Goal: Information Seeking & Learning: Compare options

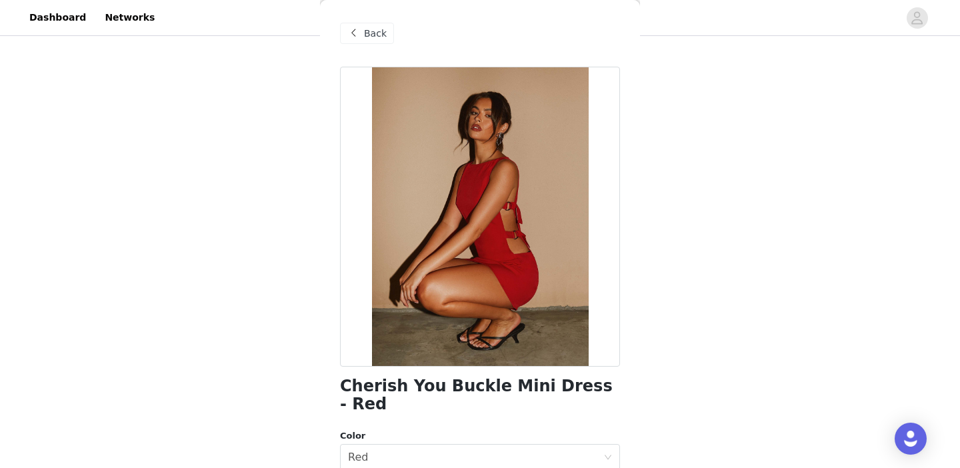
click at [359, 29] on span at bounding box center [353, 33] width 16 height 16
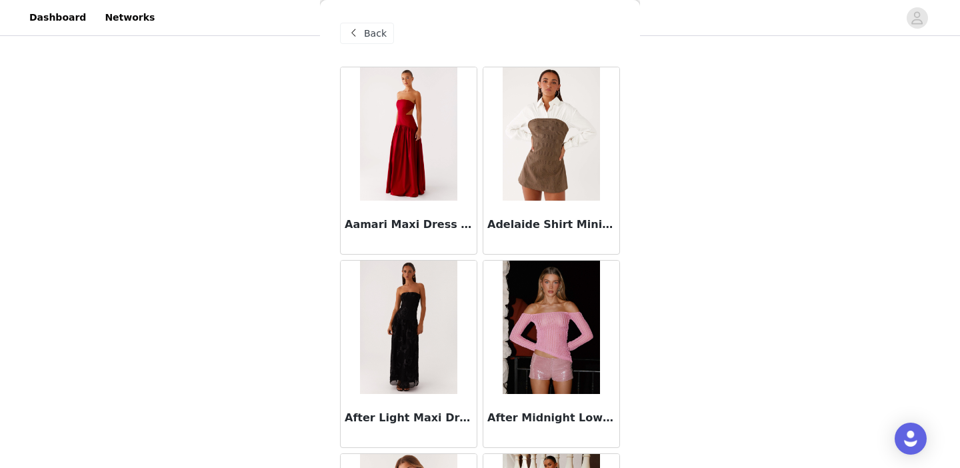
scroll to position [25, 0]
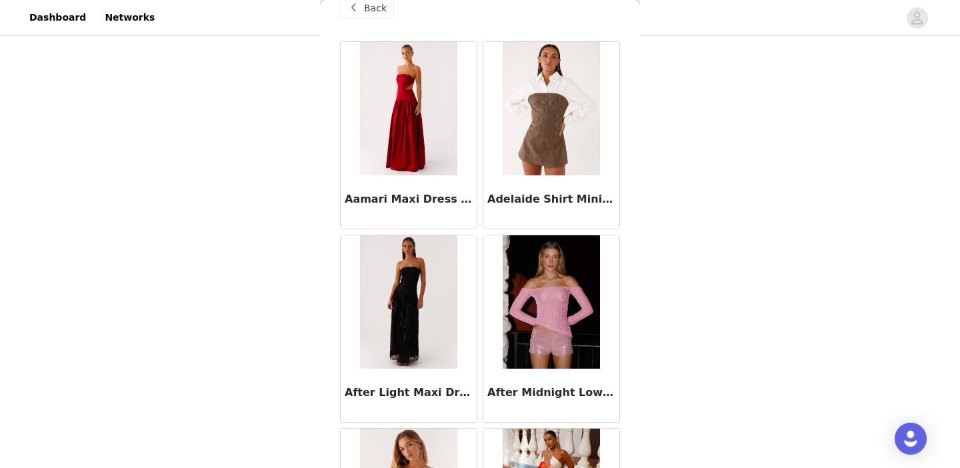
click at [367, 12] on span "Back" at bounding box center [375, 8] width 23 height 14
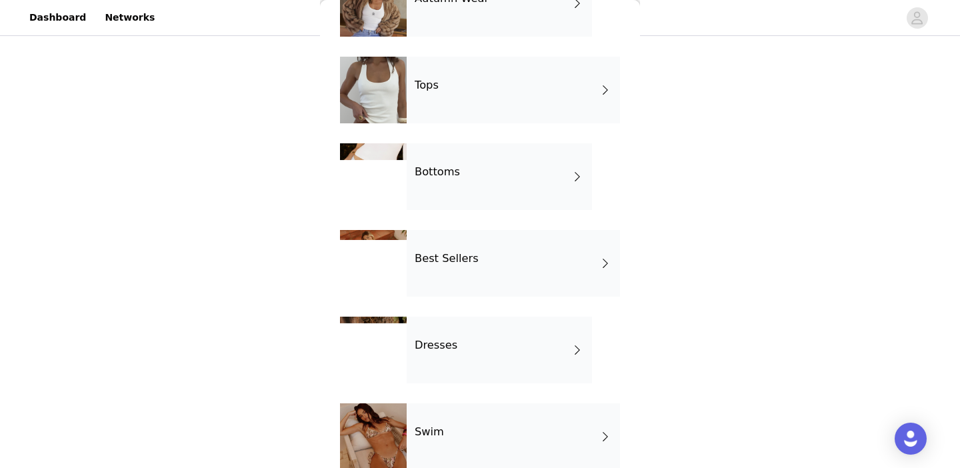
scroll to position [100, 0]
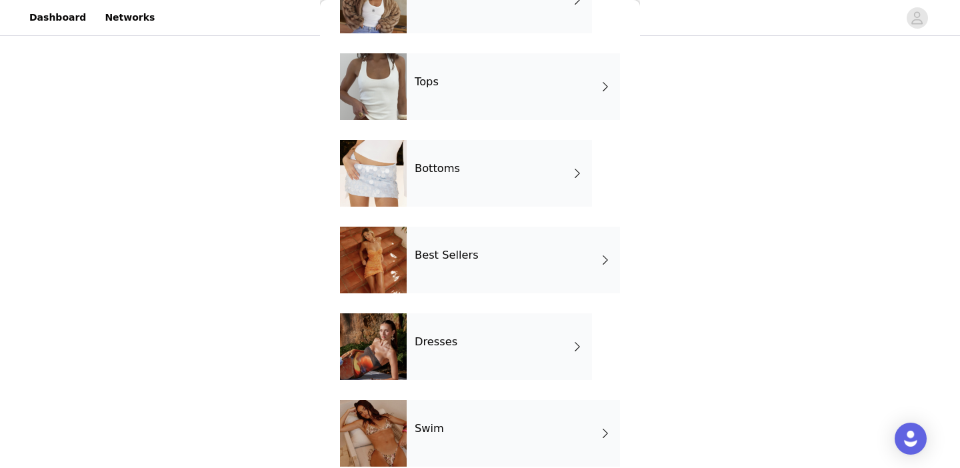
click at [442, 358] on div "Dresses" at bounding box center [499, 346] width 185 height 67
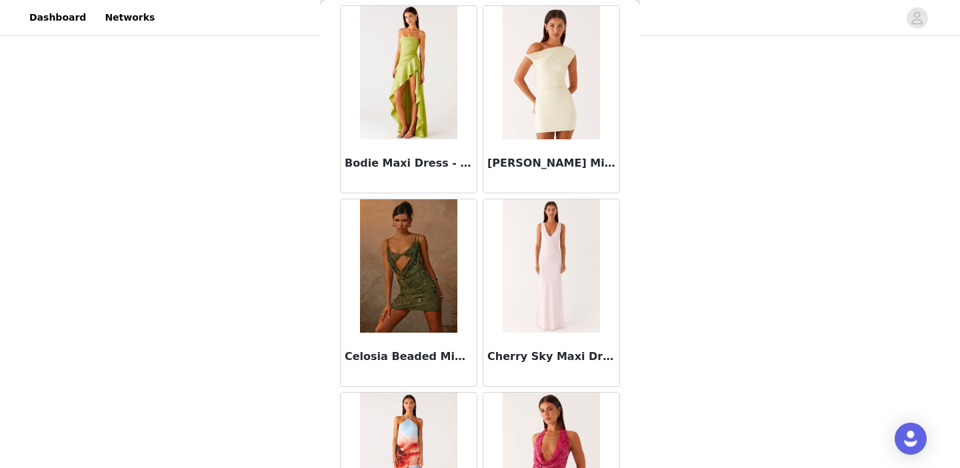
scroll to position [1230, 0]
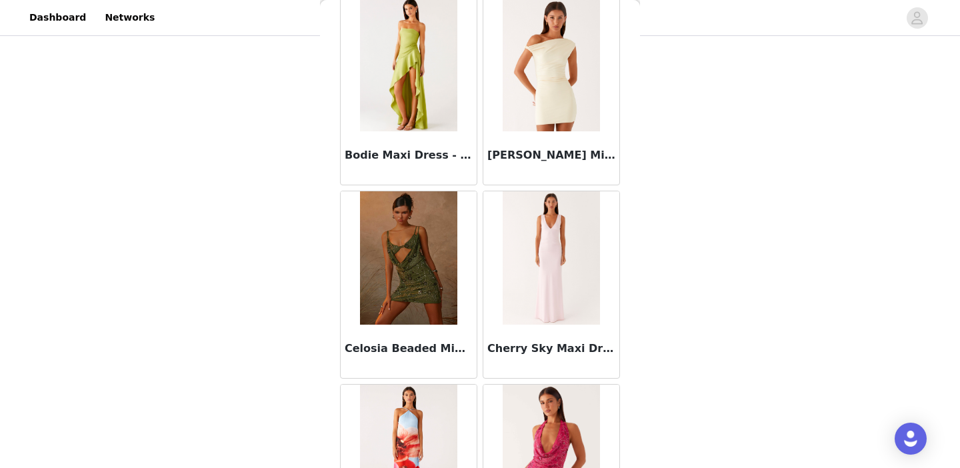
click at [411, 235] on img at bounding box center [408, 257] width 97 height 133
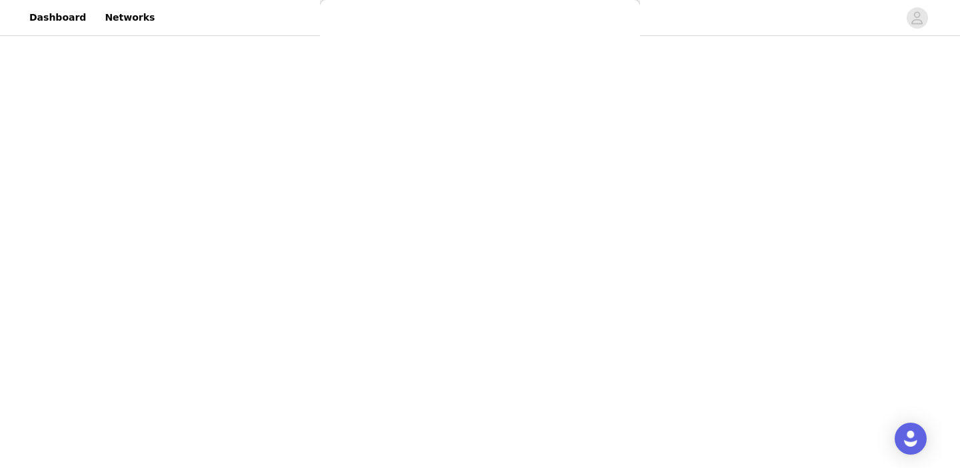
scroll to position [0, 0]
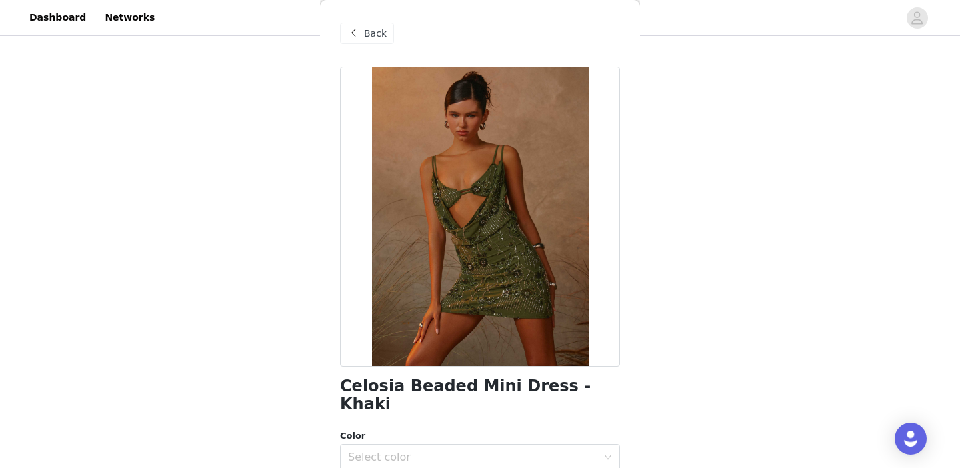
click at [374, 35] on span "Back" at bounding box center [375, 34] width 23 height 14
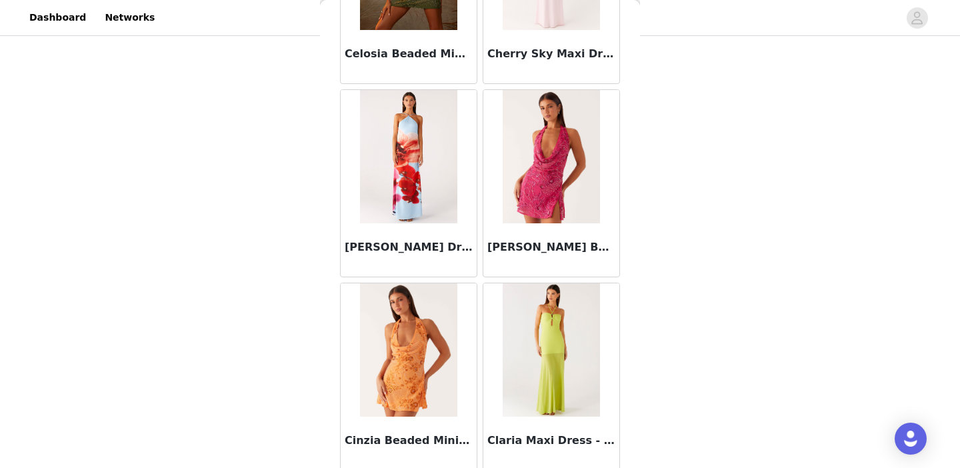
scroll to position [1573, 0]
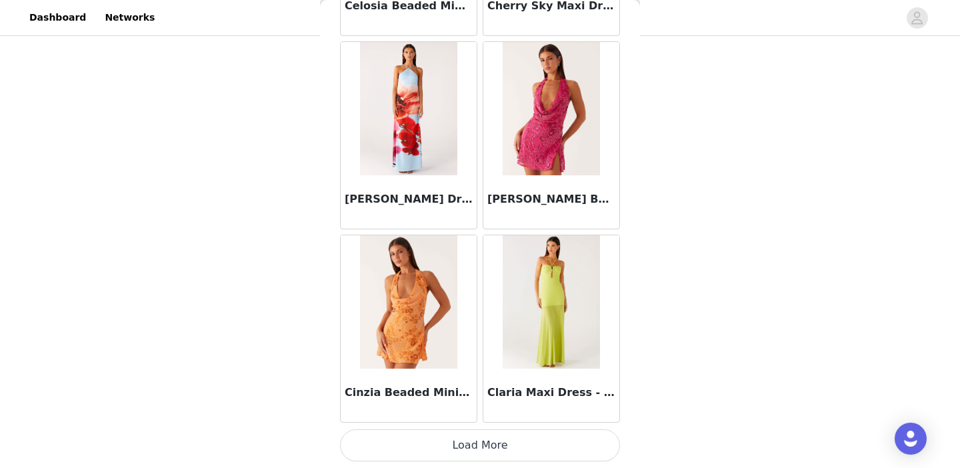
click at [459, 453] on button "Load More" at bounding box center [480, 445] width 280 height 32
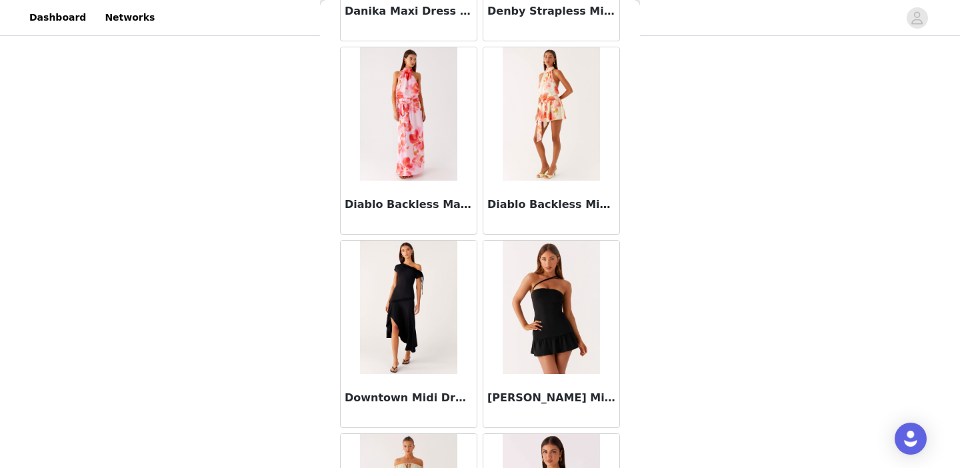
scroll to position [2392, 0]
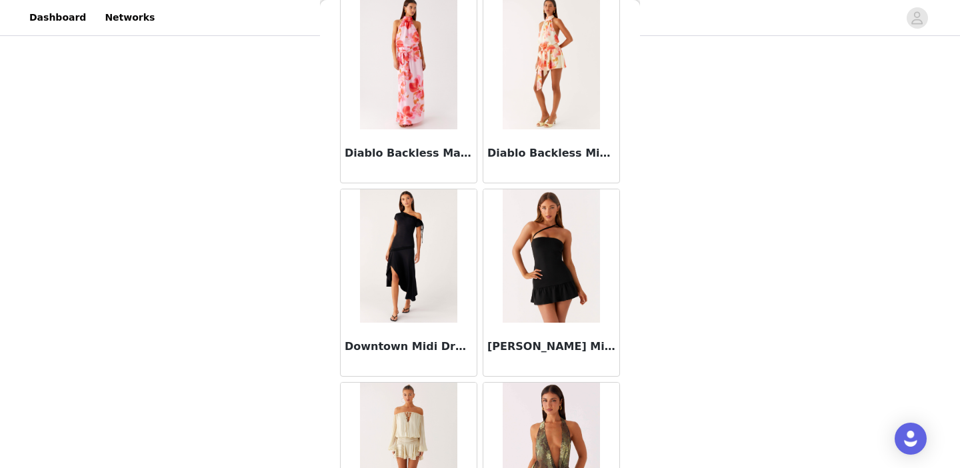
click at [556, 251] on img at bounding box center [551, 255] width 97 height 133
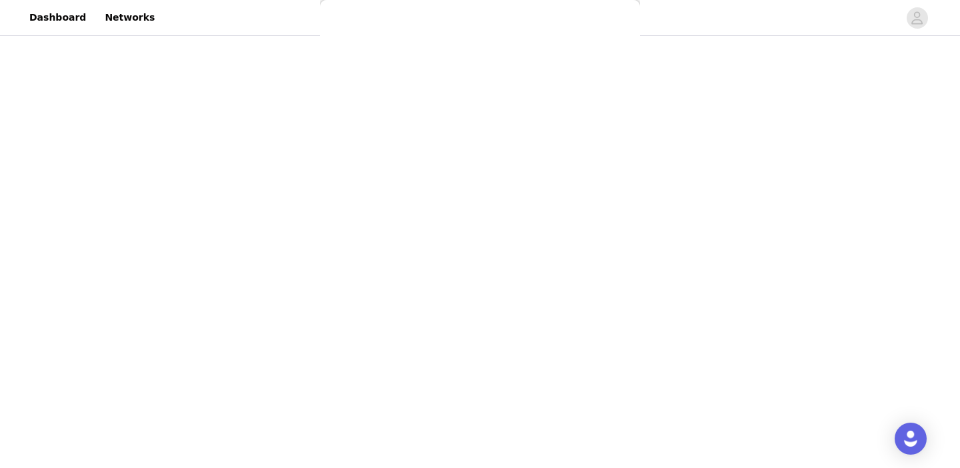
scroll to position [0, 0]
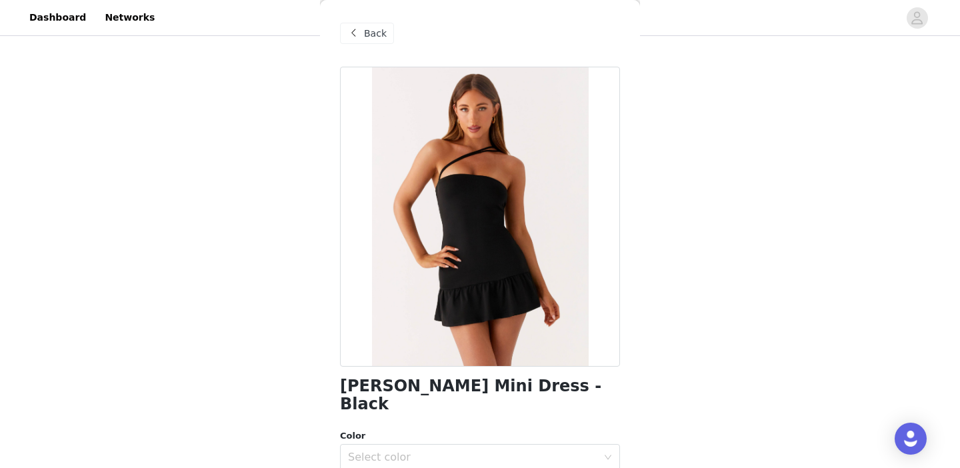
click at [369, 33] on span "Back" at bounding box center [375, 34] width 23 height 14
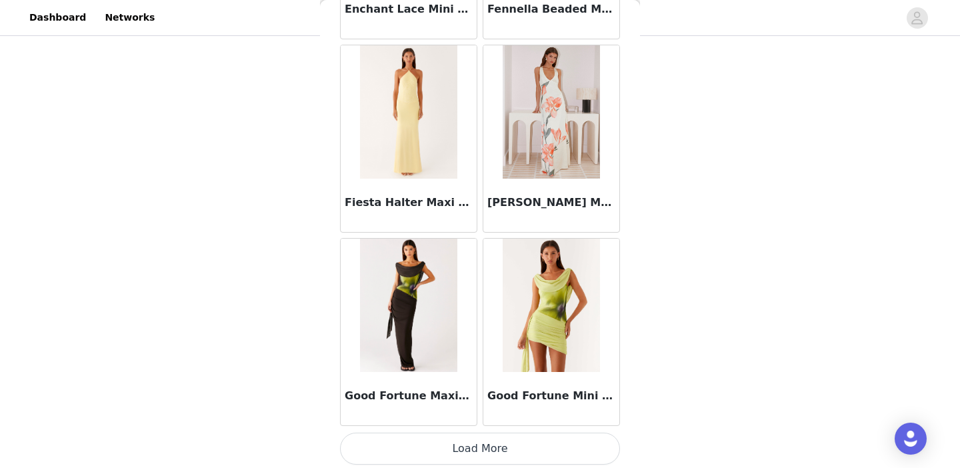
scroll to position [3506, 0]
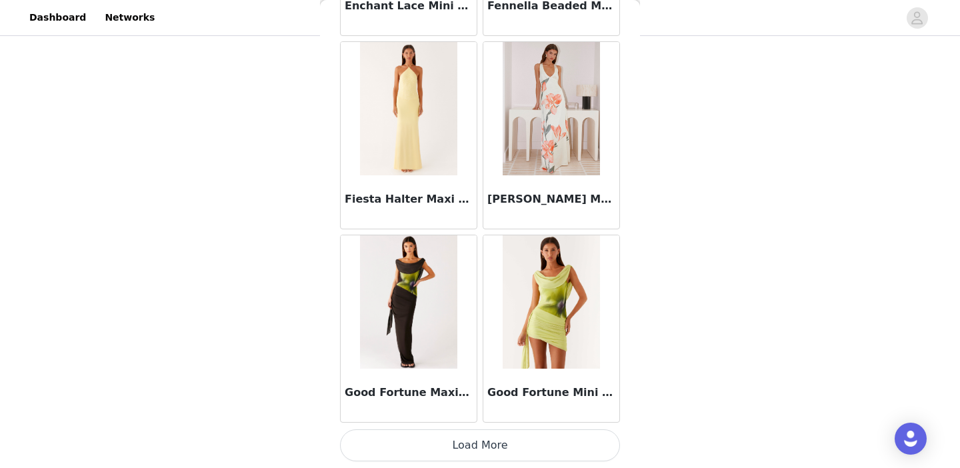
click at [469, 449] on button "Load More" at bounding box center [480, 445] width 280 height 32
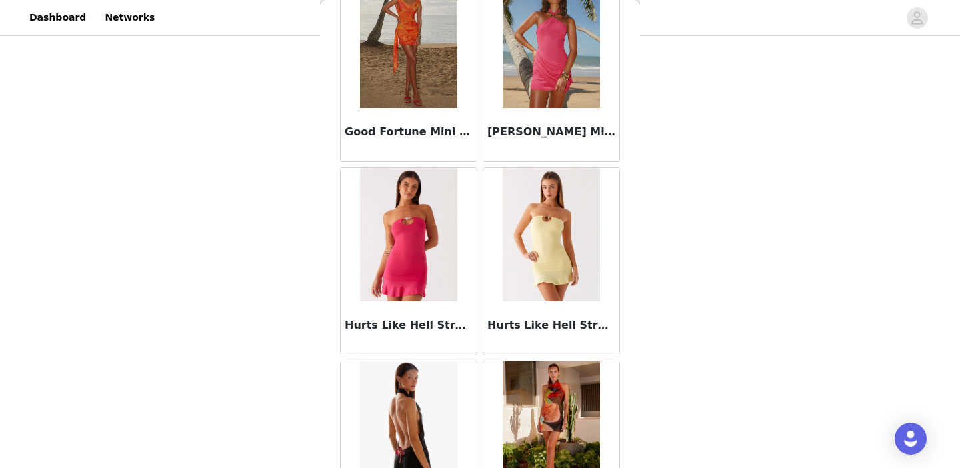
scroll to position [3976, 0]
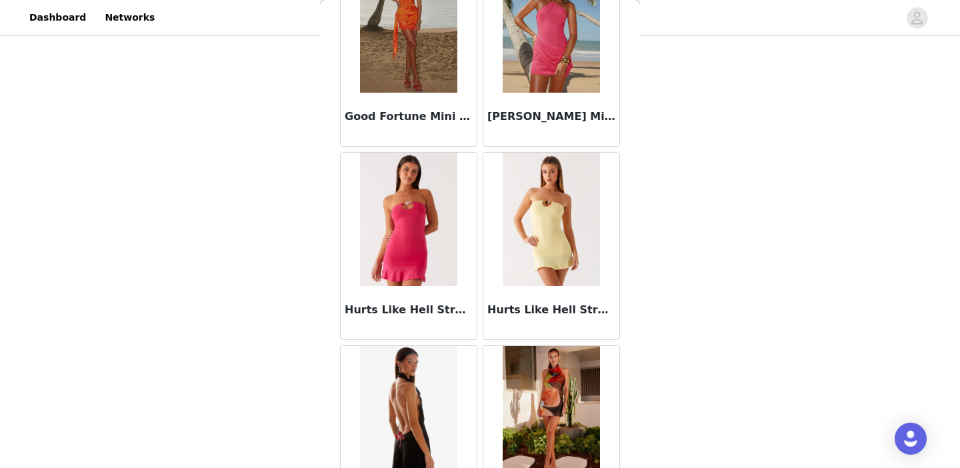
click at [430, 234] on img at bounding box center [408, 219] width 97 height 133
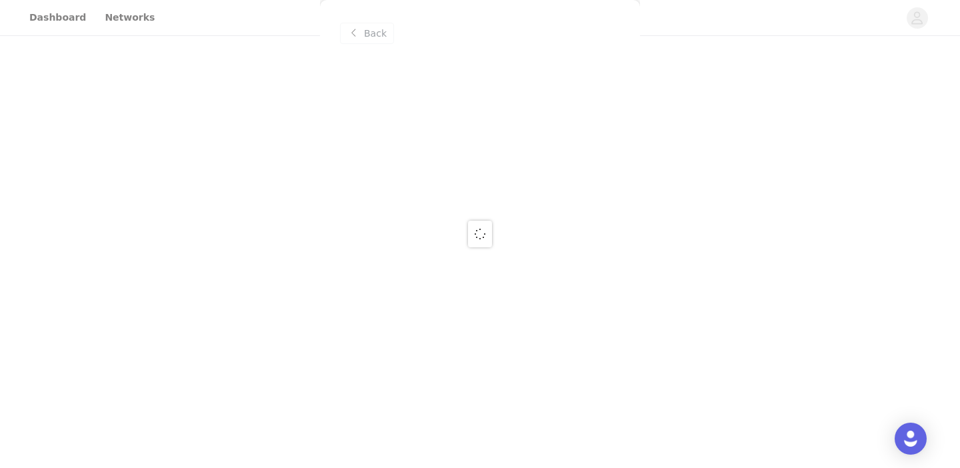
scroll to position [0, 0]
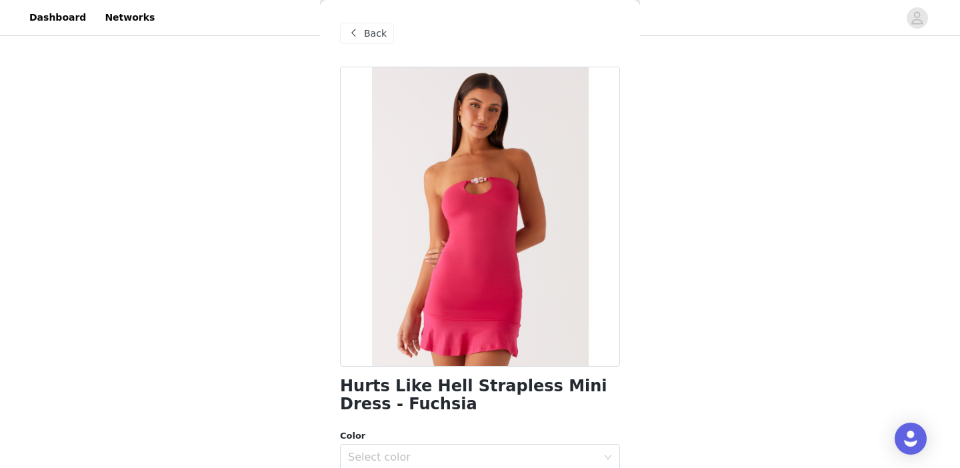
click at [371, 31] on span "Back" at bounding box center [375, 34] width 23 height 14
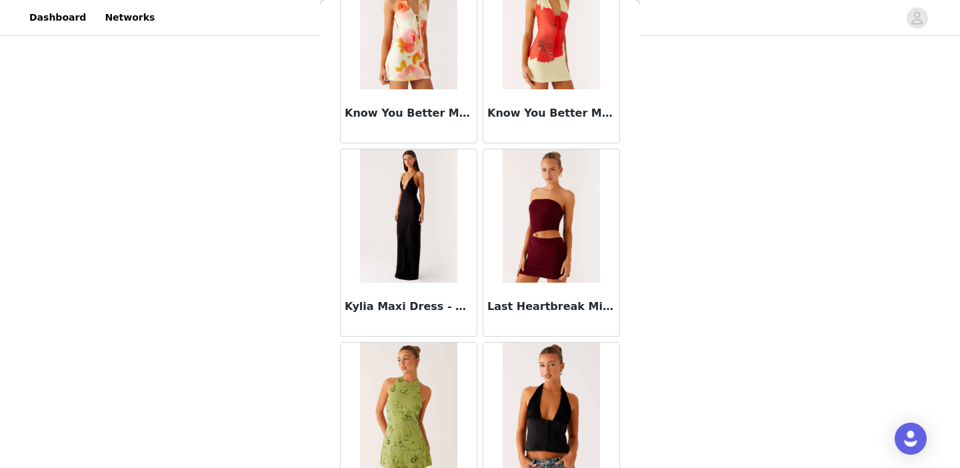
scroll to position [5144, 0]
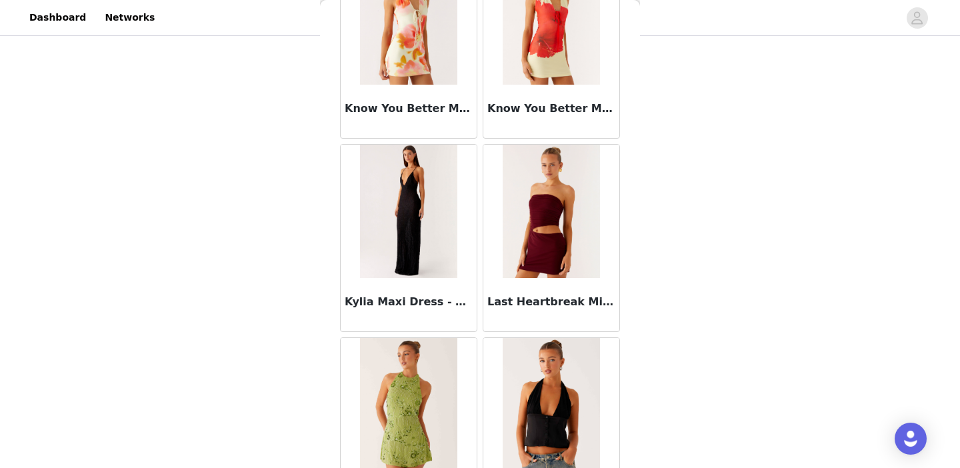
click at [449, 202] on img at bounding box center [408, 211] width 97 height 133
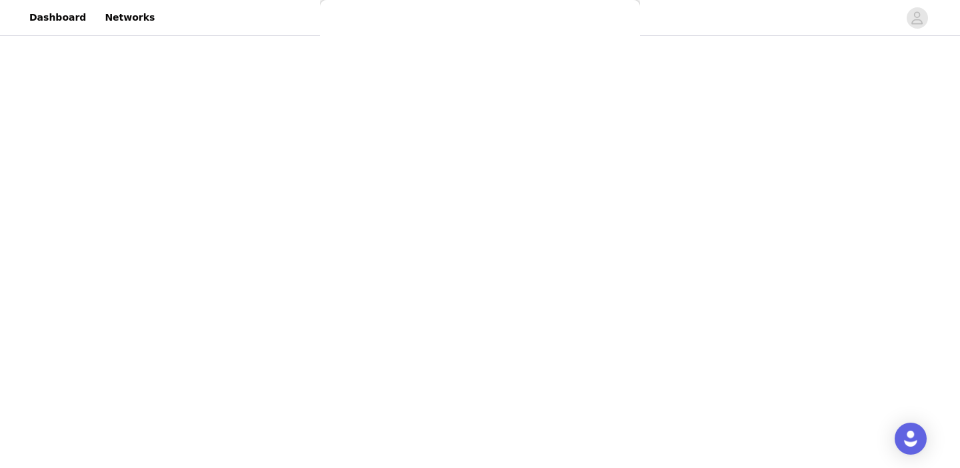
scroll to position [0, 0]
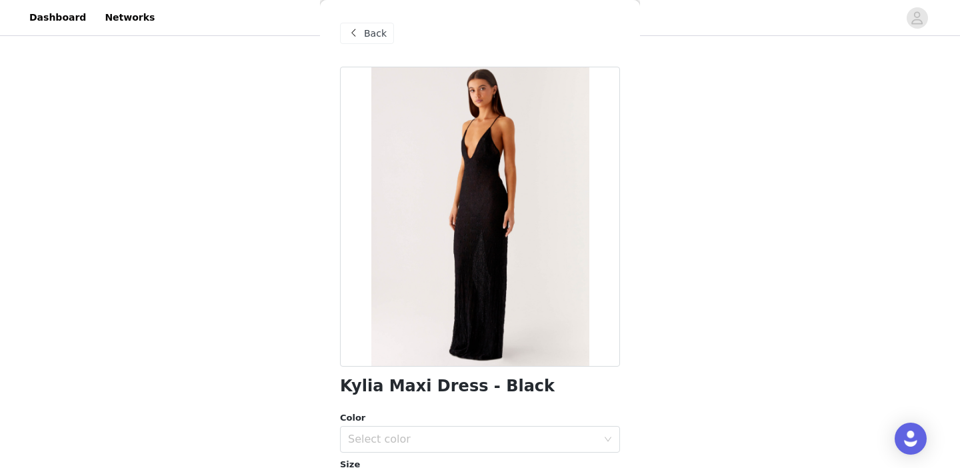
click at [491, 202] on div at bounding box center [480, 217] width 280 height 300
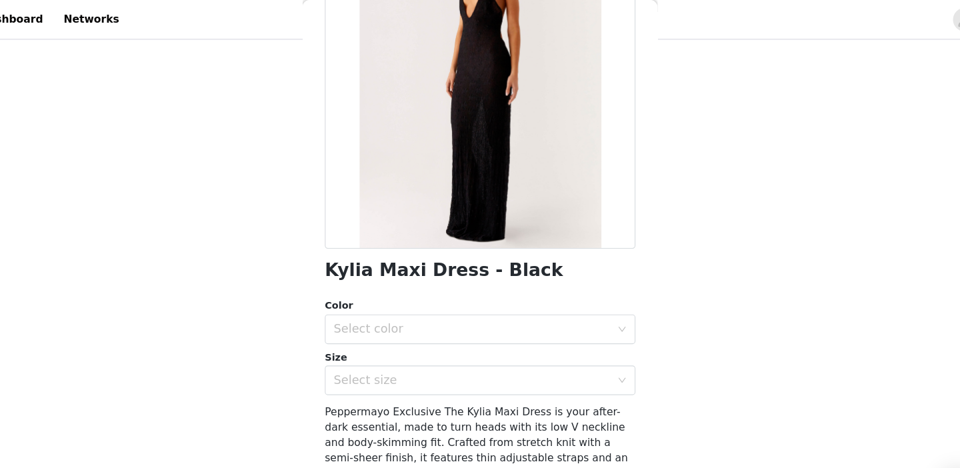
scroll to position [155, 0]
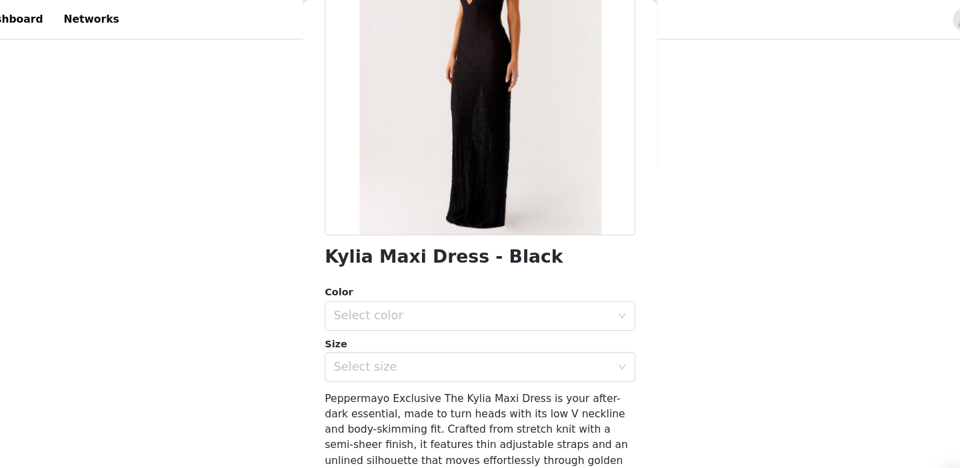
click at [408, 233] on h1 "Kylia Maxi Dress - Black" at bounding box center [447, 232] width 215 height 18
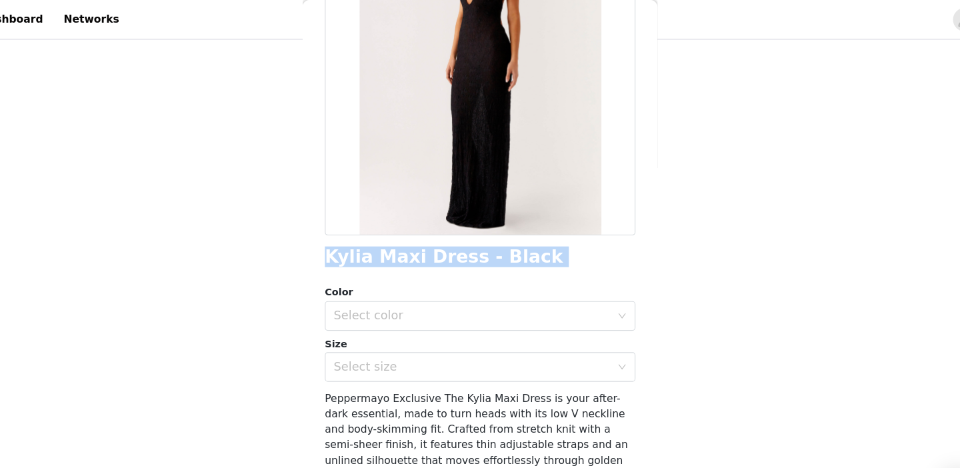
click at [408, 233] on h1 "Kylia Maxi Dress - Black" at bounding box center [447, 232] width 215 height 18
copy div "Kylia Maxi Dress - Black"
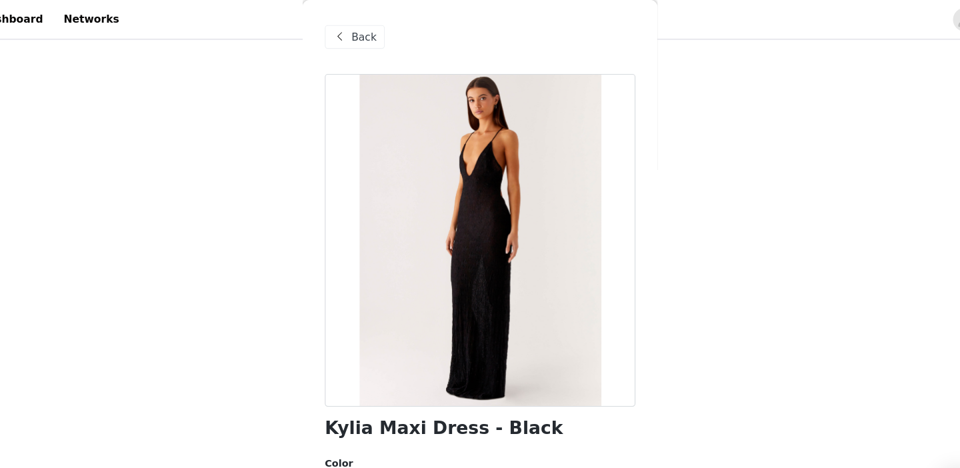
click at [369, 32] on span "Back" at bounding box center [375, 34] width 23 height 14
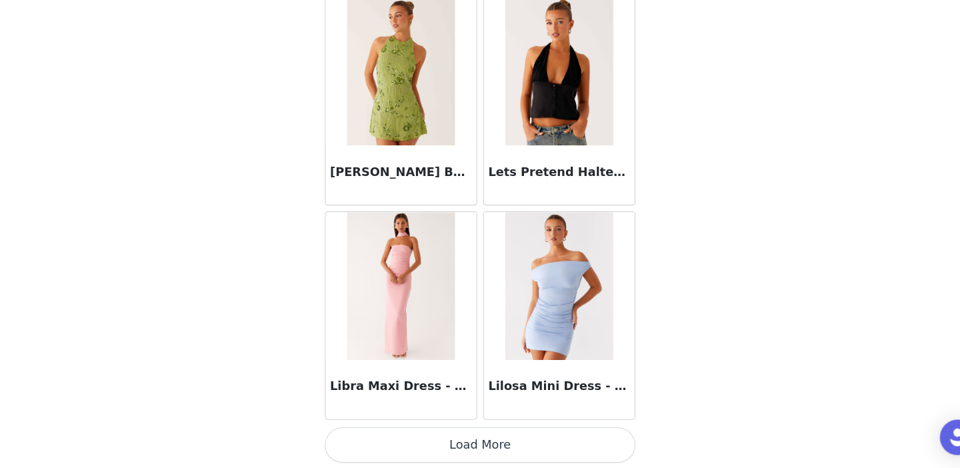
scroll to position [113, 0]
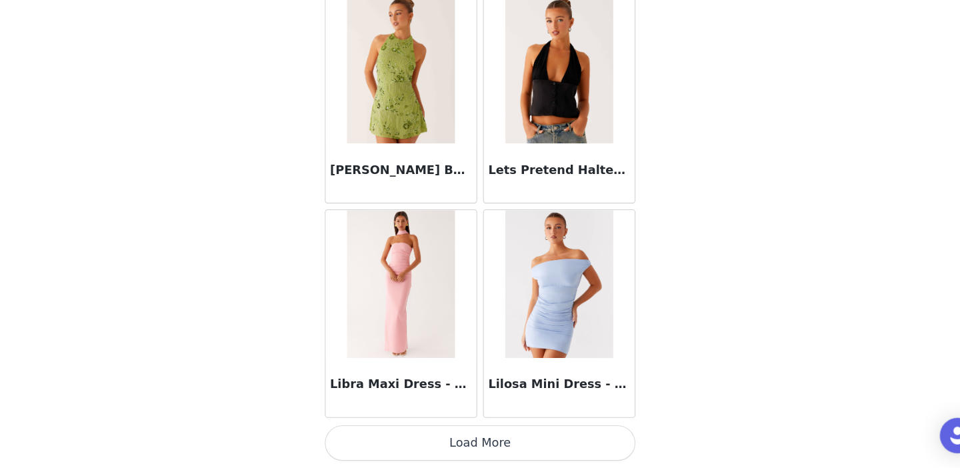
click at [477, 446] on button "Load More" at bounding box center [480, 445] width 280 height 32
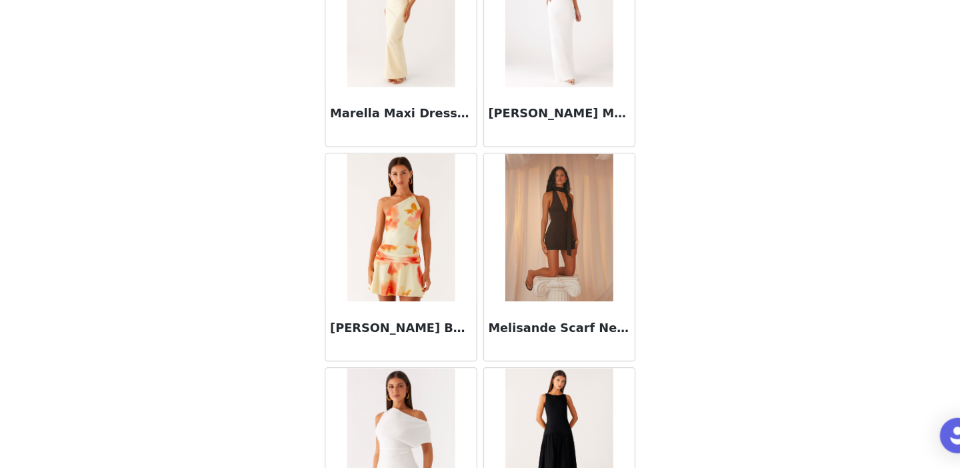
scroll to position [6468, 0]
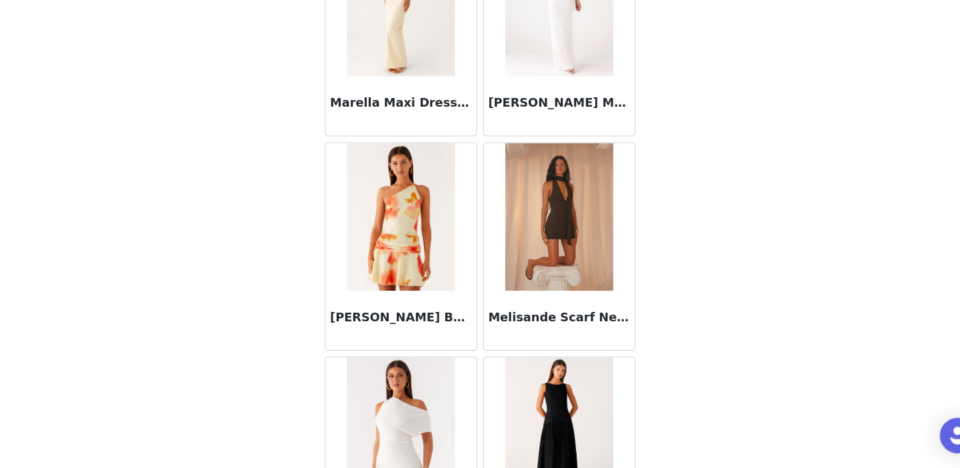
click at [544, 301] on img at bounding box center [551, 241] width 97 height 133
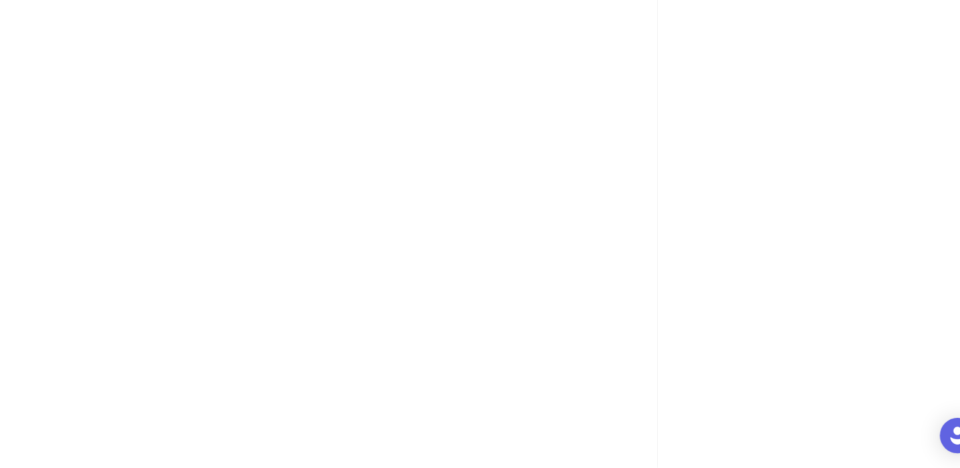
scroll to position [0, 0]
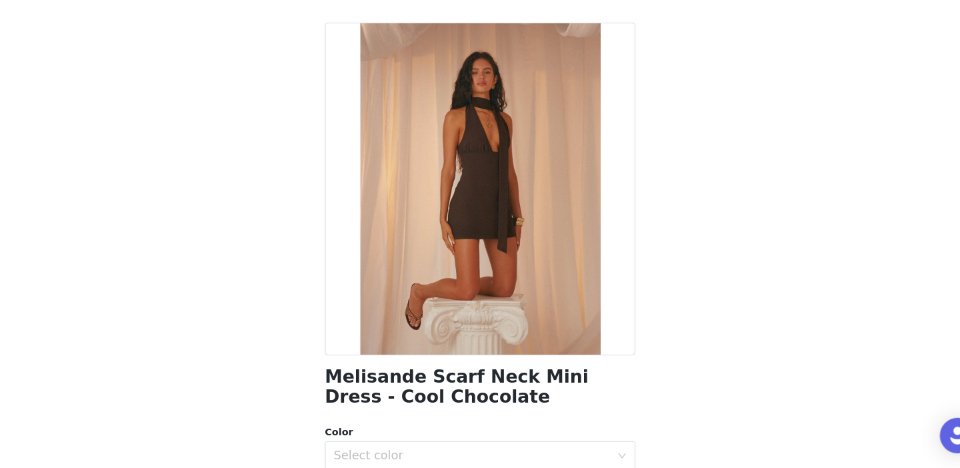
click at [470, 193] on div at bounding box center [480, 217] width 280 height 300
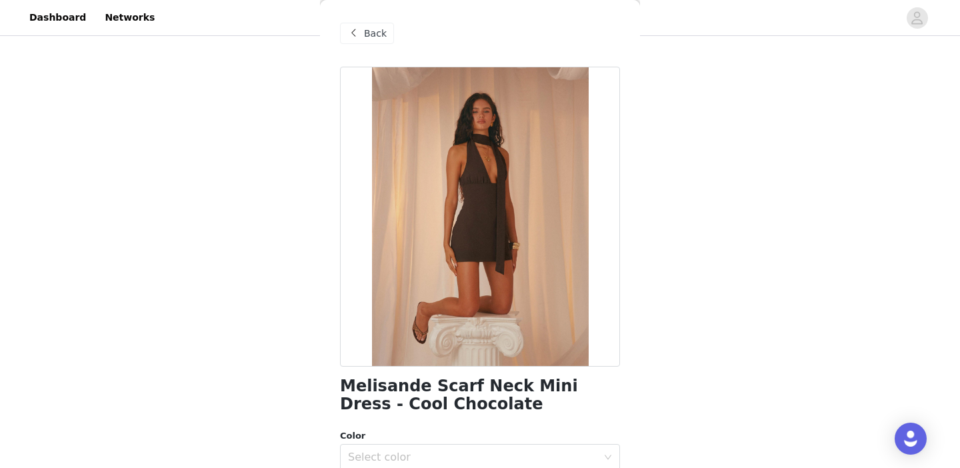
click at [360, 39] on span at bounding box center [353, 33] width 16 height 16
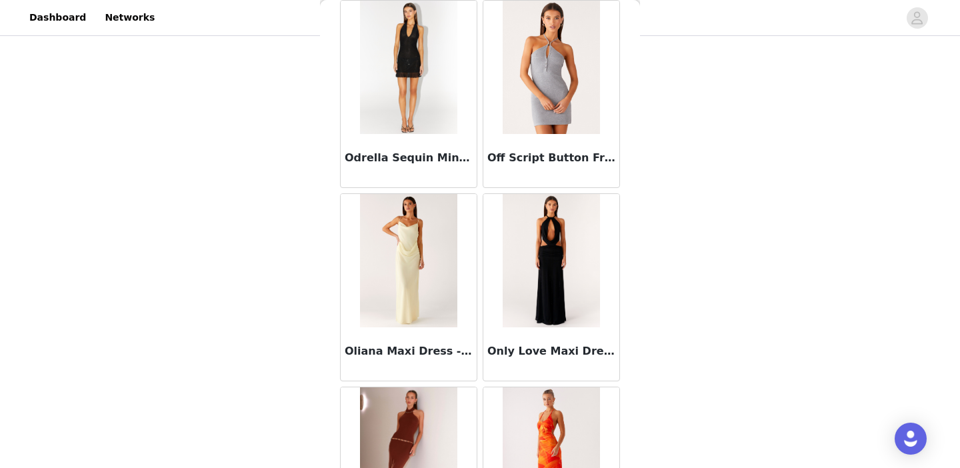
scroll to position [7032, 0]
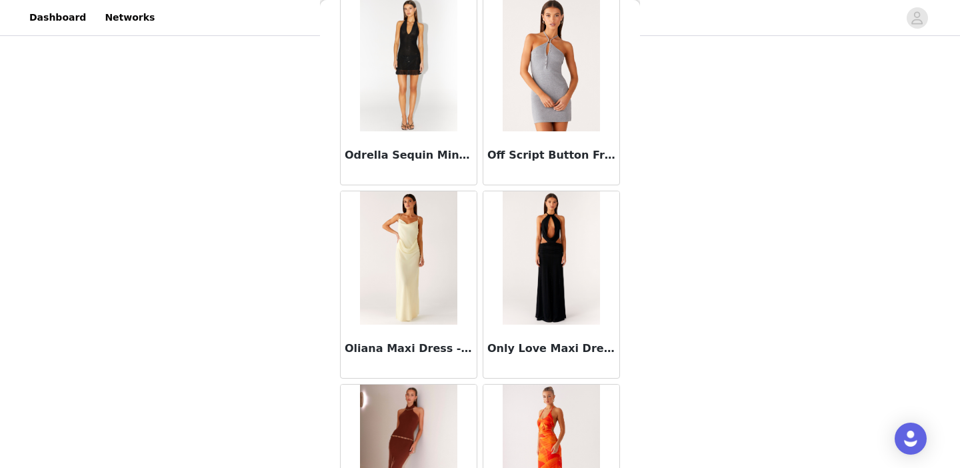
click at [407, 35] on img at bounding box center [408, 64] width 97 height 133
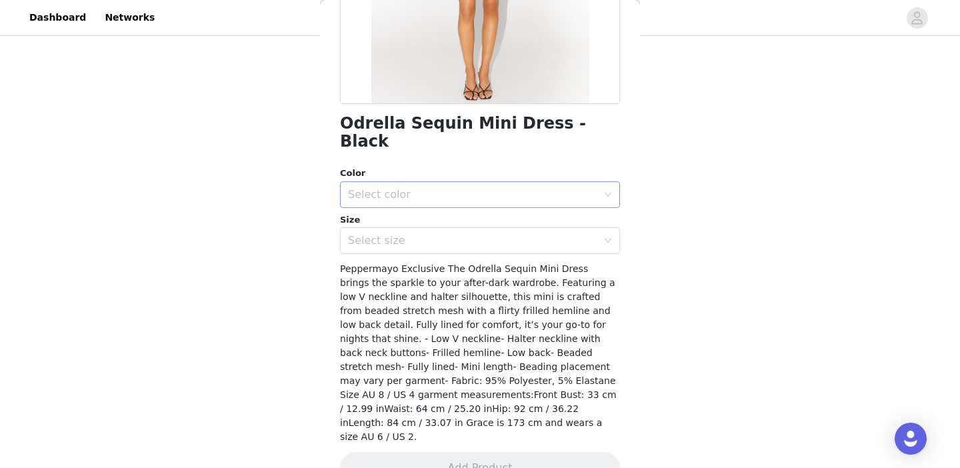
scroll to position [0, 0]
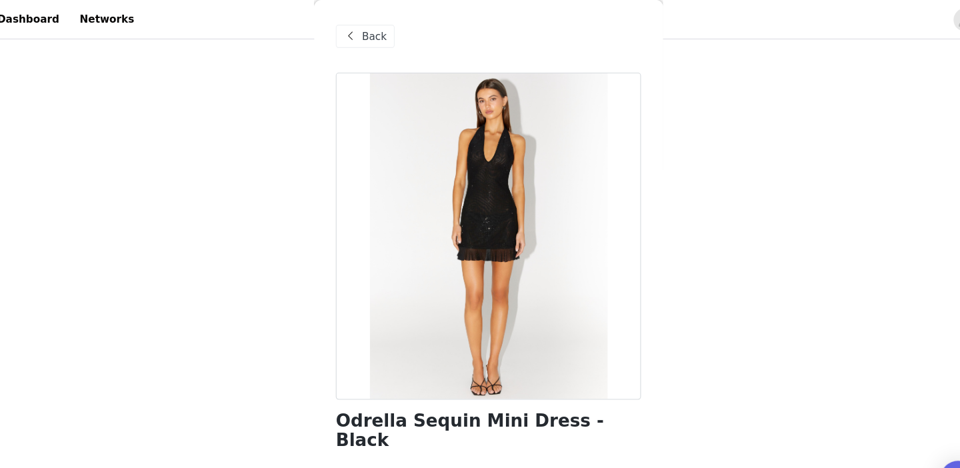
click at [355, 29] on span at bounding box center [353, 33] width 16 height 16
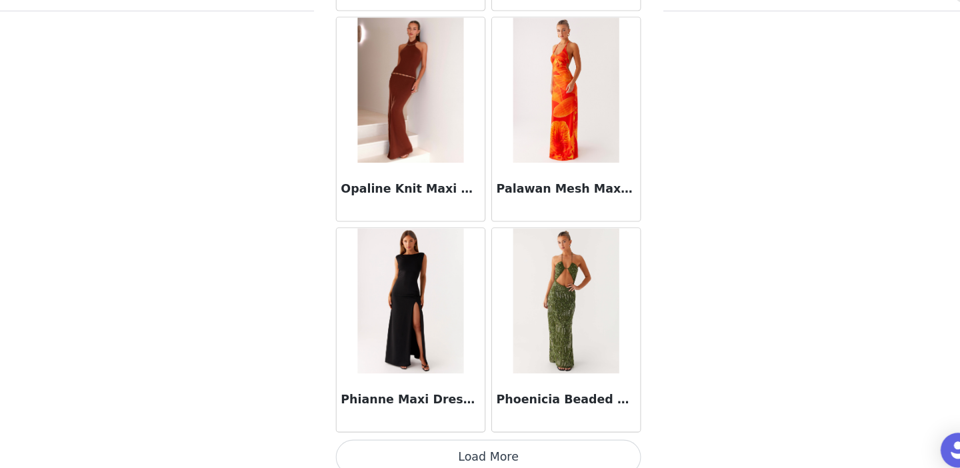
click at [471, 439] on button "Load More" at bounding box center [480, 445] width 280 height 32
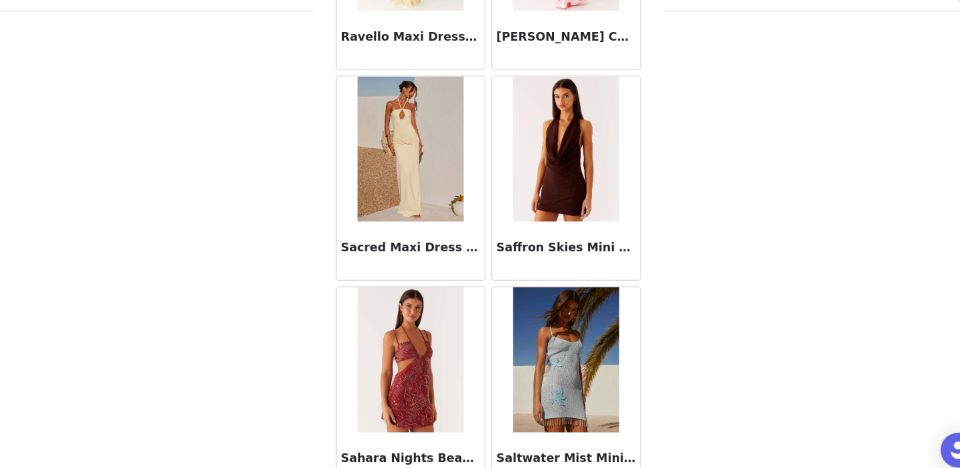
scroll to position [8096, 0]
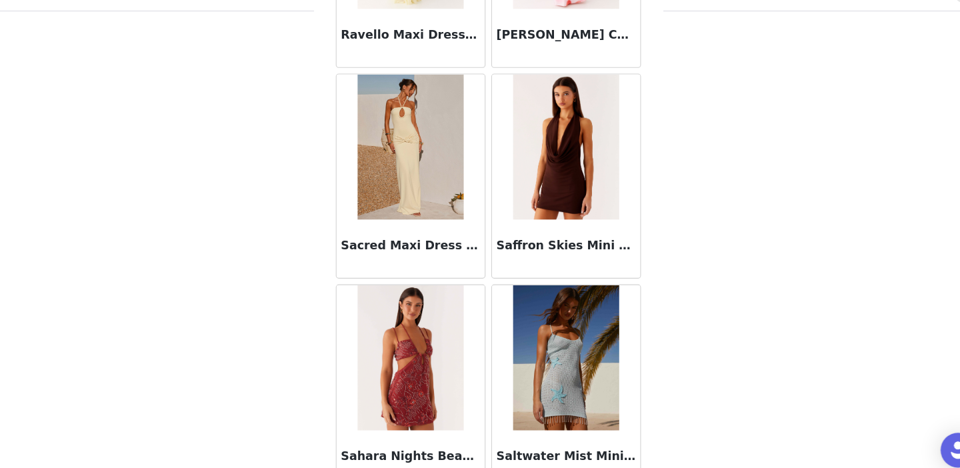
click at [570, 134] on img at bounding box center [551, 160] width 97 height 133
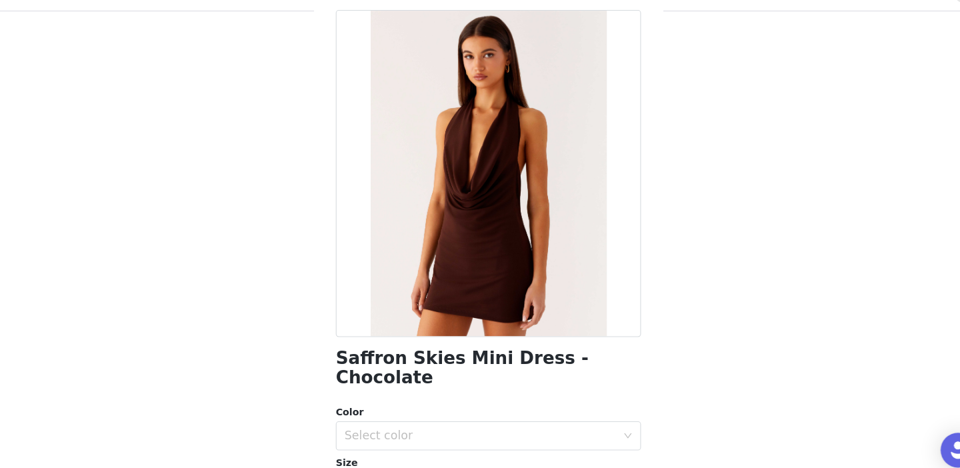
scroll to position [33, 0]
click at [435, 347] on h1 "Saffron Skies Mini Dress - Chocolate" at bounding box center [480, 363] width 280 height 36
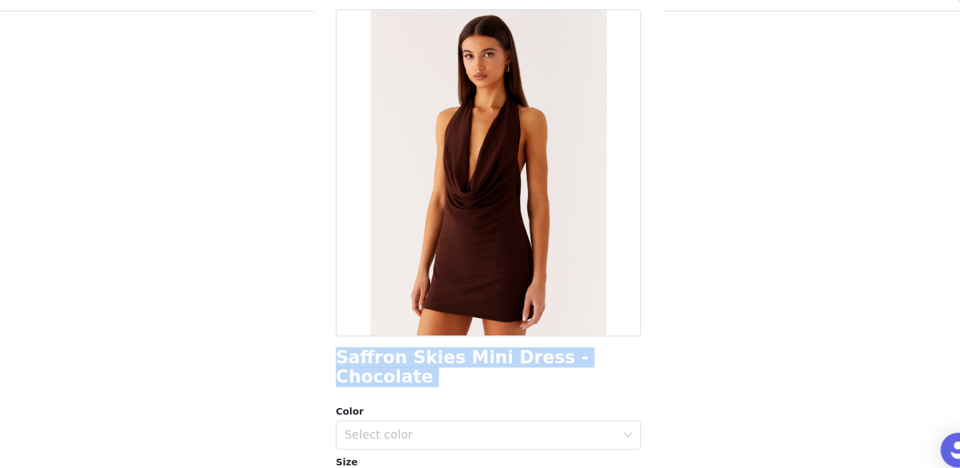
click at [435, 347] on h1 "Saffron Skies Mini Dress - Chocolate" at bounding box center [480, 363] width 280 height 36
copy div "Saffron Skies Mini Dress - Chocolate"
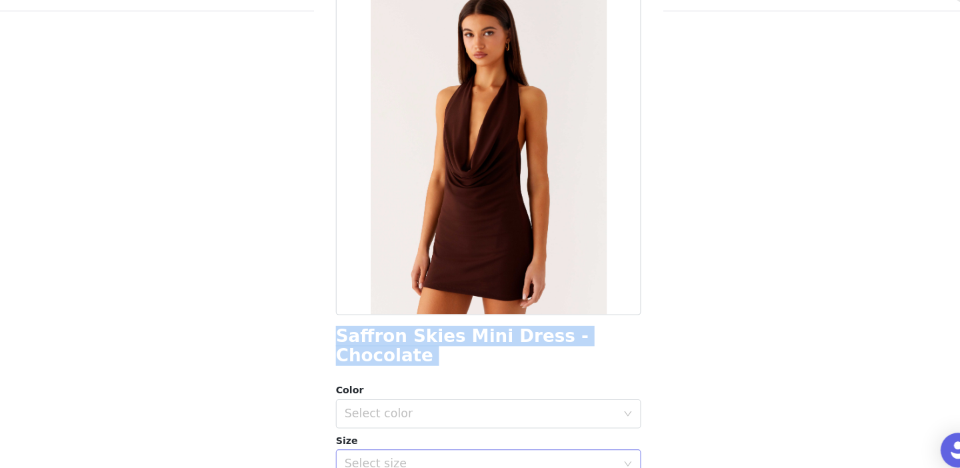
scroll to position [0, 0]
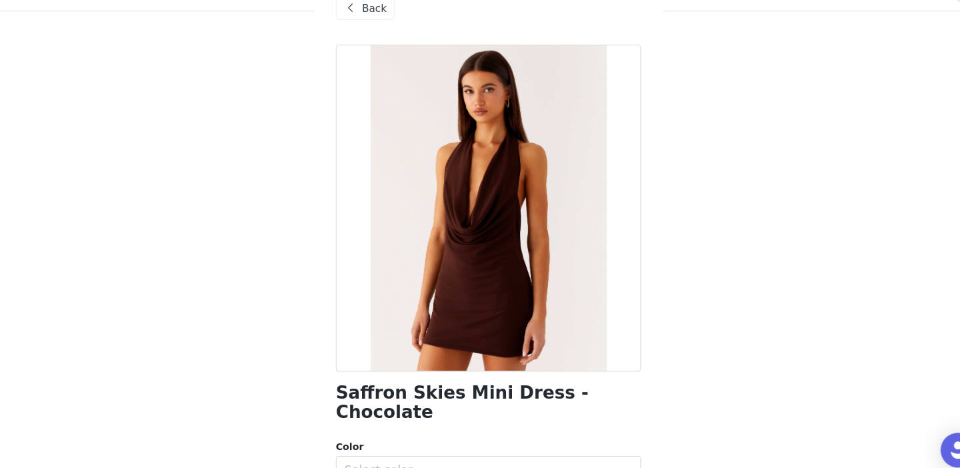
click at [355, 36] on span at bounding box center [353, 33] width 16 height 16
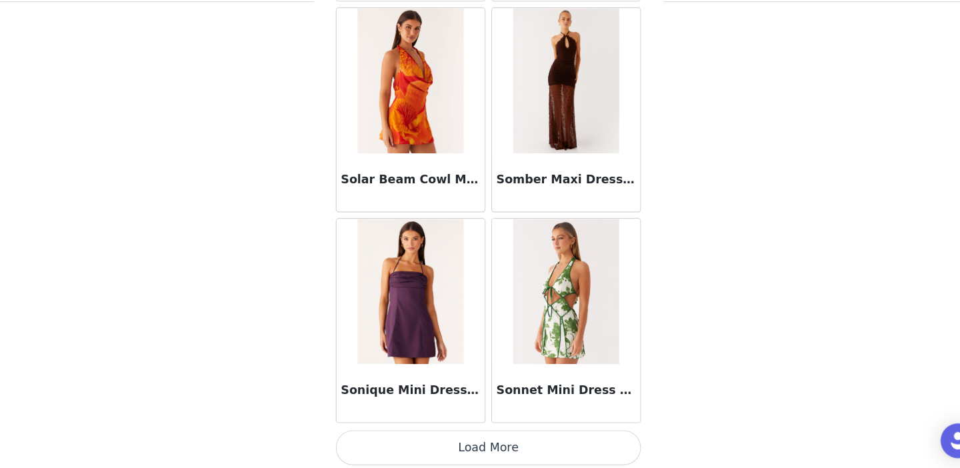
scroll to position [113, 0]
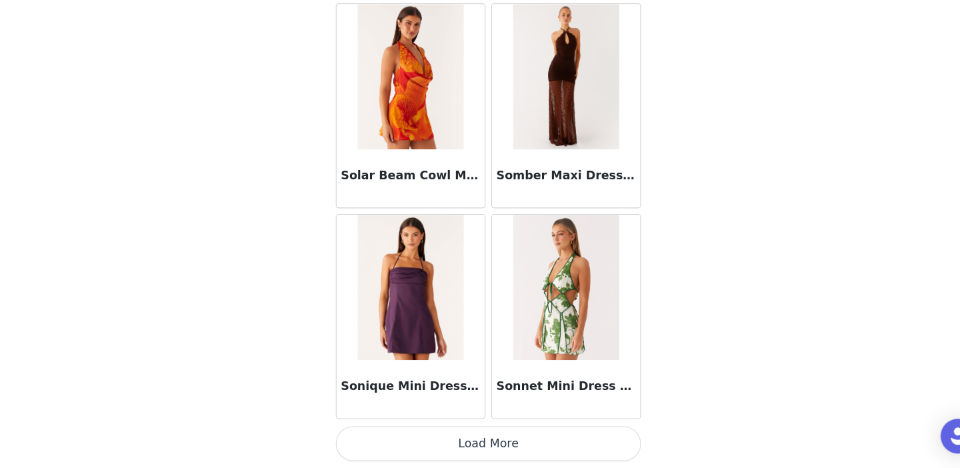
click at [463, 448] on button "Load More" at bounding box center [480, 445] width 280 height 32
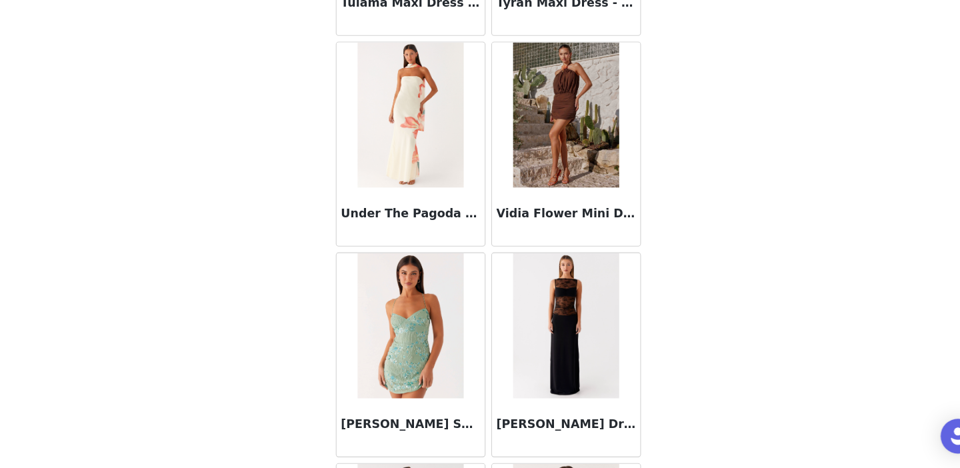
scroll to position [10257, 0]
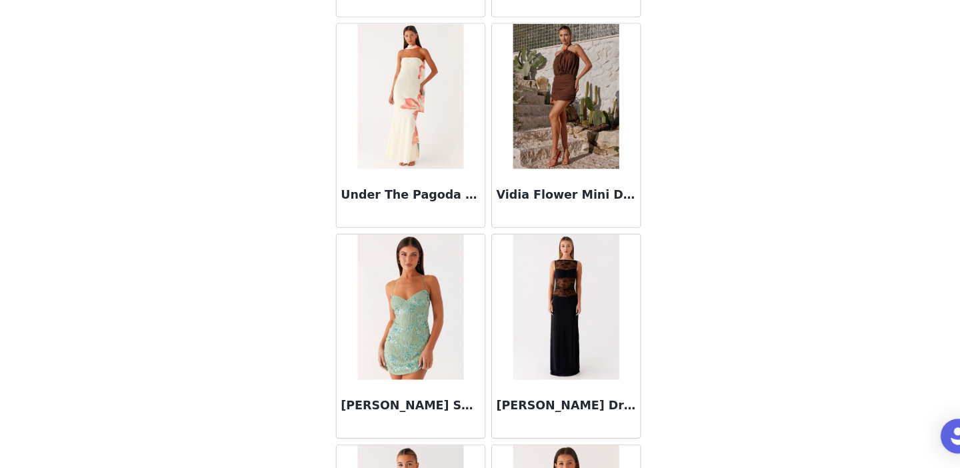
click at [540, 213] on h3 "Vidia Flower Mini Dress - Chocolate" at bounding box center [551, 217] width 128 height 16
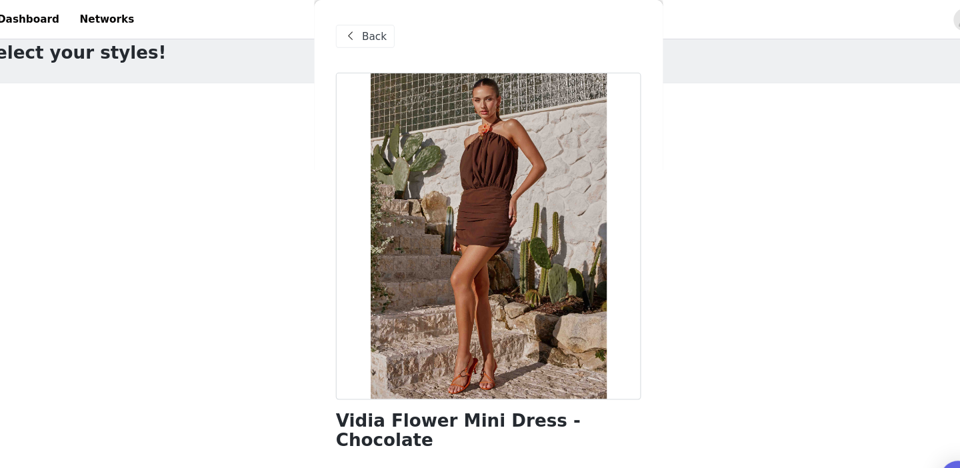
scroll to position [0, 0]
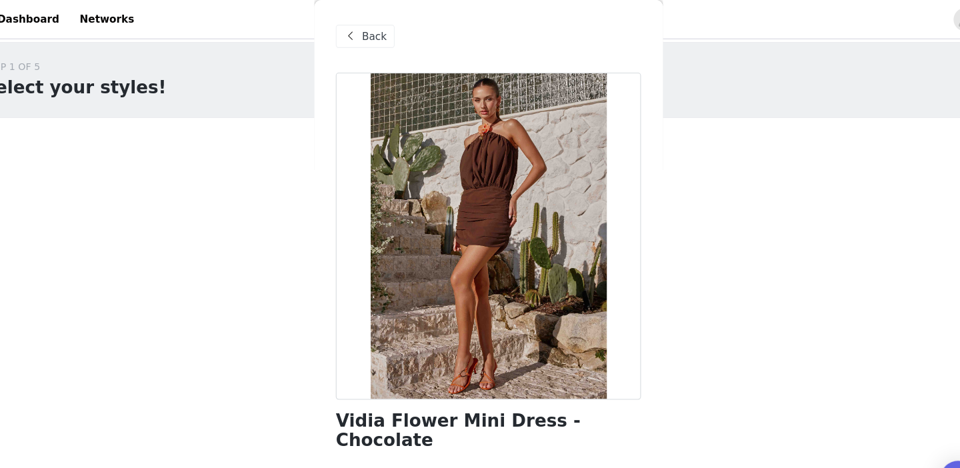
click at [371, 32] on span "Back" at bounding box center [375, 34] width 23 height 14
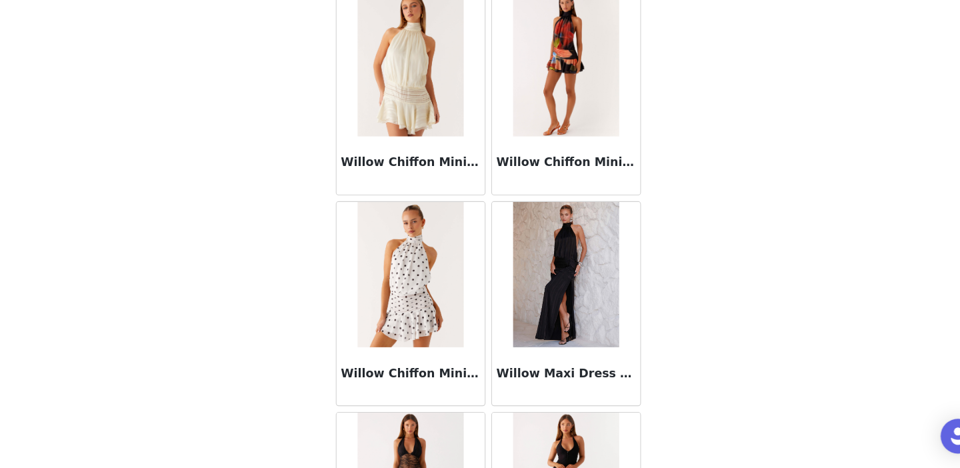
scroll to position [10868, 0]
click at [544, 269] on img at bounding box center [551, 289] width 97 height 133
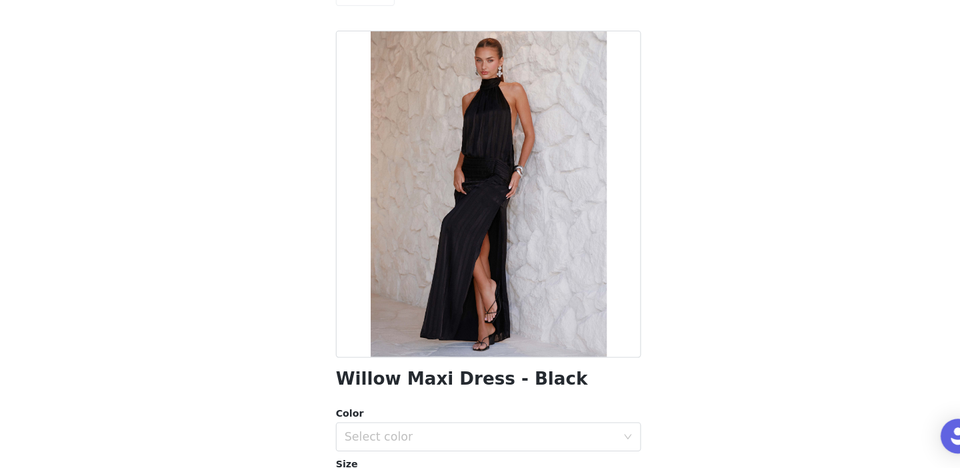
scroll to position [113, 0]
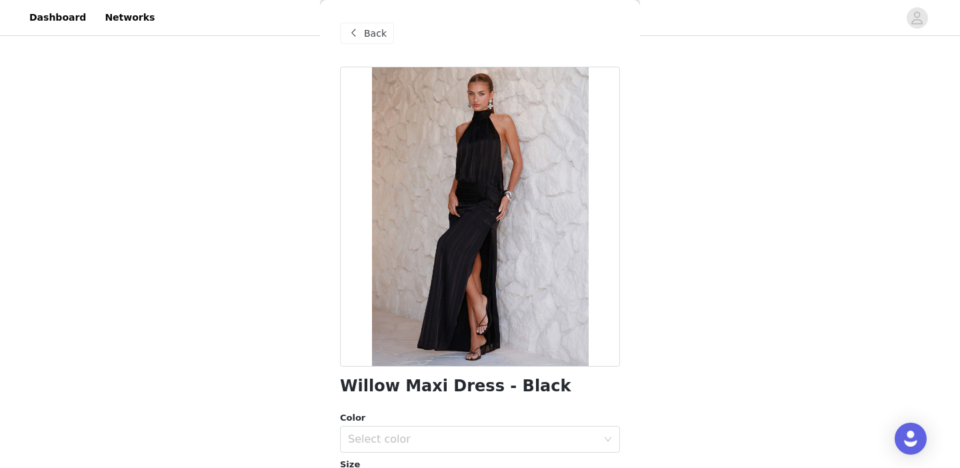
click at [371, 30] on span "Back" at bounding box center [375, 34] width 23 height 14
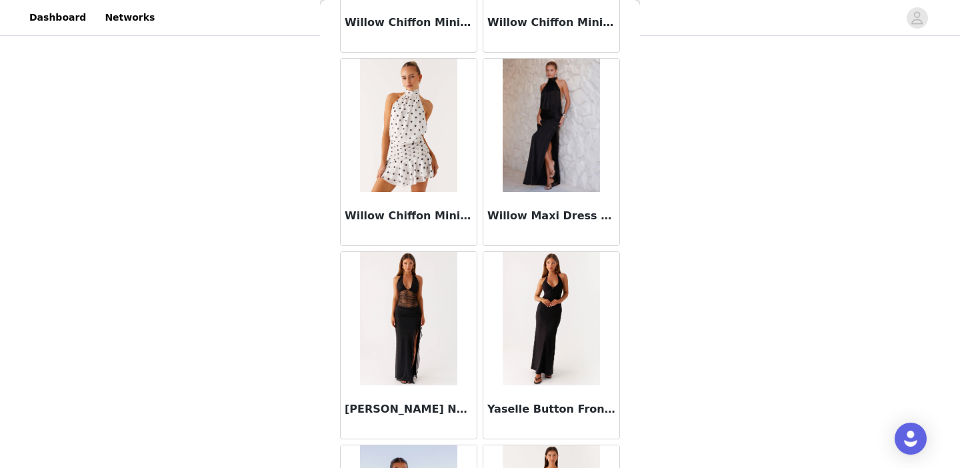
scroll to position [11242, 0]
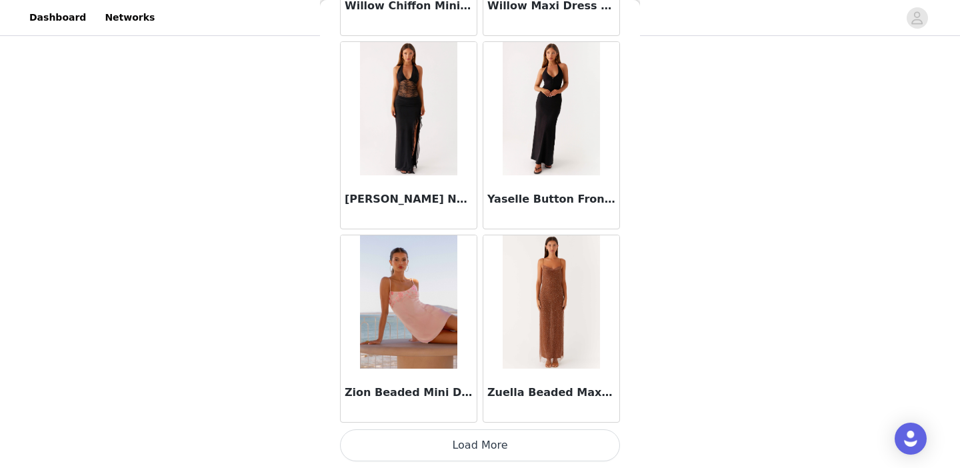
click at [451, 446] on button "Load More" at bounding box center [480, 445] width 280 height 32
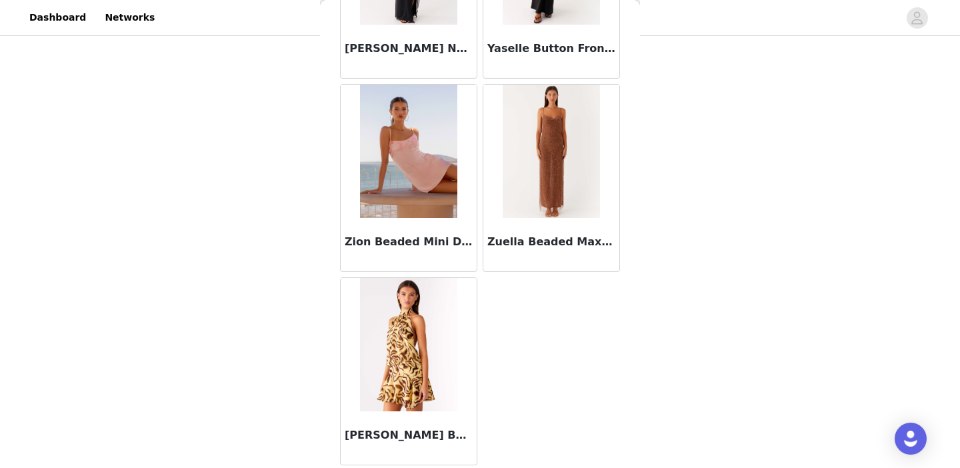
click at [413, 332] on img at bounding box center [408, 344] width 97 height 133
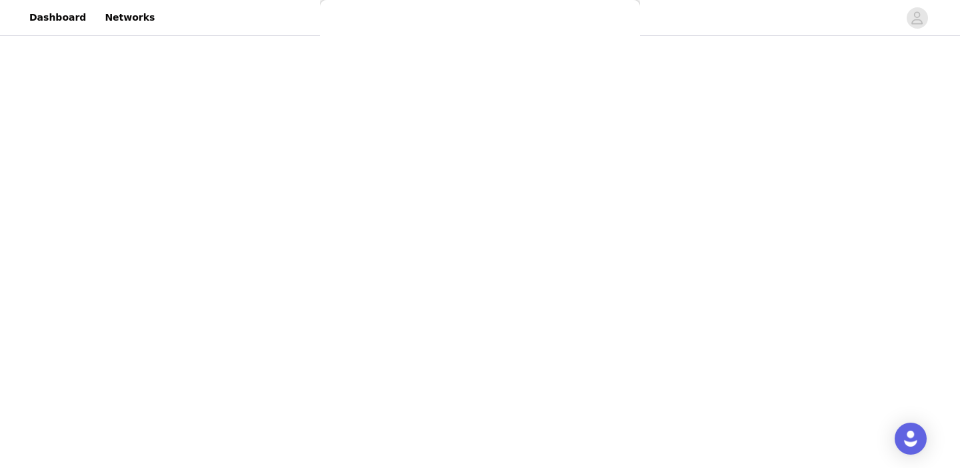
scroll to position [0, 0]
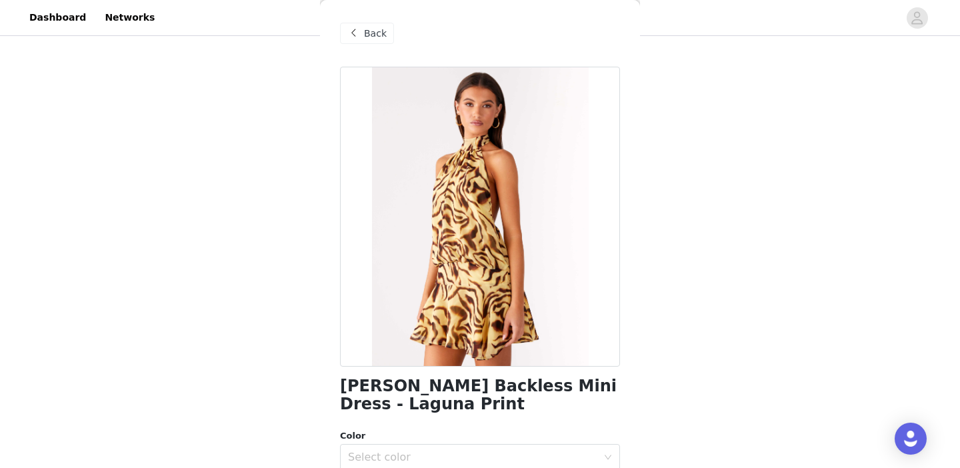
click at [368, 39] on span "Back" at bounding box center [375, 34] width 23 height 14
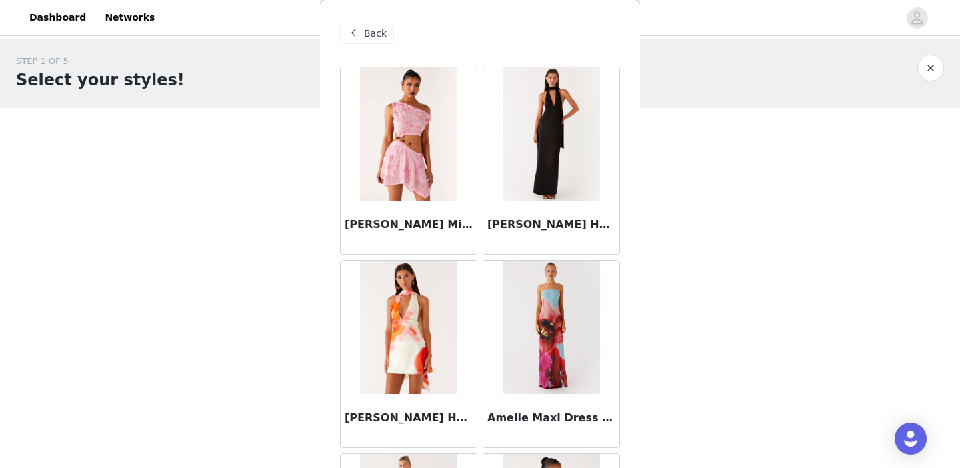
click at [366, 29] on span "Back" at bounding box center [375, 34] width 23 height 14
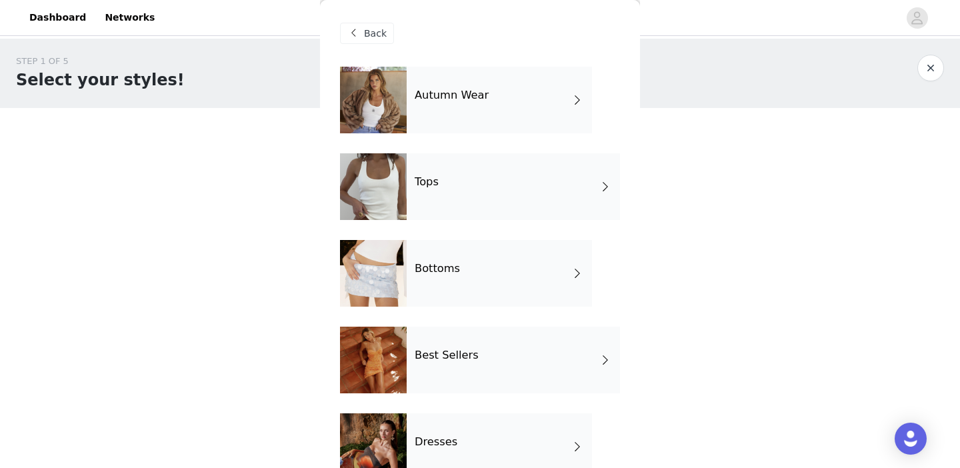
click at [450, 99] on h4 "Autumn Wear" at bounding box center [452, 95] width 74 height 12
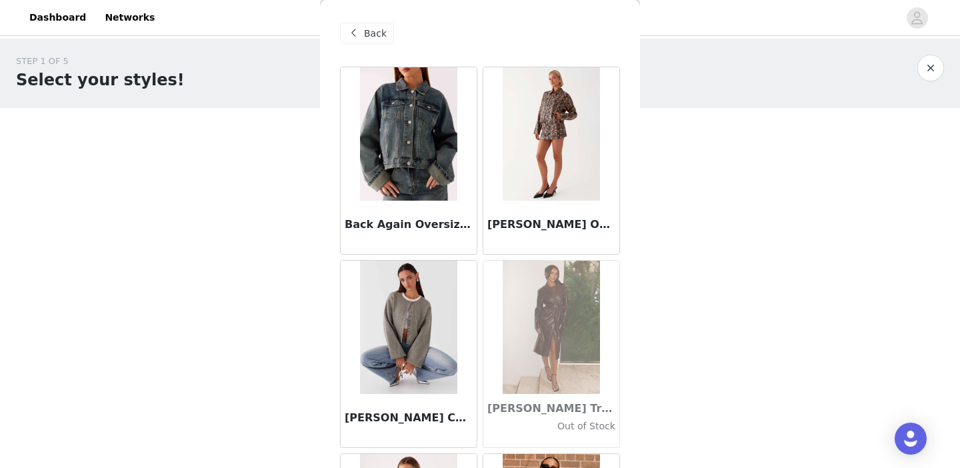
click at [371, 27] on span "Back" at bounding box center [375, 34] width 23 height 14
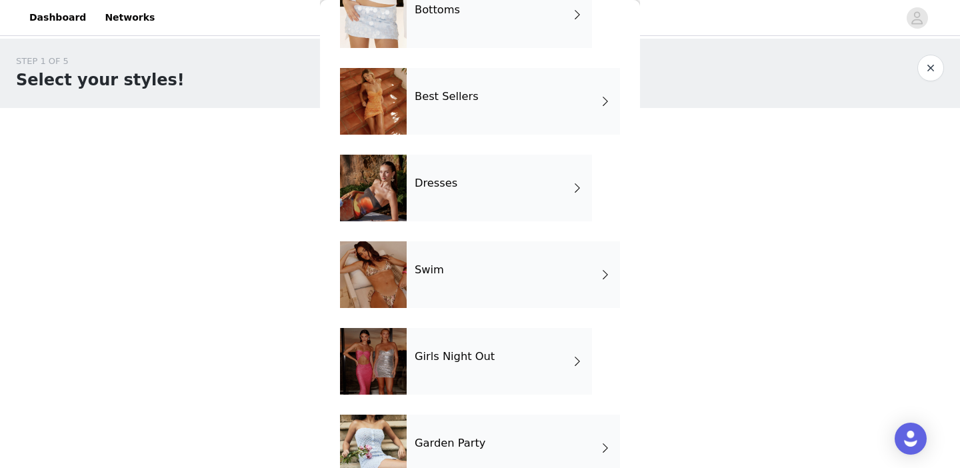
scroll to position [243, 0]
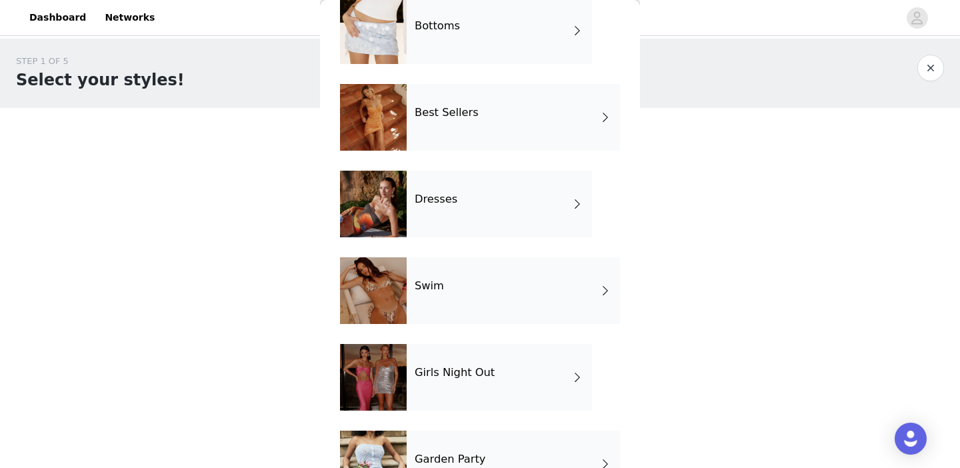
click at [459, 105] on div "Best Sellers" at bounding box center [513, 117] width 213 height 67
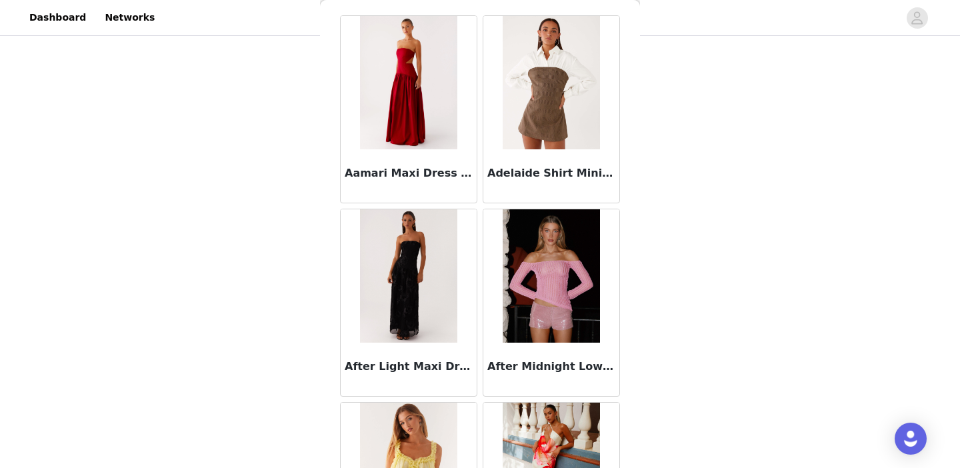
scroll to position [51, 0]
click at [423, 266] on img at bounding box center [408, 276] width 97 height 133
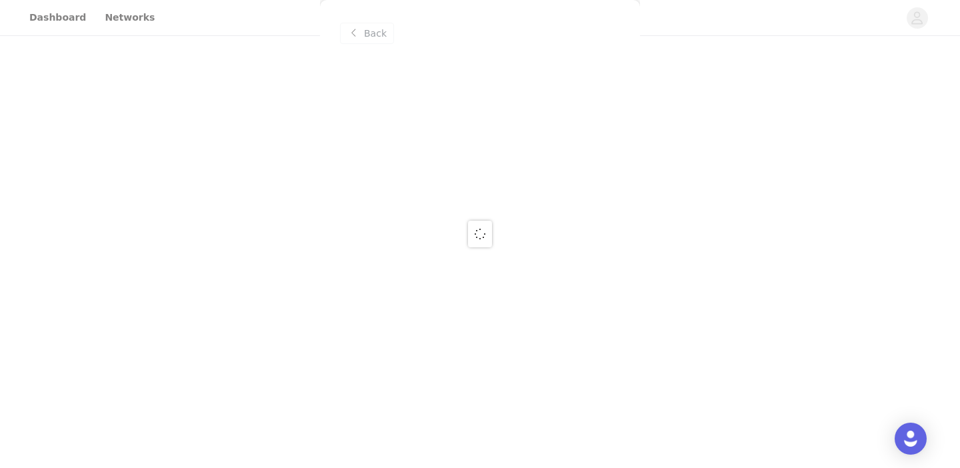
scroll to position [0, 0]
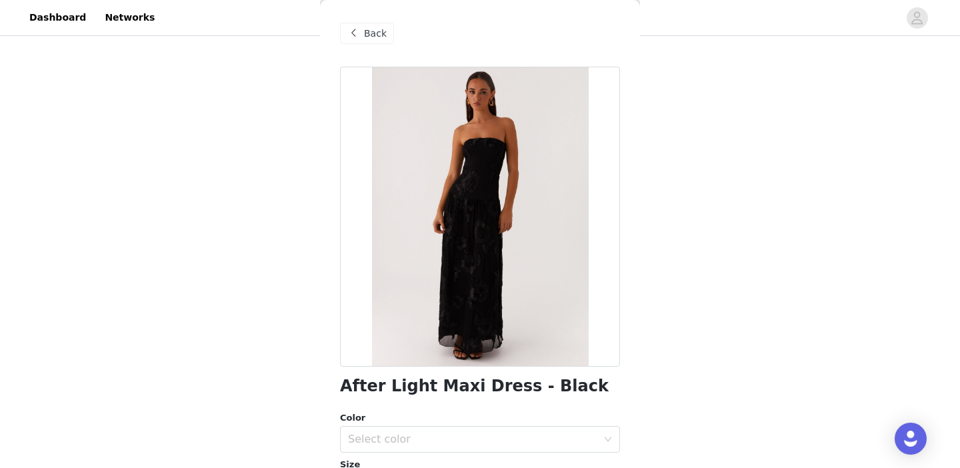
click at [365, 31] on span "Back" at bounding box center [375, 34] width 23 height 14
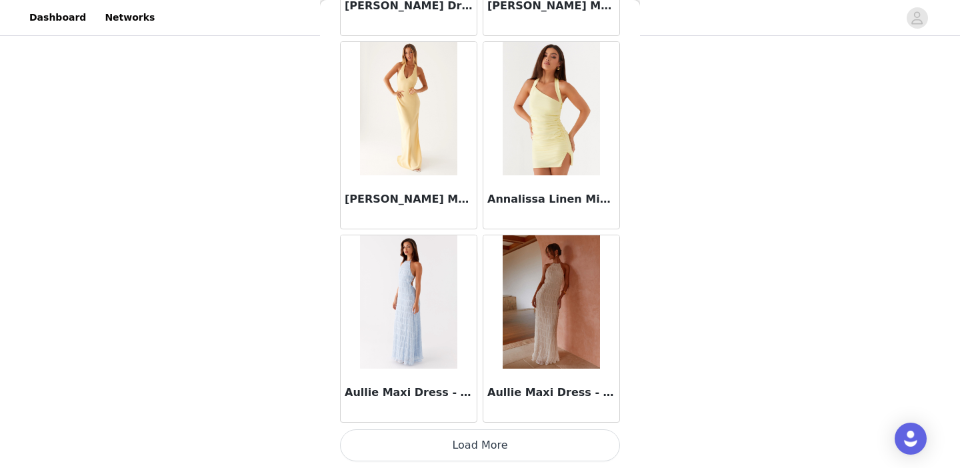
scroll to position [113, 0]
click at [475, 443] on button "Load More" at bounding box center [480, 445] width 280 height 32
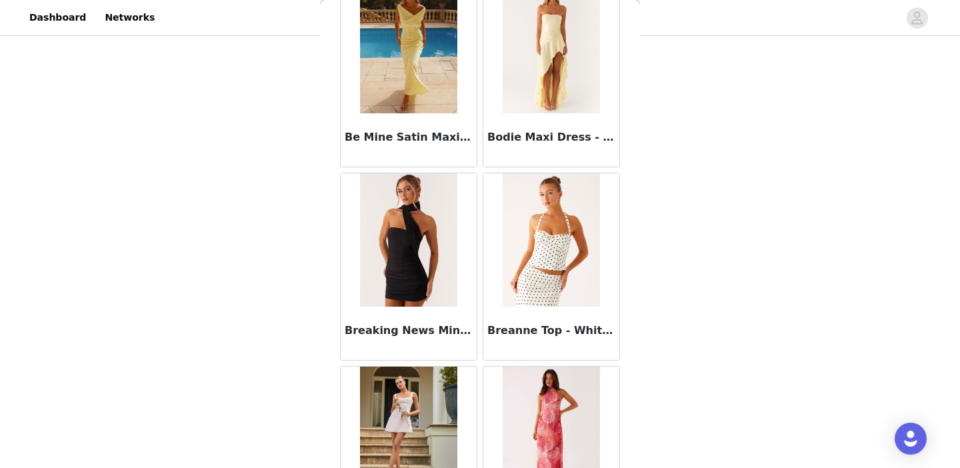
scroll to position [2465, 0]
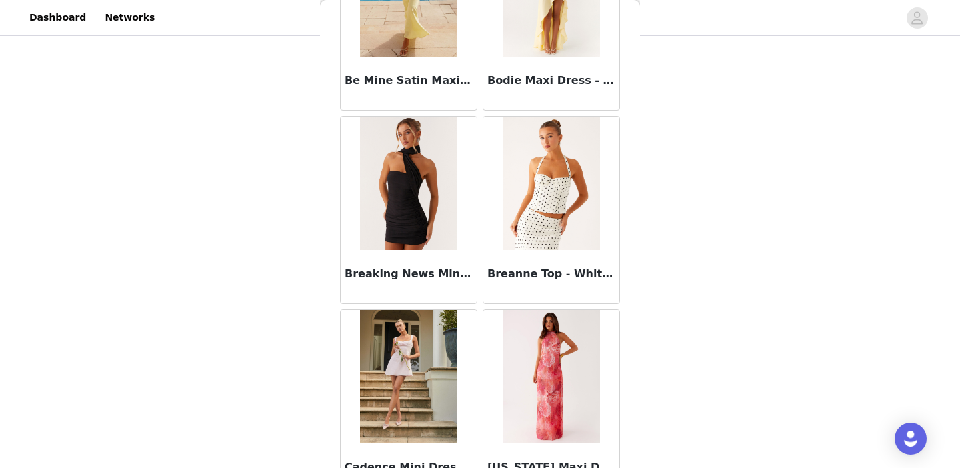
click at [411, 238] on img at bounding box center [408, 183] width 97 height 133
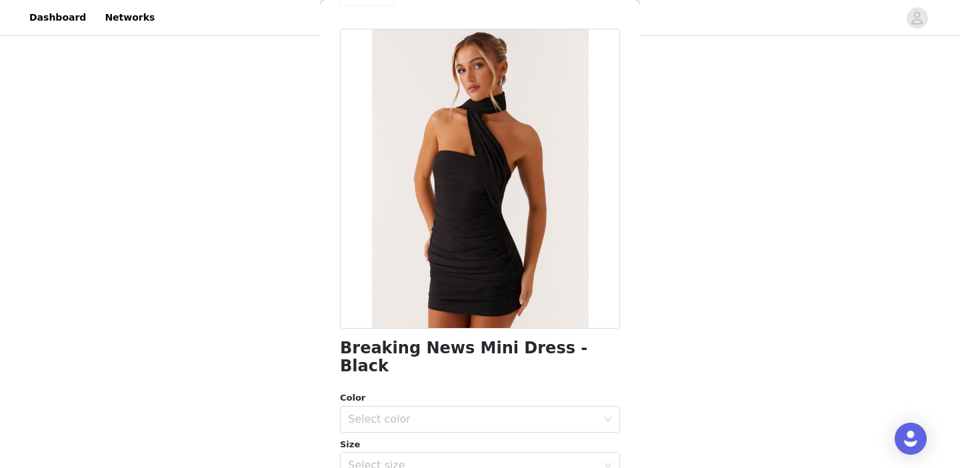
scroll to position [0, 0]
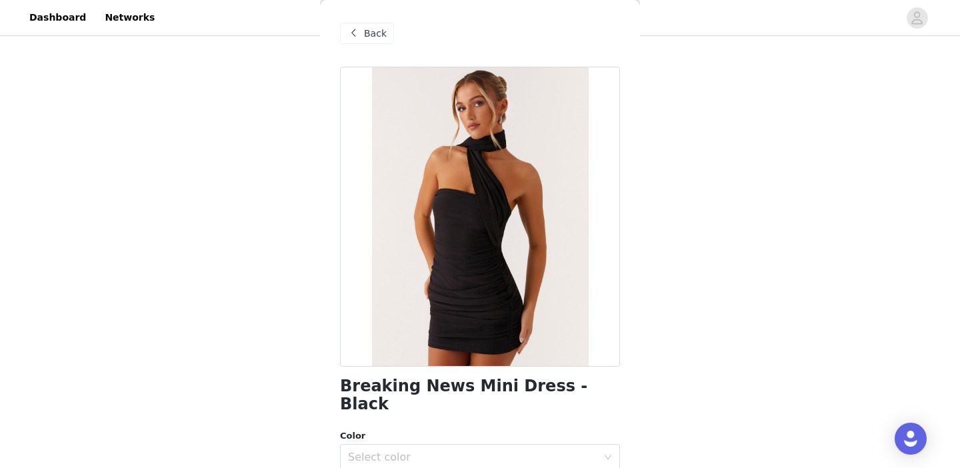
click at [365, 33] on span "Back" at bounding box center [375, 34] width 23 height 14
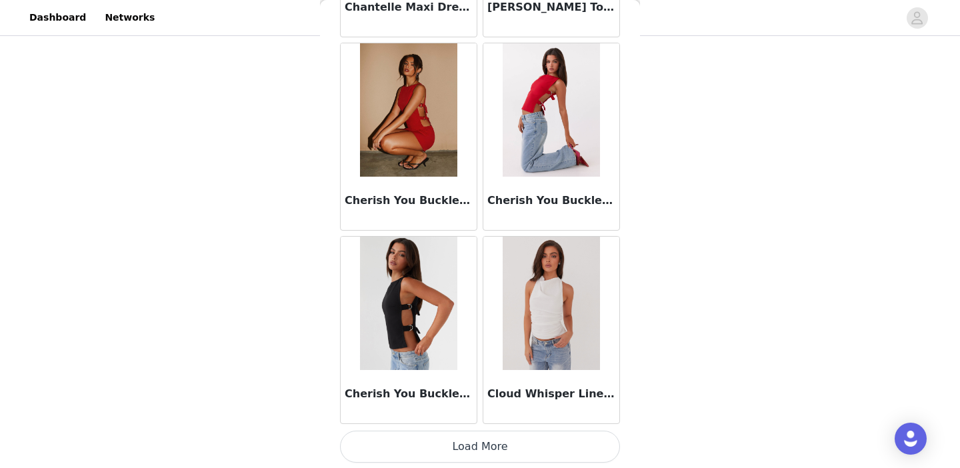
scroll to position [3506, 0]
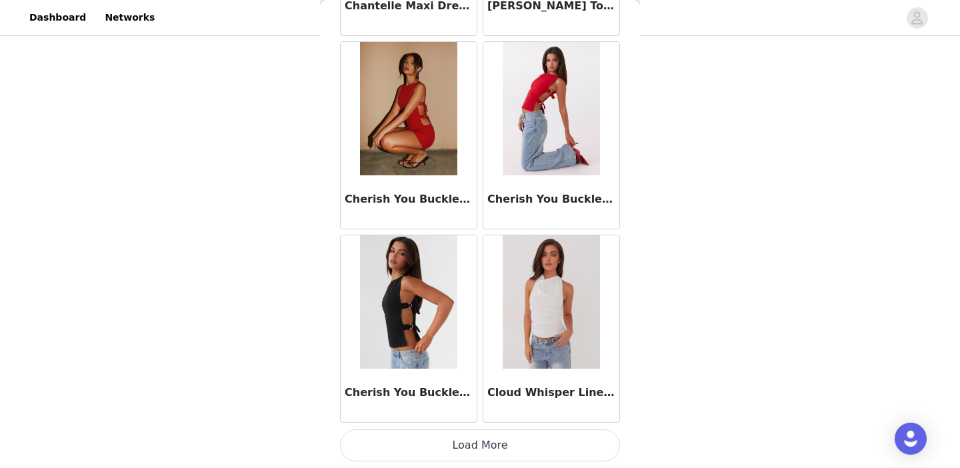
click at [544, 281] on img at bounding box center [551, 301] width 97 height 133
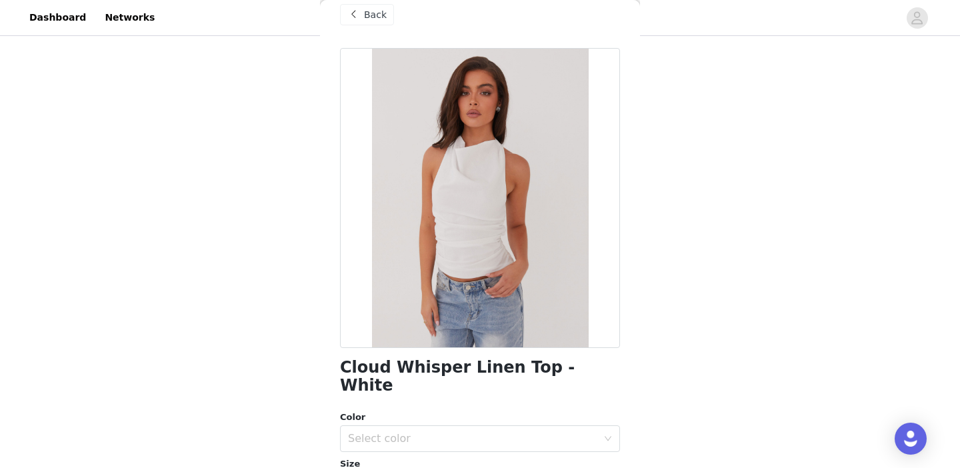
scroll to position [17, 0]
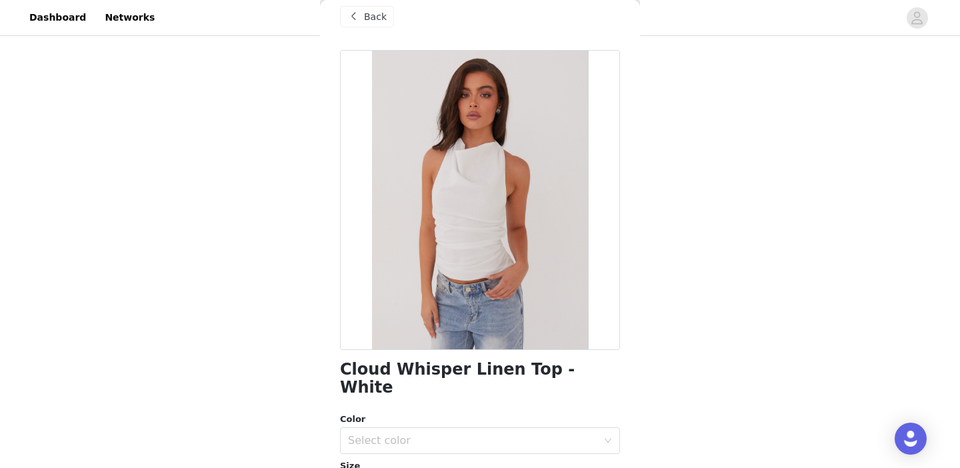
click at [375, 13] on span "Back" at bounding box center [375, 17] width 23 height 14
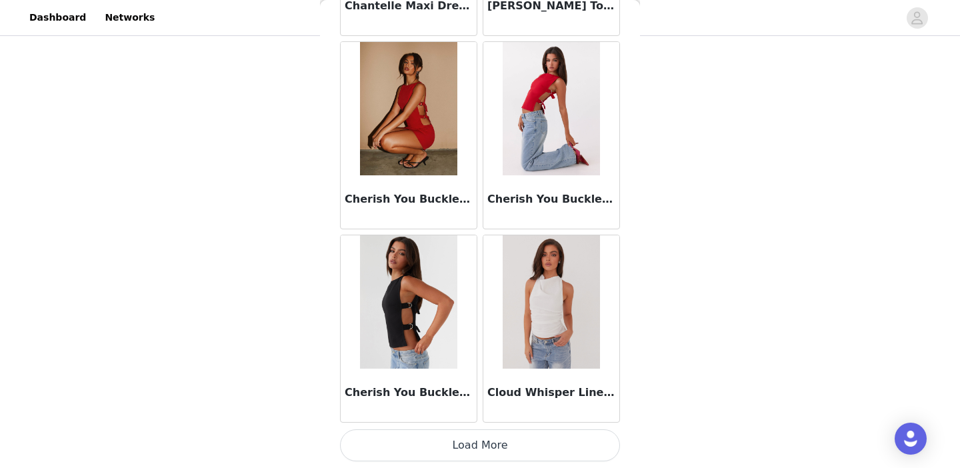
click at [497, 437] on button "Load More" at bounding box center [480, 445] width 280 height 32
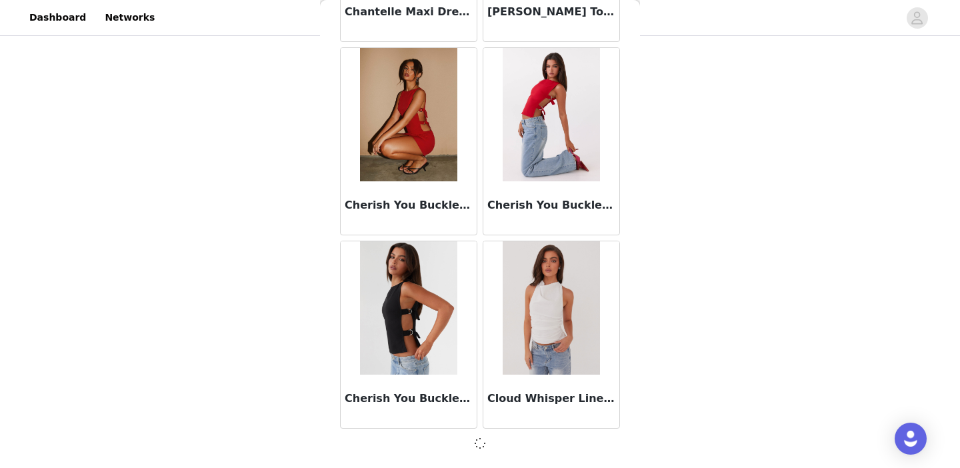
scroll to position [3500, 0]
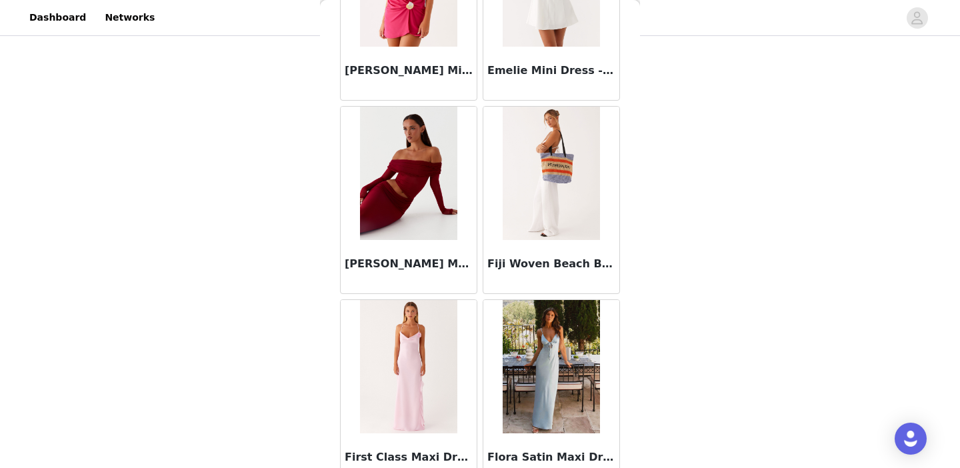
click at [424, 240] on div "[PERSON_NAME] Maxi Dress - Cherry Red" at bounding box center [409, 266] width 136 height 53
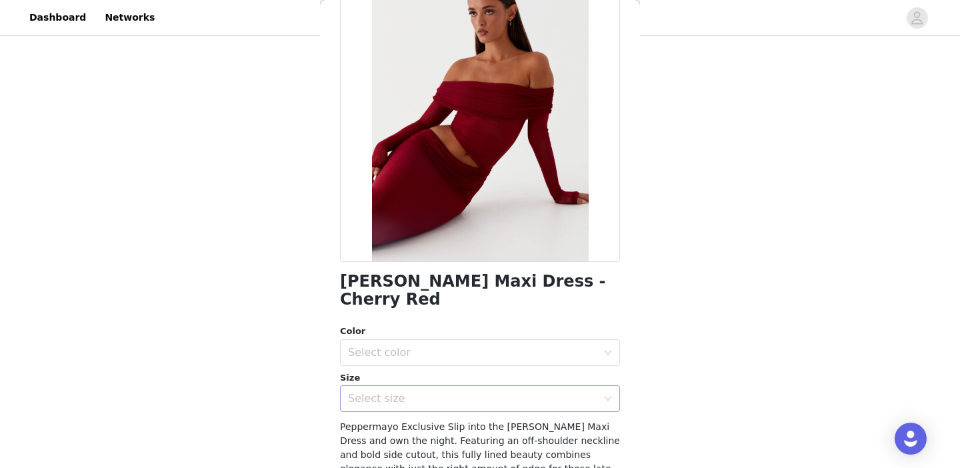
scroll to position [0, 0]
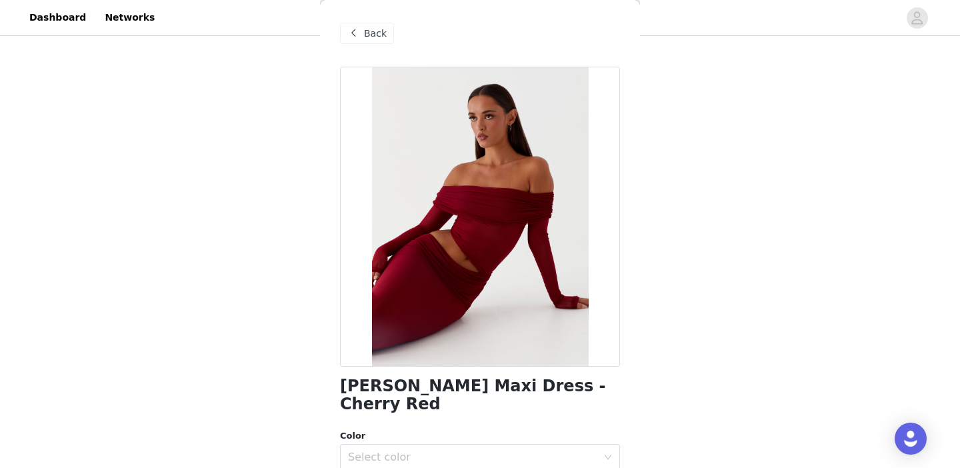
click at [448, 391] on h1 "[PERSON_NAME] Maxi Dress - Cherry Red" at bounding box center [480, 395] width 280 height 36
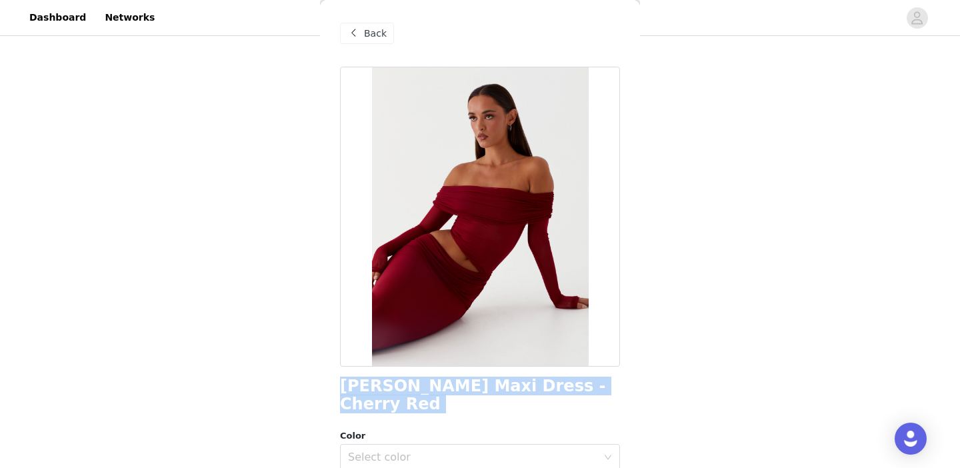
click at [448, 391] on h1 "[PERSON_NAME] Maxi Dress - Cherry Red" at bounding box center [480, 395] width 280 height 36
copy div "[PERSON_NAME] Maxi Dress - Cherry Red"
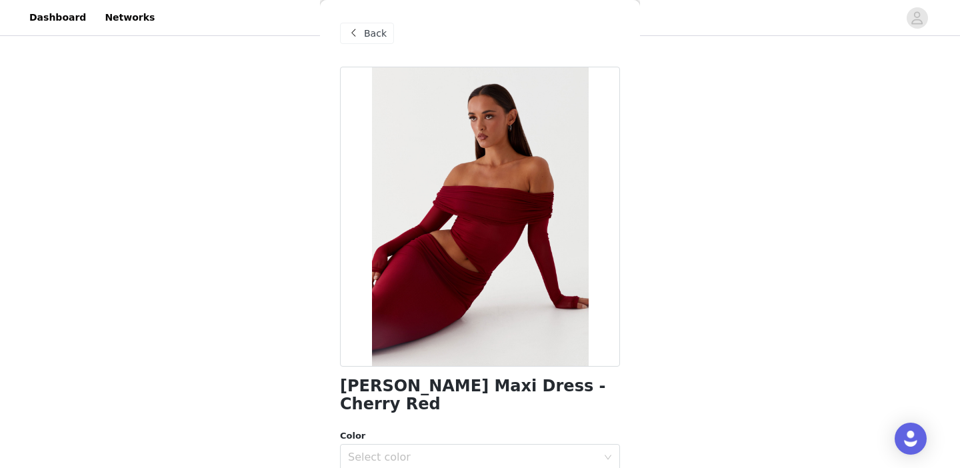
click at [351, 38] on span at bounding box center [353, 33] width 16 height 16
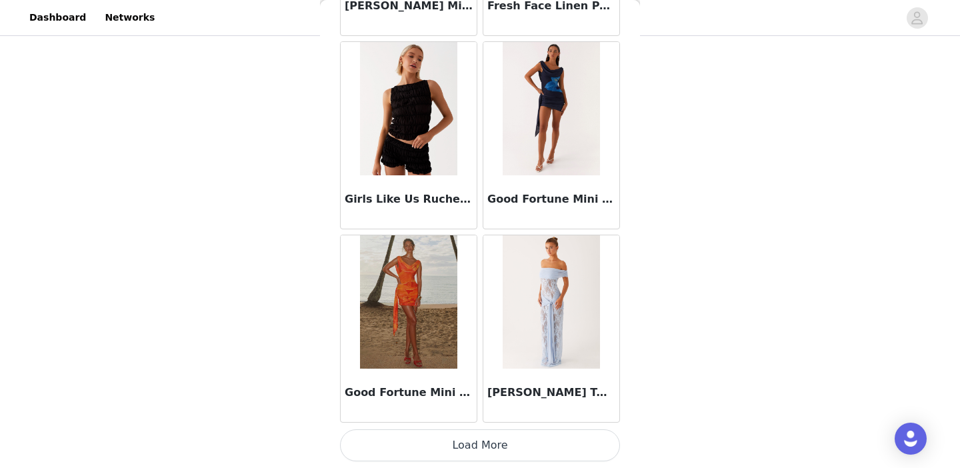
click at [480, 439] on button "Load More" at bounding box center [480, 445] width 280 height 32
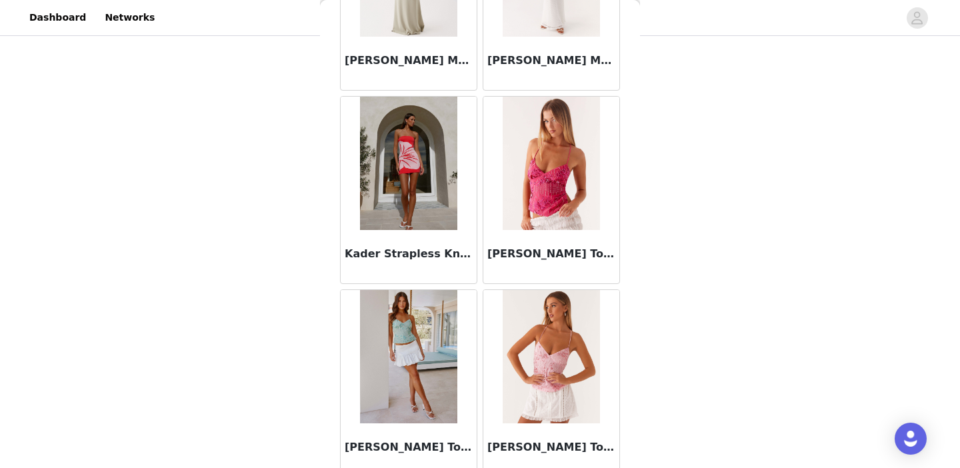
click at [419, 201] on img at bounding box center [408, 163] width 97 height 133
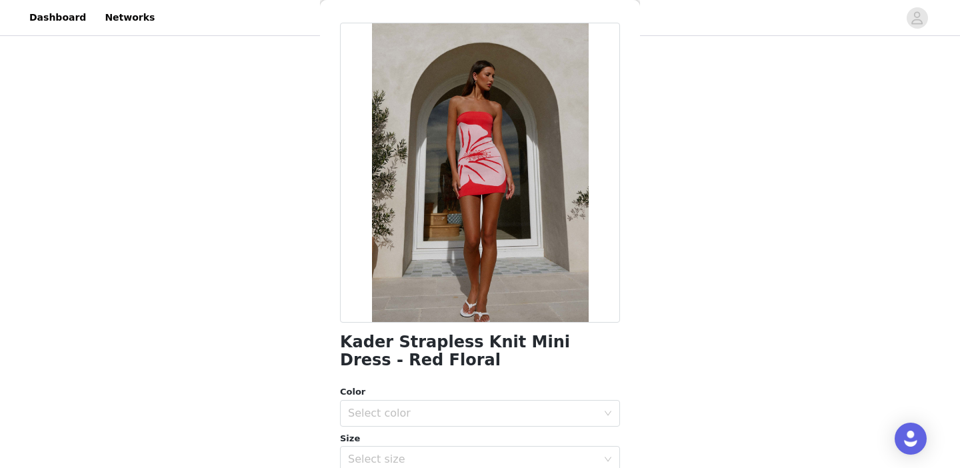
scroll to position [0, 0]
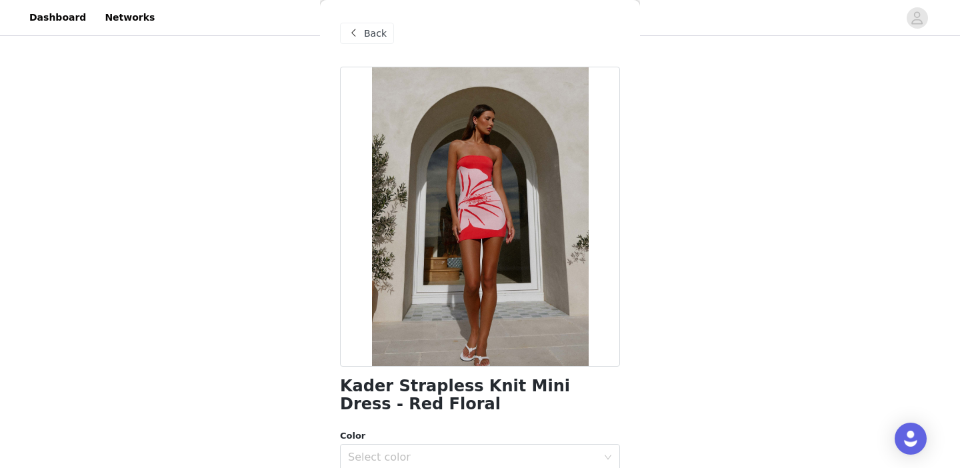
click at [368, 34] on span "Back" at bounding box center [375, 34] width 23 height 14
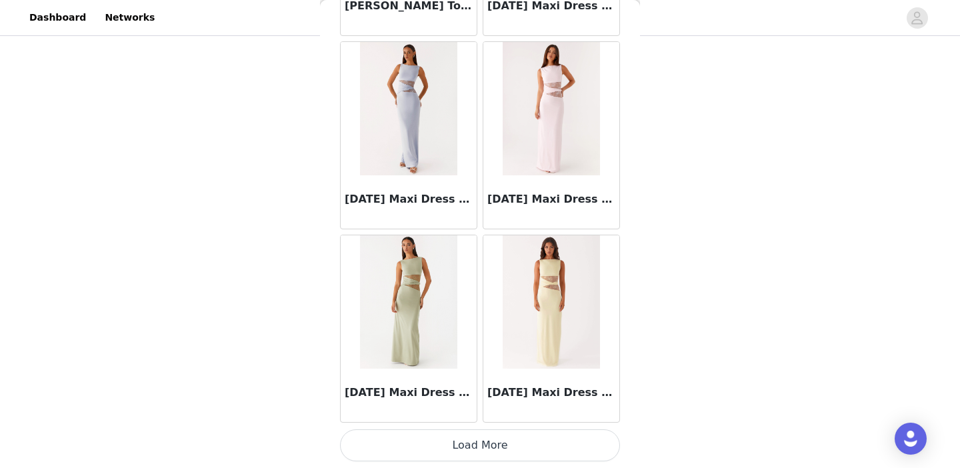
click at [479, 450] on button "Load More" at bounding box center [480, 445] width 280 height 32
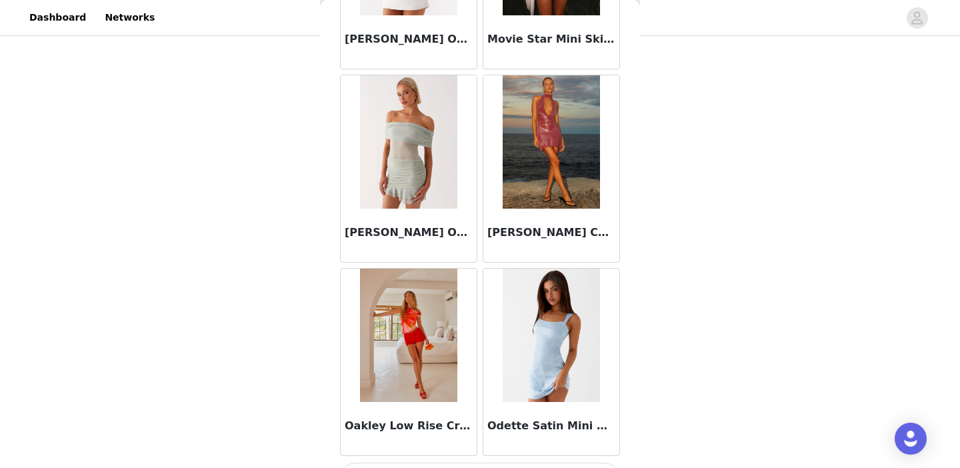
scroll to position [9280, 0]
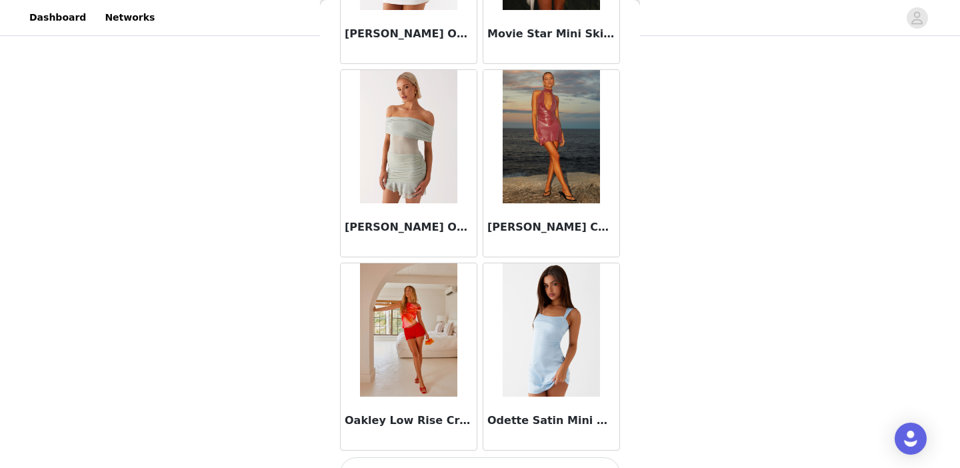
click at [426, 155] on img at bounding box center [408, 136] width 97 height 133
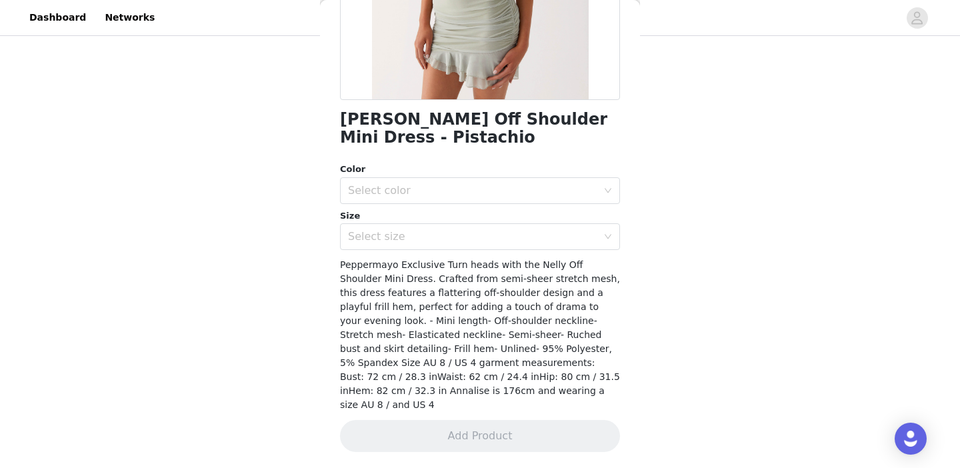
scroll to position [253, 0]
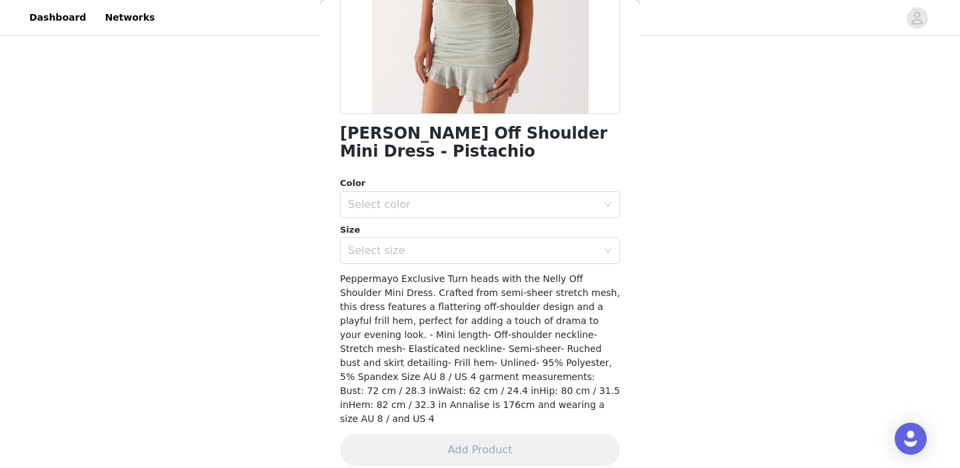
click at [465, 135] on h1 "[PERSON_NAME] Off Shoulder Mini Dress - Pistachio" at bounding box center [480, 143] width 280 height 36
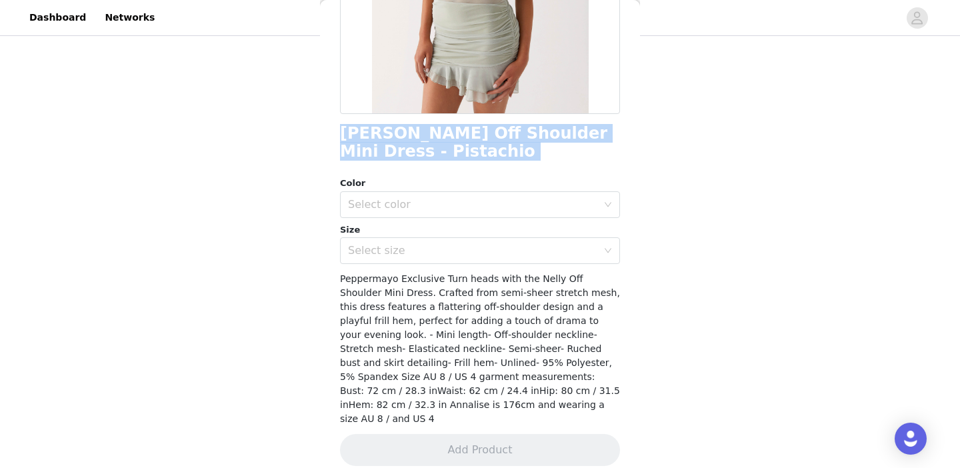
click at [465, 135] on h1 "[PERSON_NAME] Off Shoulder Mini Dress - Pistachio" at bounding box center [480, 143] width 280 height 36
copy div "[PERSON_NAME] Off Shoulder Mini Dress - Pistachio"
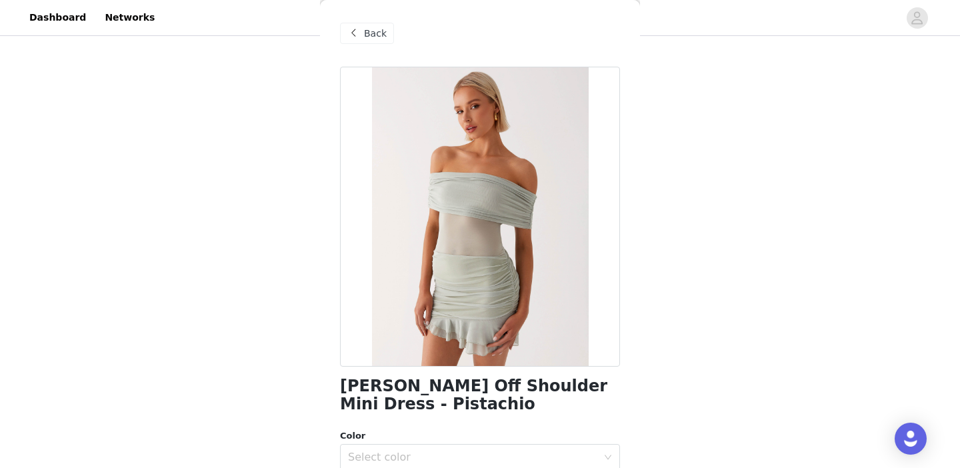
click at [351, 39] on span at bounding box center [353, 33] width 16 height 16
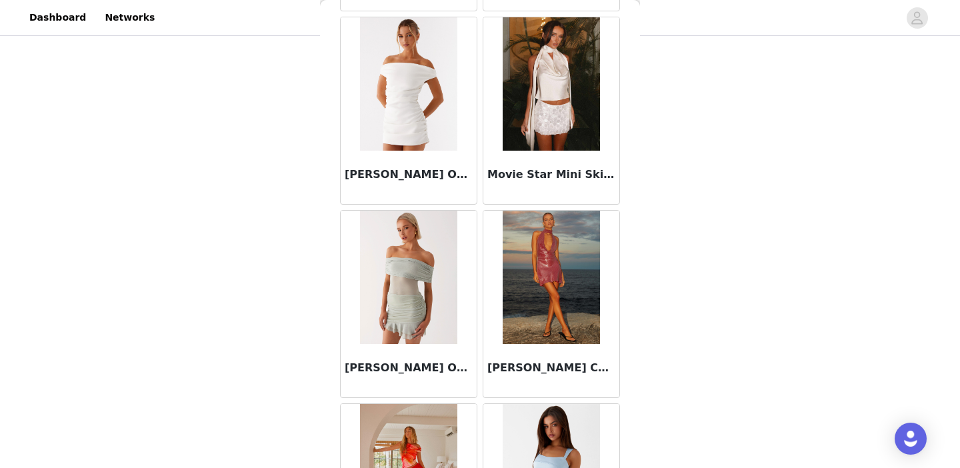
scroll to position [9144, 0]
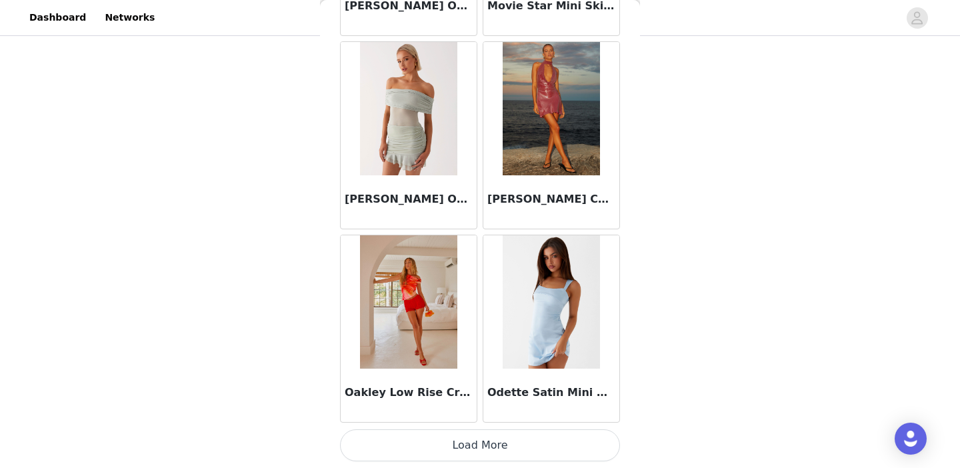
click at [503, 433] on button "Load More" at bounding box center [480, 445] width 280 height 32
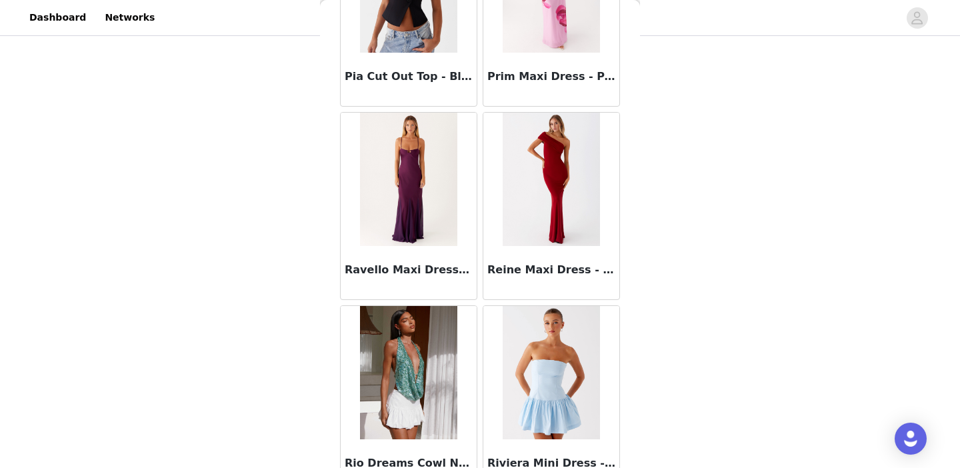
scroll to position [10786, 0]
click at [558, 173] on img at bounding box center [551, 178] width 97 height 133
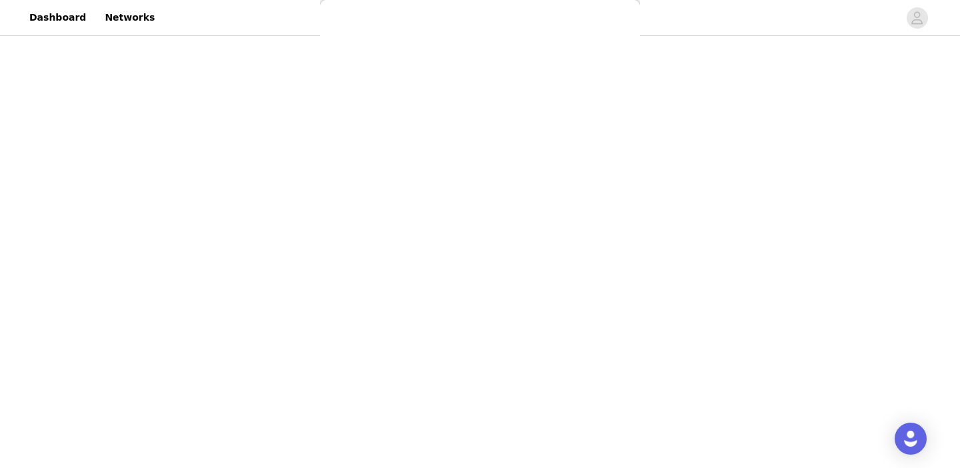
scroll to position [0, 0]
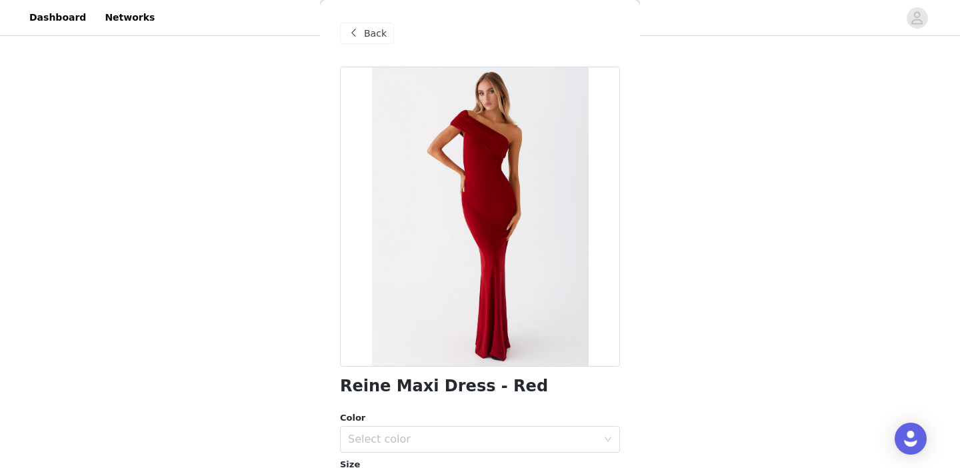
click at [373, 34] on span "Back" at bounding box center [375, 34] width 23 height 14
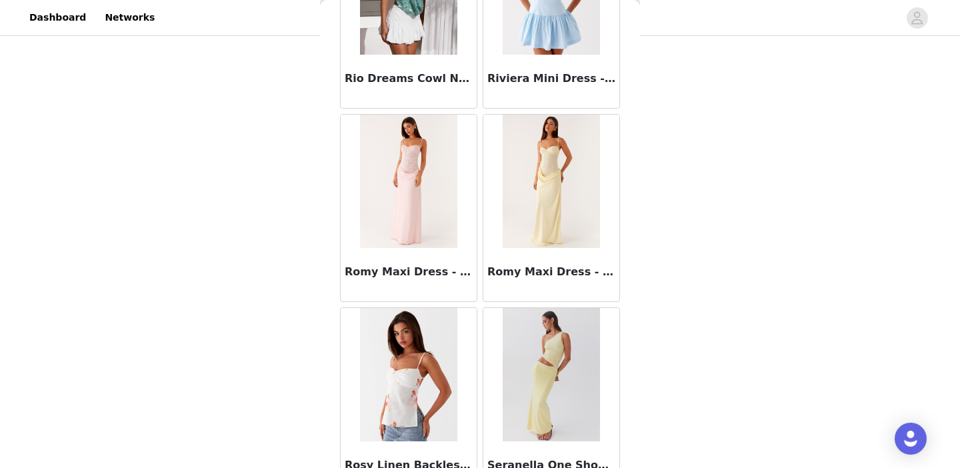
scroll to position [11242, 0]
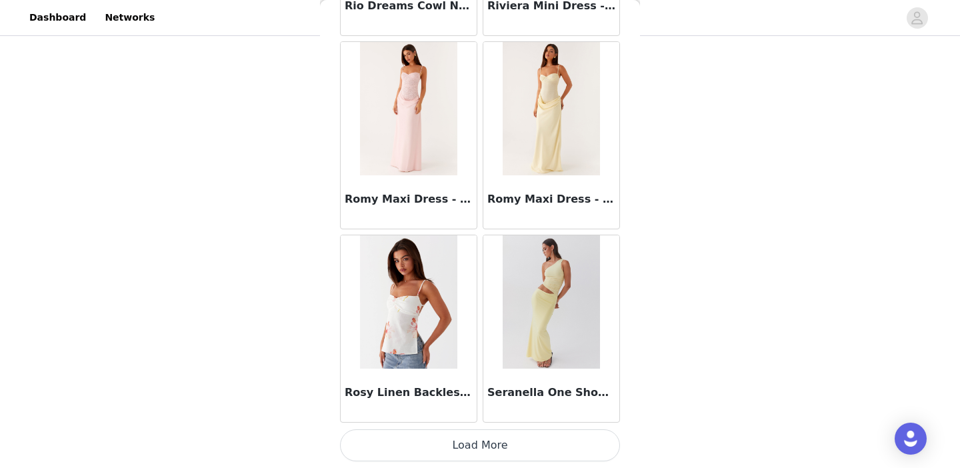
click at [484, 447] on button "Load More" at bounding box center [480, 445] width 280 height 32
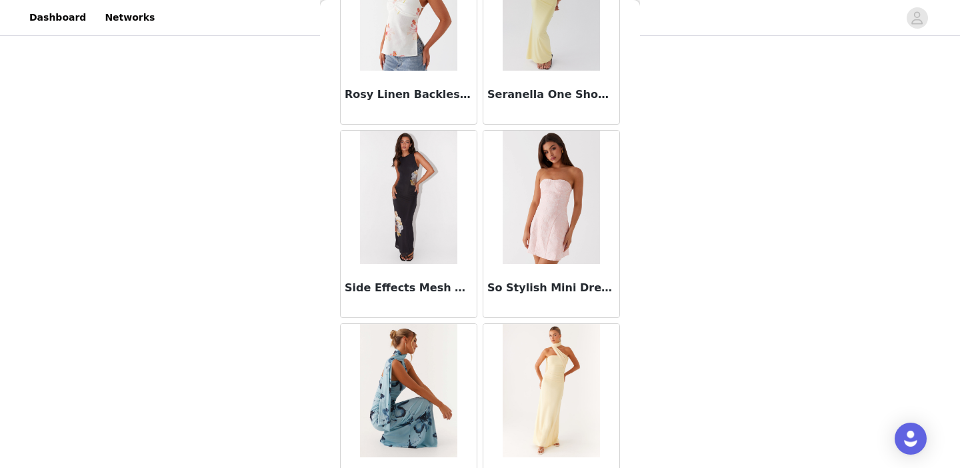
scroll to position [11541, 0]
click at [417, 187] on img at bounding box center [408, 196] width 97 height 133
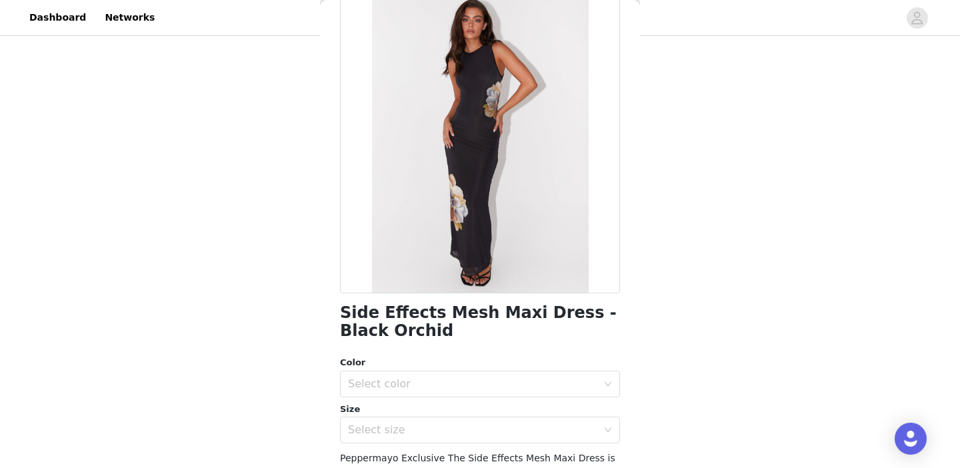
scroll to position [111, 0]
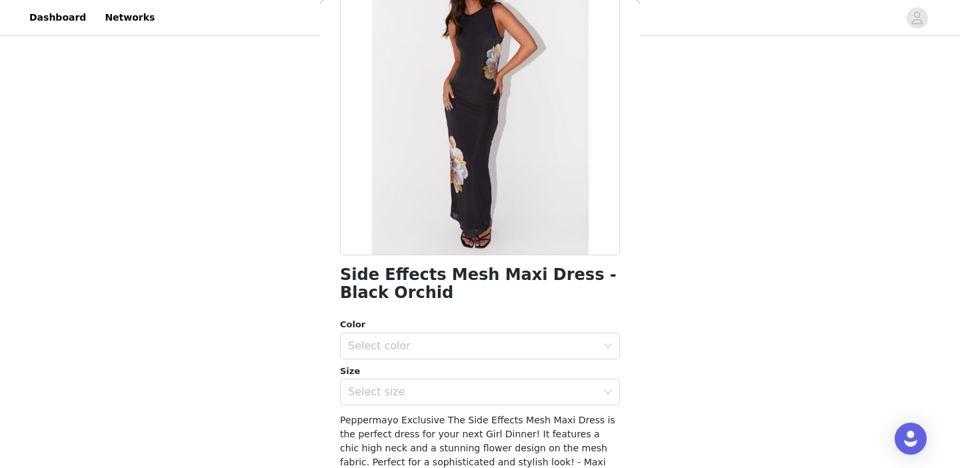
click at [455, 277] on h1 "Side Effects Mesh Maxi Dress - Black Orchid" at bounding box center [480, 284] width 280 height 36
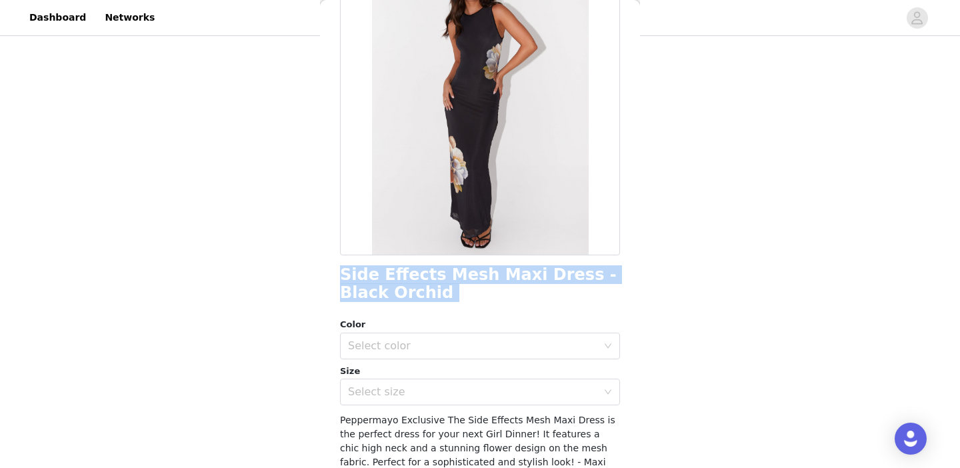
click at [455, 277] on h1 "Side Effects Mesh Maxi Dress - Black Orchid" at bounding box center [480, 284] width 280 height 36
copy div "Side Effects Mesh Maxi Dress - Black Orchid"
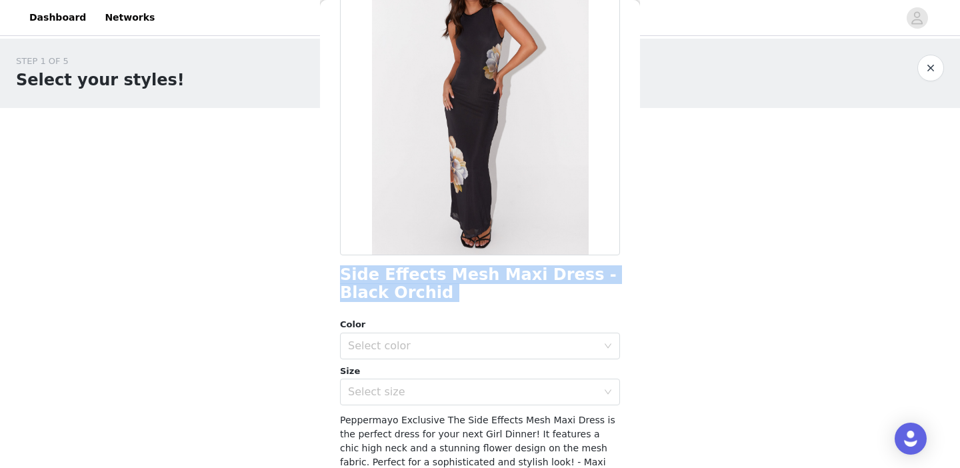
scroll to position [0, 0]
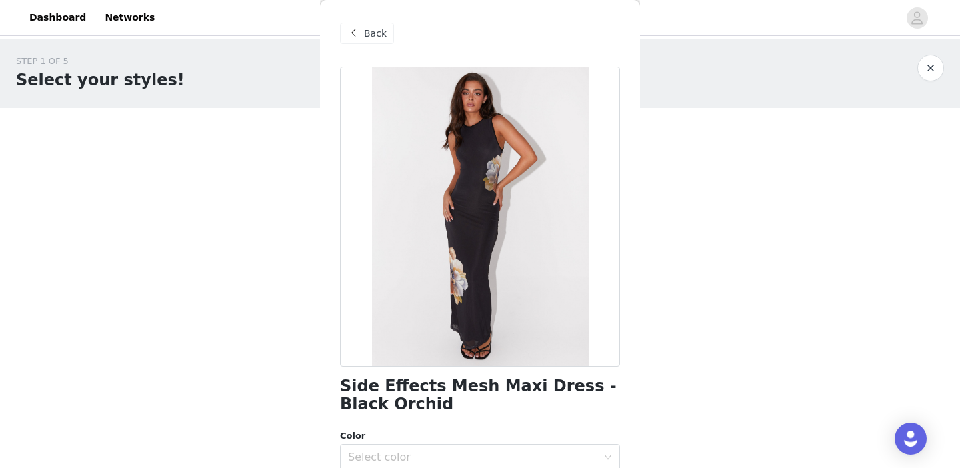
click at [359, 21] on div "Back" at bounding box center [480, 33] width 280 height 67
click at [359, 33] on span at bounding box center [353, 33] width 16 height 16
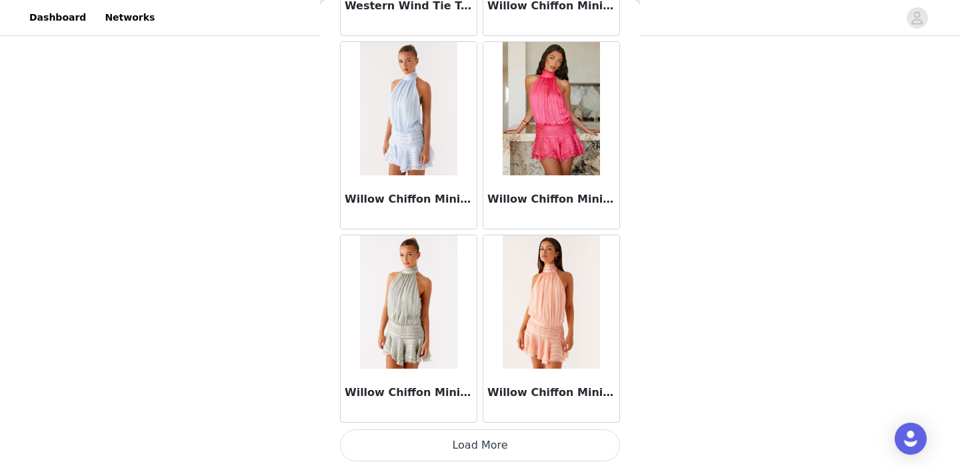
scroll to position [113, 0]
click at [462, 442] on button "Load More" at bounding box center [480, 445] width 280 height 32
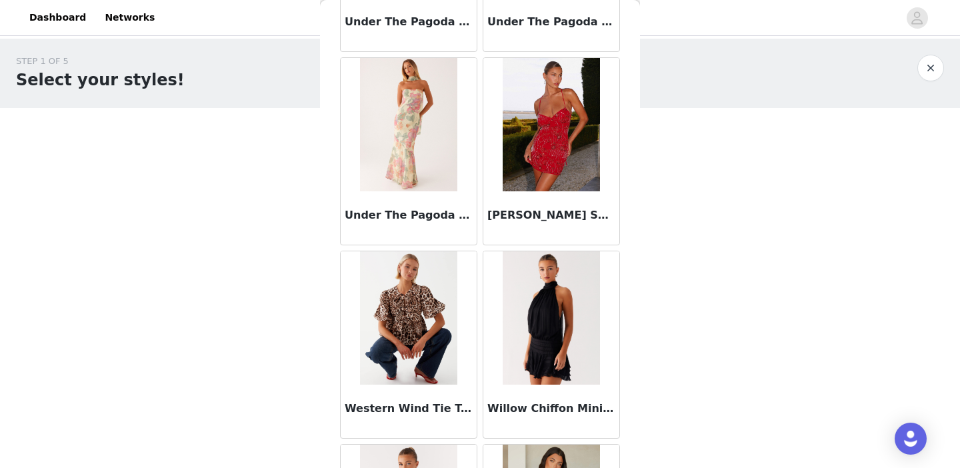
scroll to position [12779, 0]
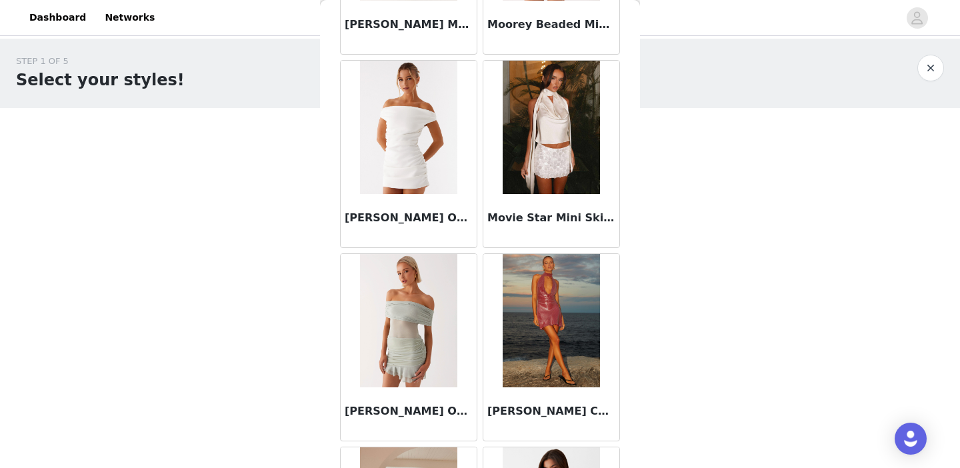
click at [525, 303] on img at bounding box center [551, 320] width 97 height 133
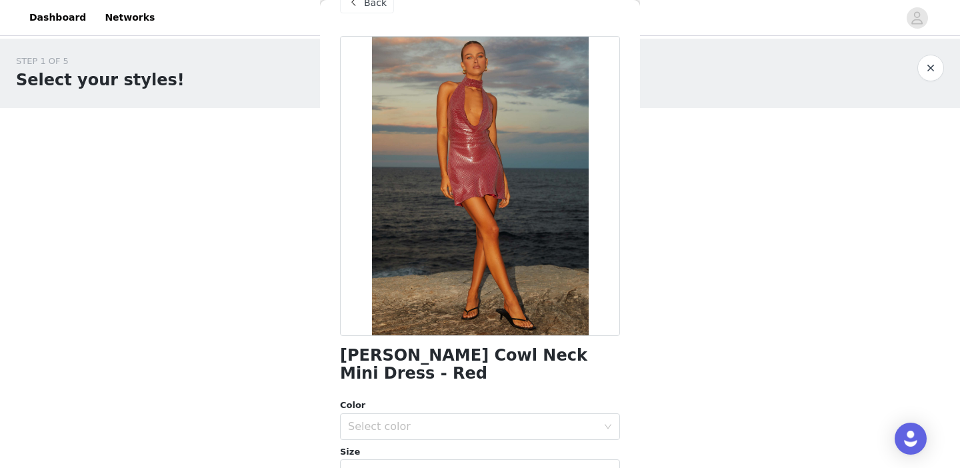
scroll to position [31, 0]
click at [432, 350] on h1 "[PERSON_NAME] Cowl Neck Mini Dress - Red" at bounding box center [480, 364] width 280 height 36
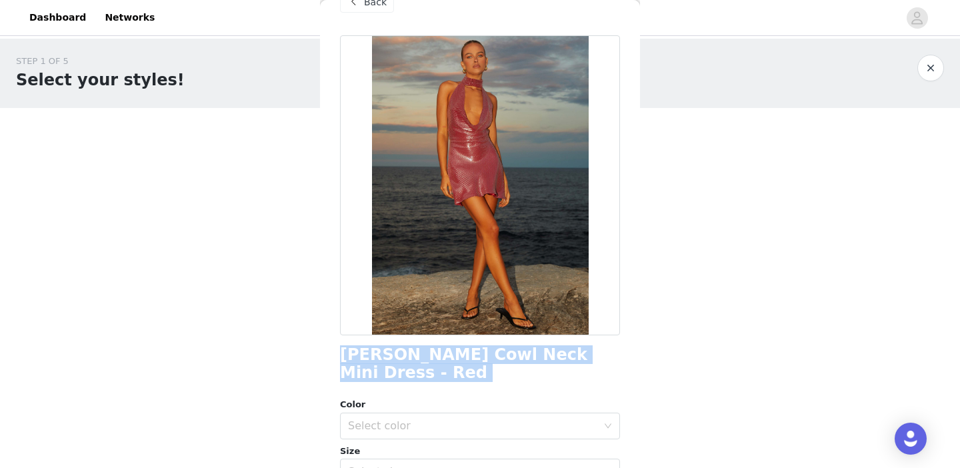
click at [432, 350] on h1 "[PERSON_NAME] Cowl Neck Mini Dress - Red" at bounding box center [480, 364] width 280 height 36
copy div "[PERSON_NAME] Cowl Neck Mini Dress - Red"
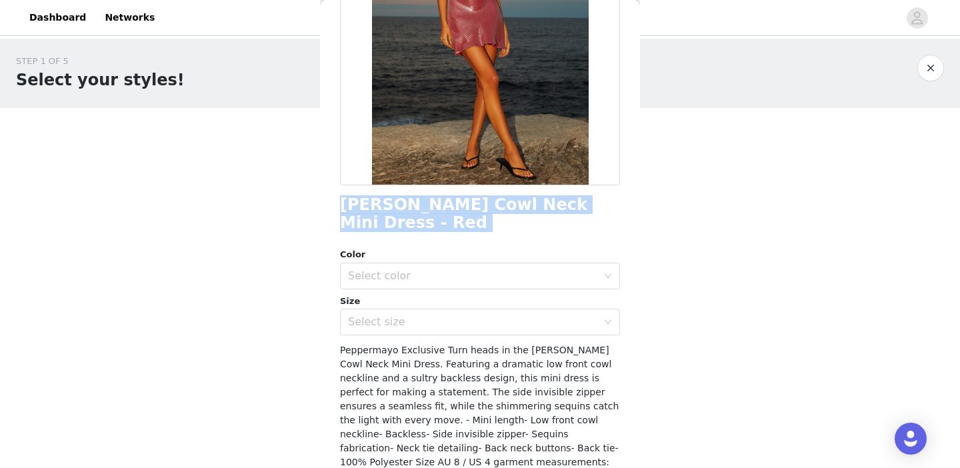
scroll to position [0, 0]
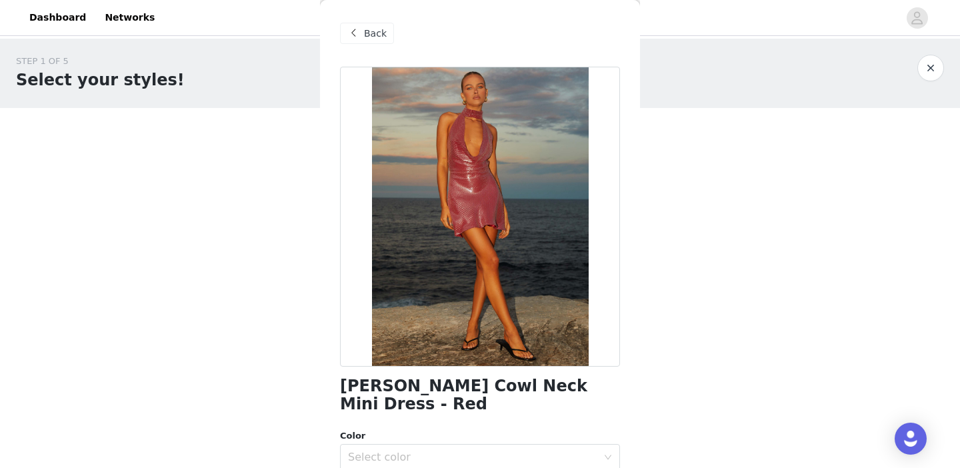
click at [356, 25] on div "Back" at bounding box center [367, 33] width 54 height 21
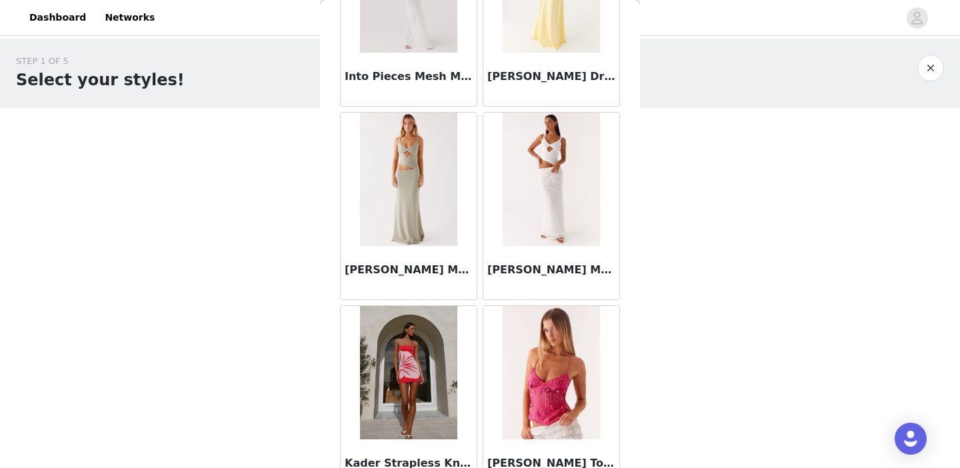
scroll to position [6532, 0]
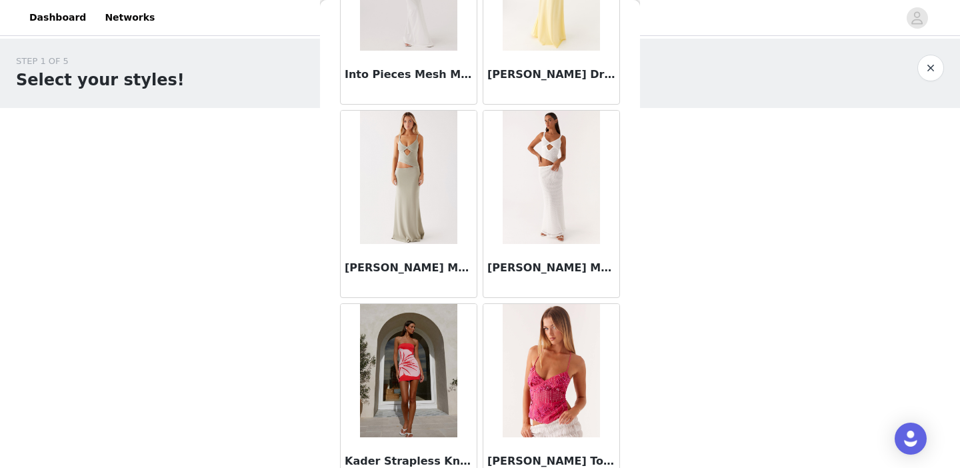
click at [576, 175] on img at bounding box center [551, 177] width 97 height 133
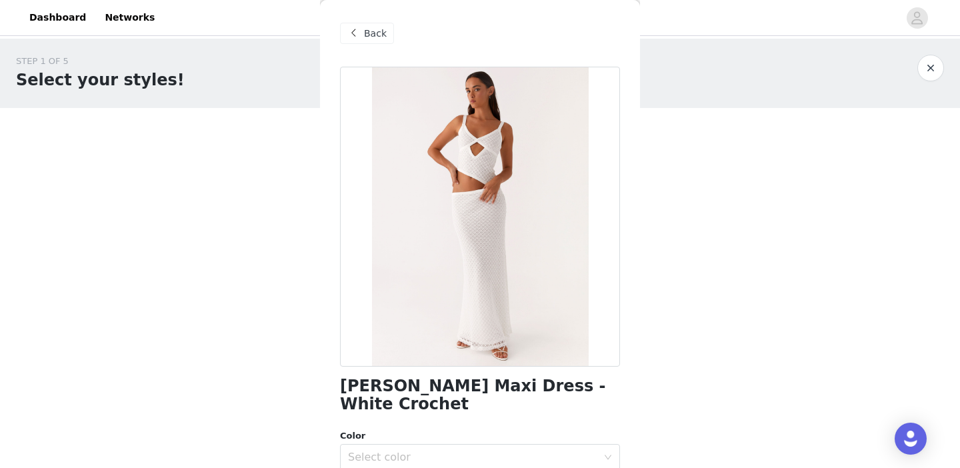
scroll to position [43, 0]
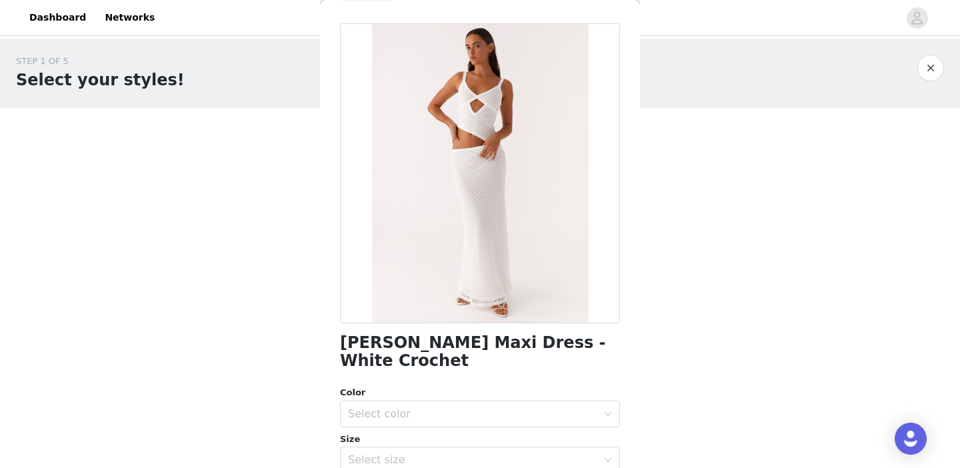
click at [483, 343] on h1 "[PERSON_NAME] Maxi Dress - White Crochet" at bounding box center [480, 352] width 280 height 36
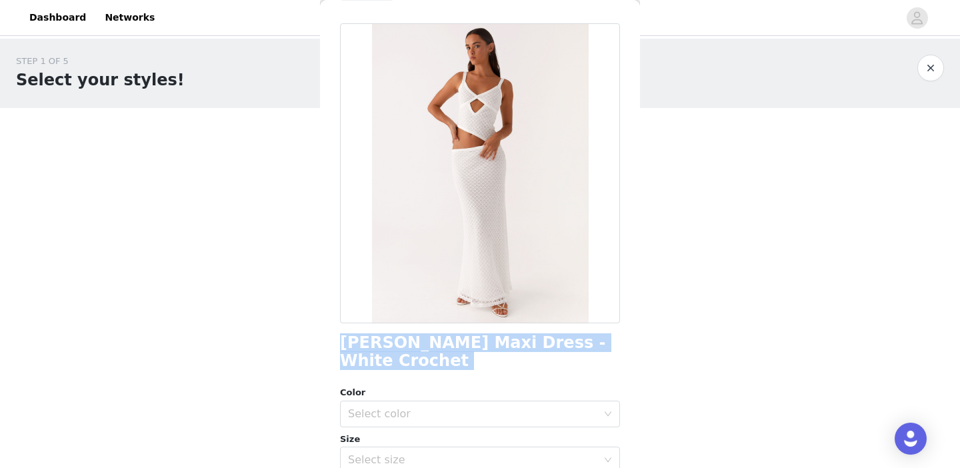
click at [483, 343] on h1 "[PERSON_NAME] Maxi Dress - White Crochet" at bounding box center [480, 352] width 280 height 36
copy div "[PERSON_NAME] Maxi Dress - White Crochet"
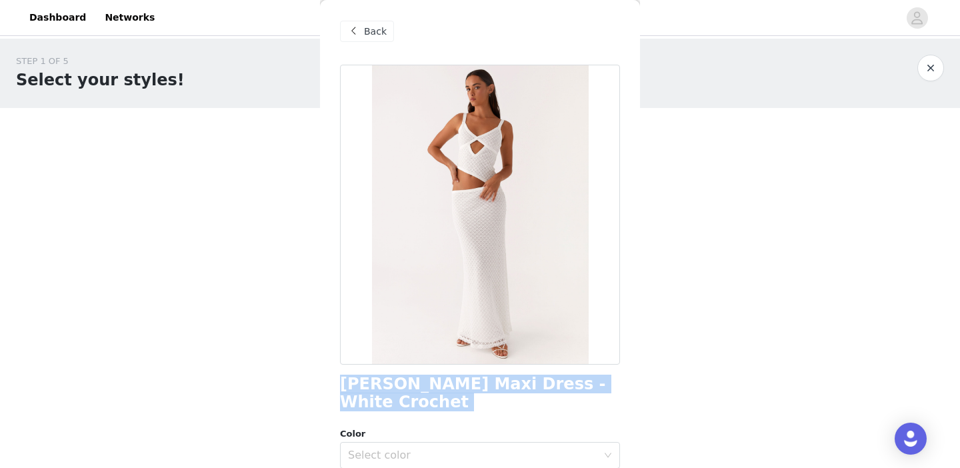
scroll to position [0, 0]
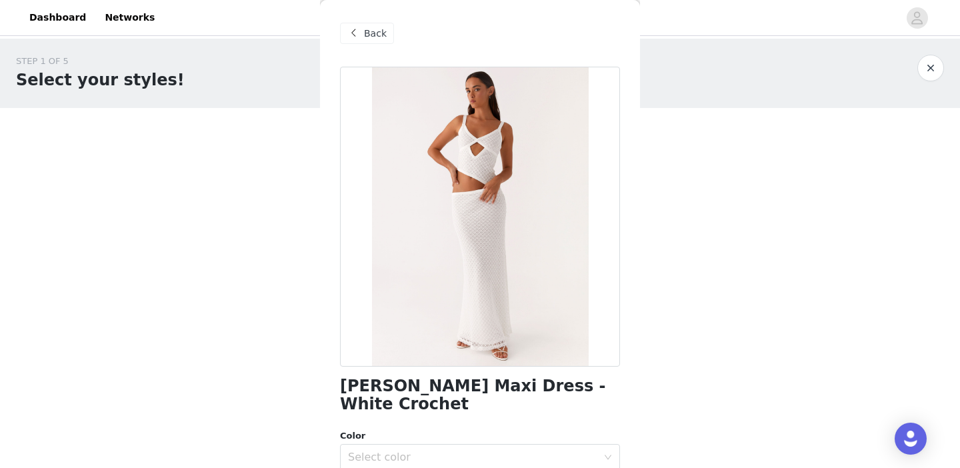
click at [373, 39] on span "Back" at bounding box center [375, 34] width 23 height 14
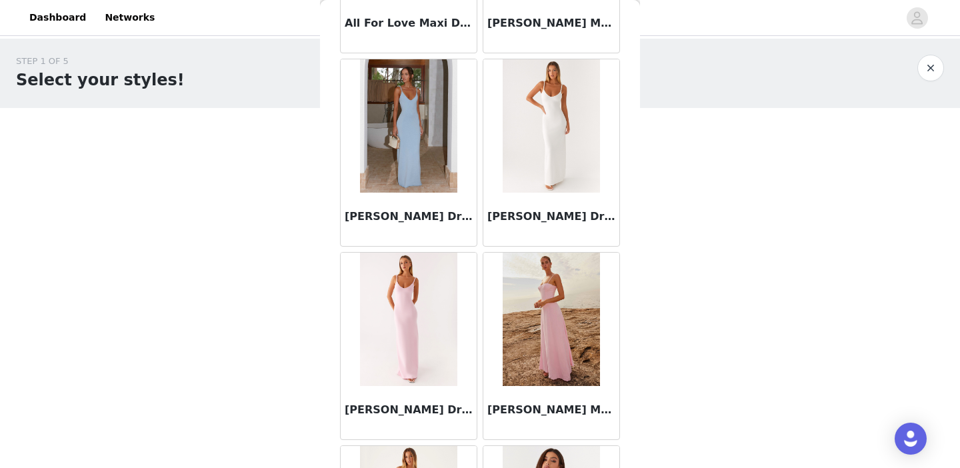
scroll to position [1174, 0]
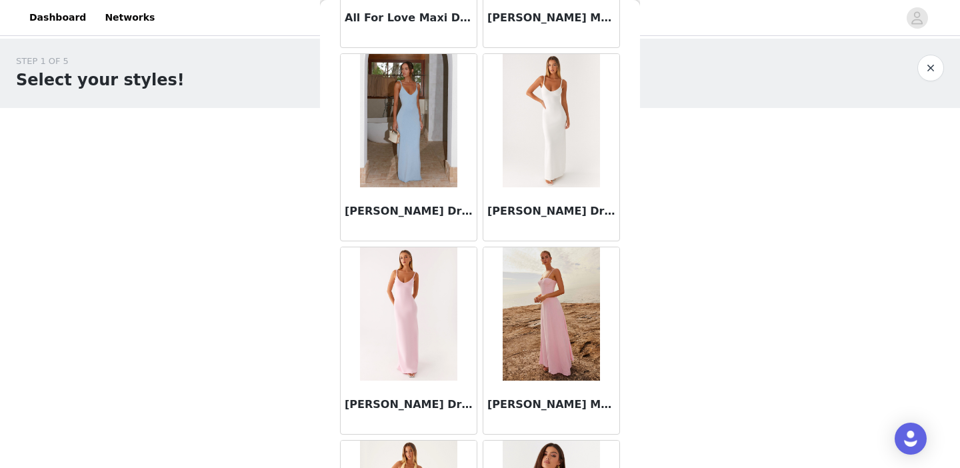
click at [539, 137] on img at bounding box center [551, 120] width 97 height 133
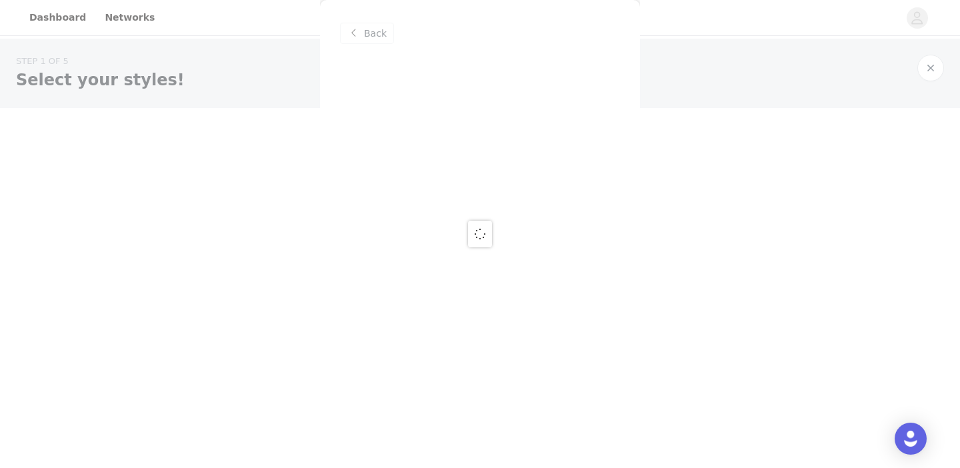
scroll to position [0, 0]
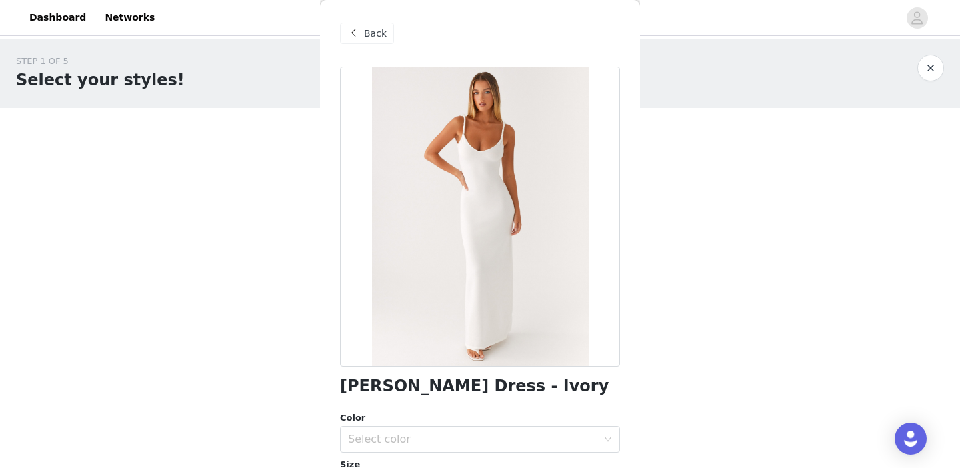
click at [445, 379] on h1 "[PERSON_NAME] Dress - Ivory" at bounding box center [474, 386] width 269 height 18
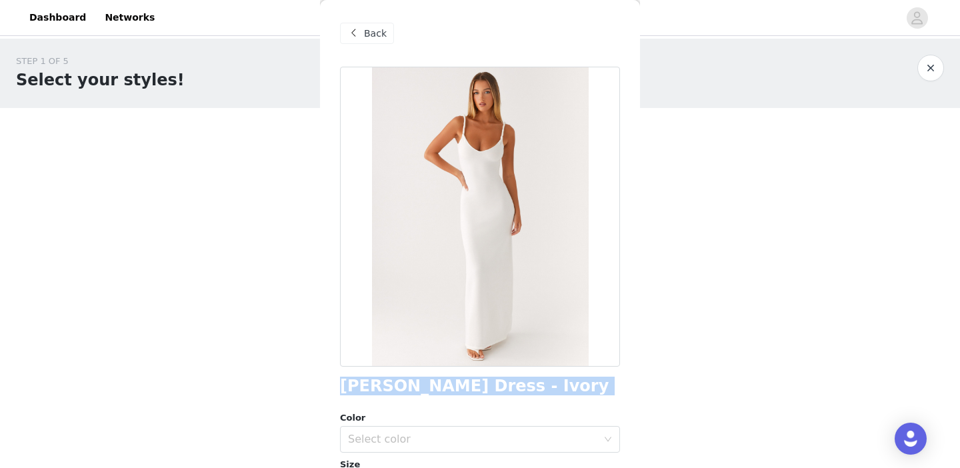
click at [445, 379] on h1 "[PERSON_NAME] Dress - Ivory" at bounding box center [474, 386] width 269 height 18
copy div "[PERSON_NAME] Dress - Ivory"
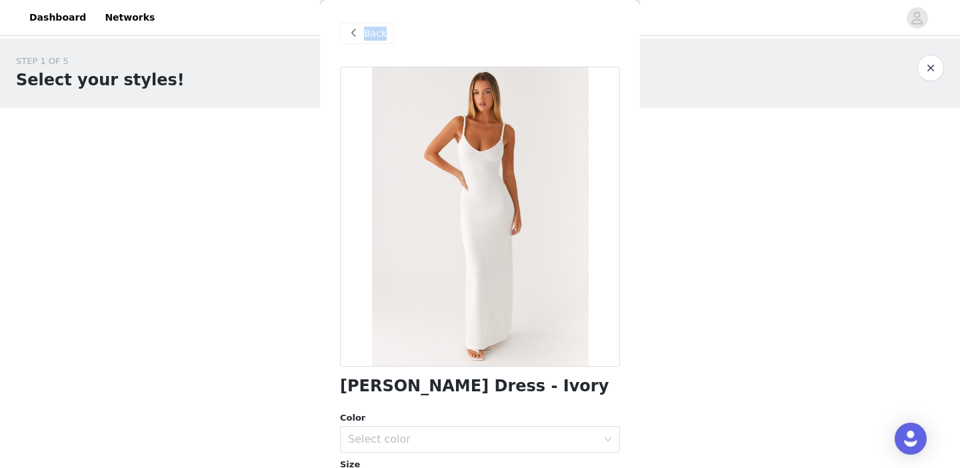
click at [364, 40] on div "Back" at bounding box center [367, 33] width 54 height 21
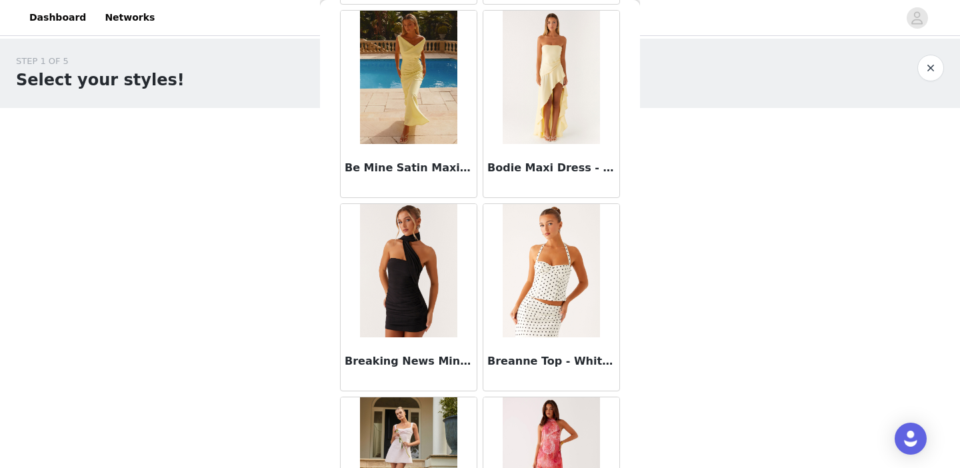
scroll to position [2379, 0]
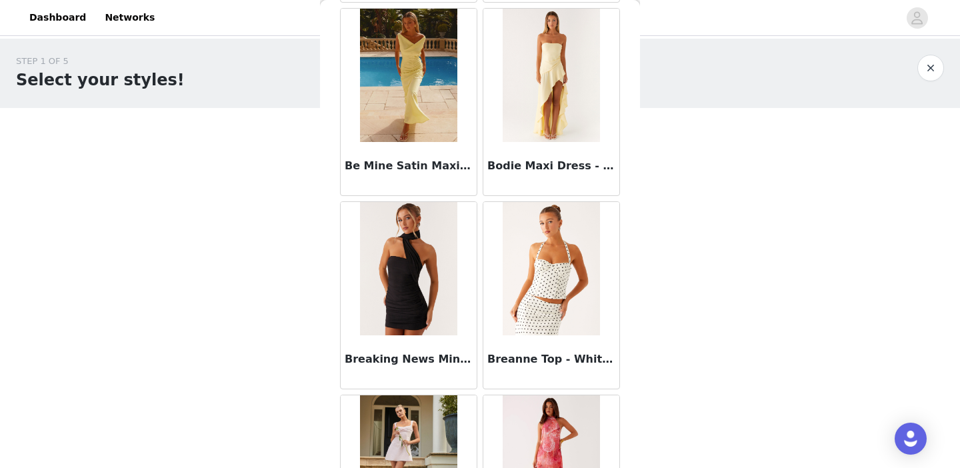
click at [417, 89] on img at bounding box center [408, 75] width 97 height 133
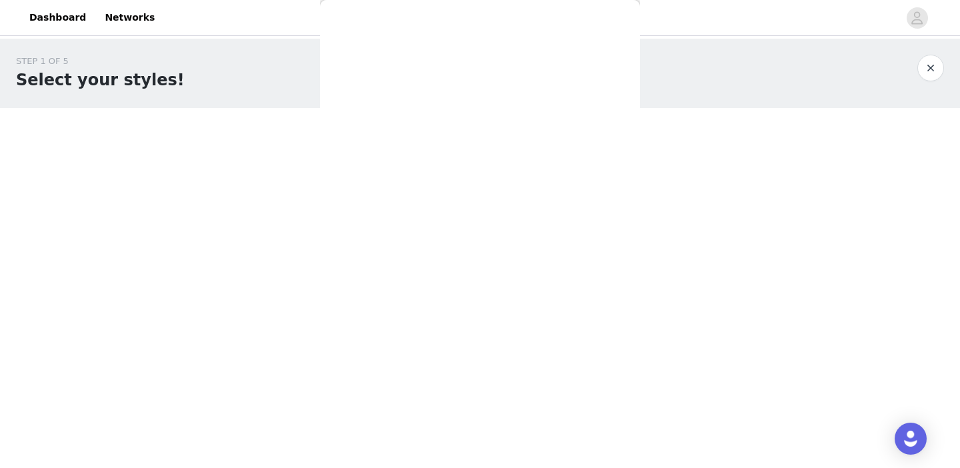
scroll to position [0, 0]
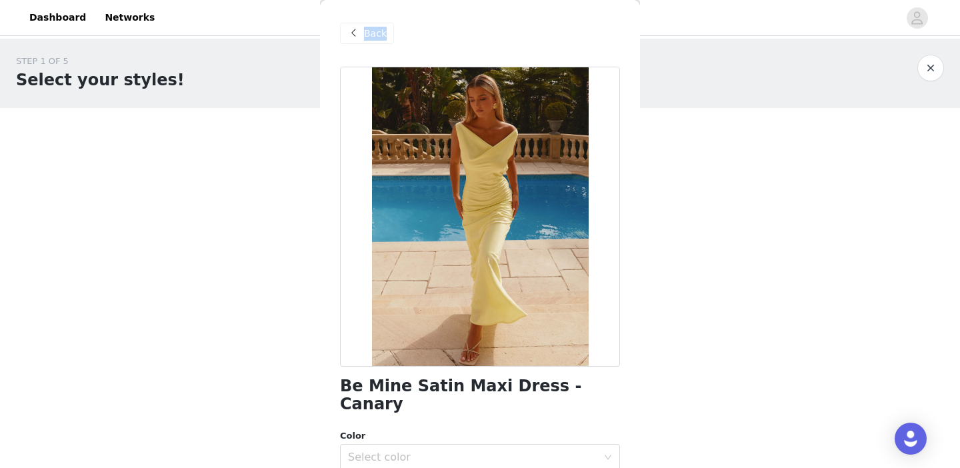
click at [364, 32] on span "Back" at bounding box center [375, 34] width 23 height 14
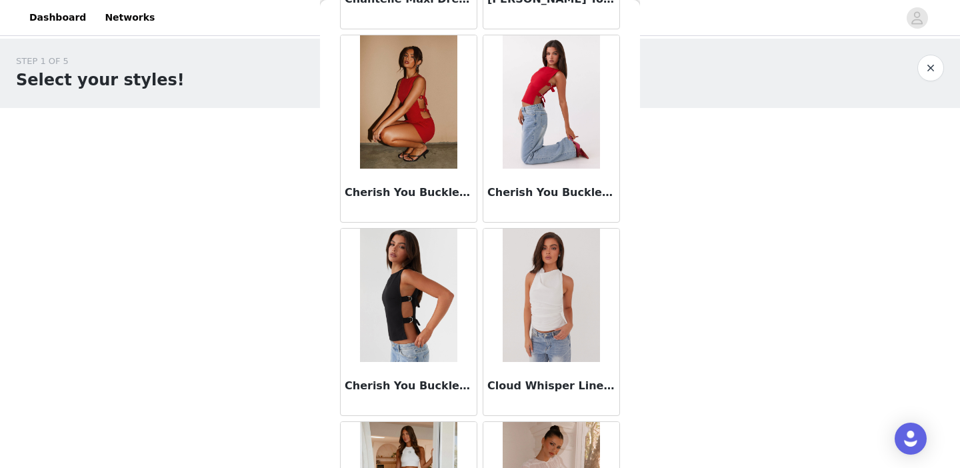
scroll to position [3486, 0]
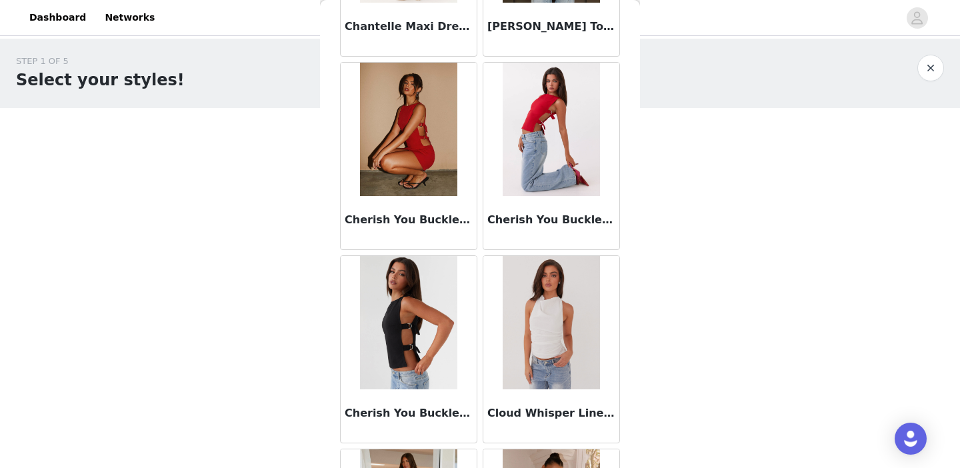
click at [548, 85] on img at bounding box center [551, 129] width 97 height 133
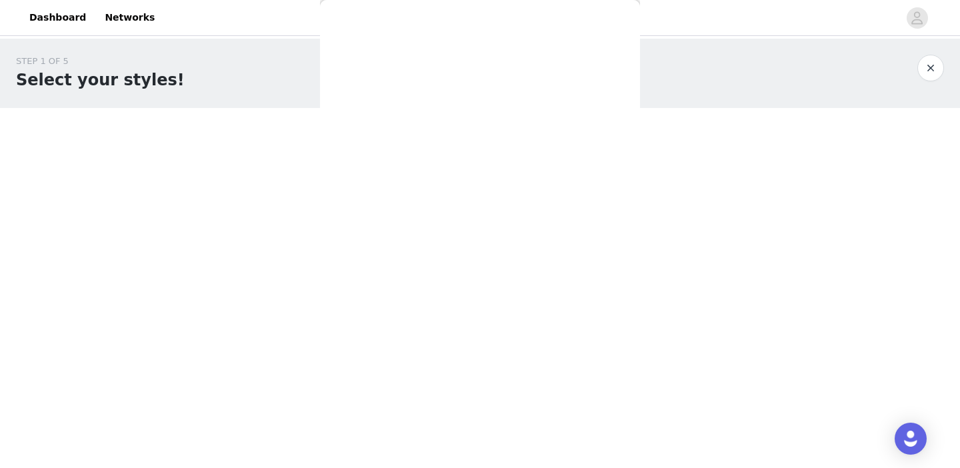
scroll to position [0, 0]
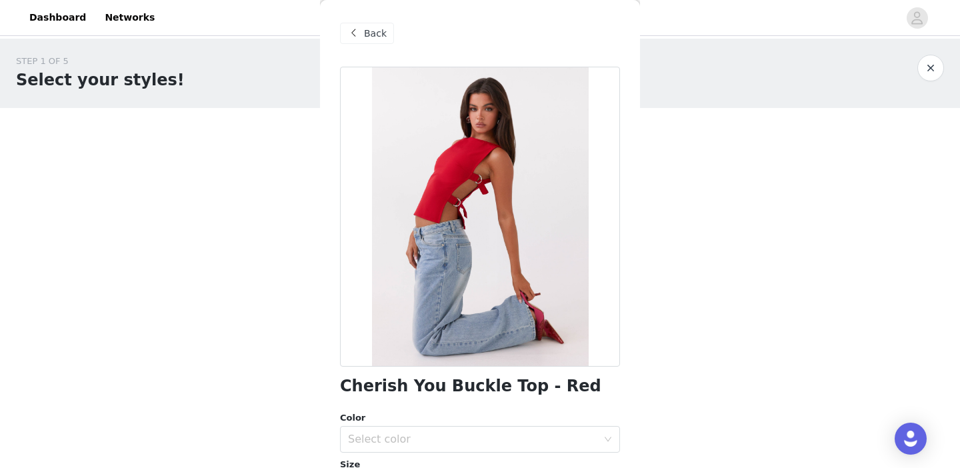
click at [432, 390] on h1 "Cherish You Buckle Top - Red" at bounding box center [470, 386] width 261 height 18
click at [432, 389] on h1 "Cherish You Buckle Top - Red" at bounding box center [470, 386] width 261 height 18
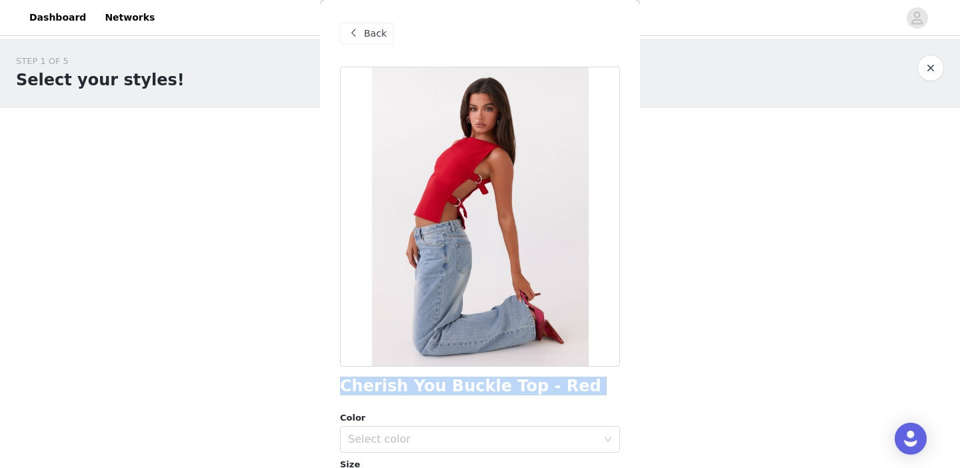
click at [432, 389] on h1 "Cherish You Buckle Top - Red" at bounding box center [470, 386] width 261 height 18
copy div "Cherish You Buckle Top - Red"
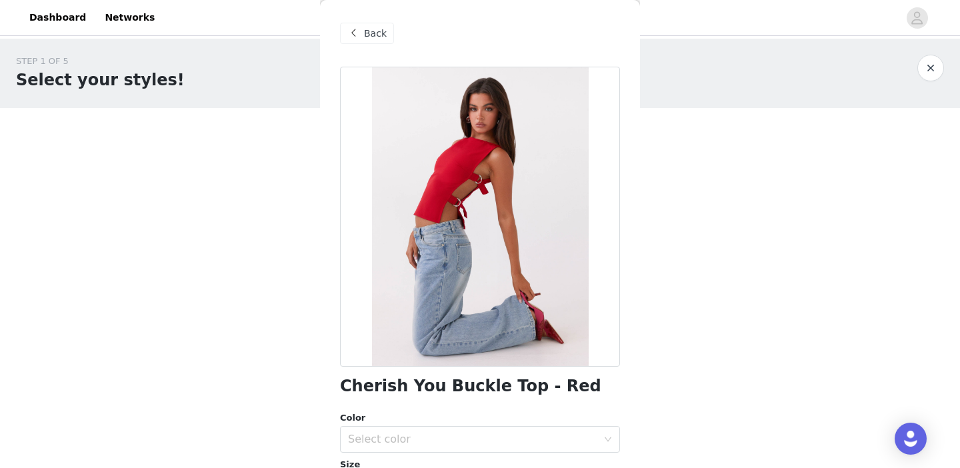
click at [363, 31] on div "Back" at bounding box center [367, 33] width 54 height 21
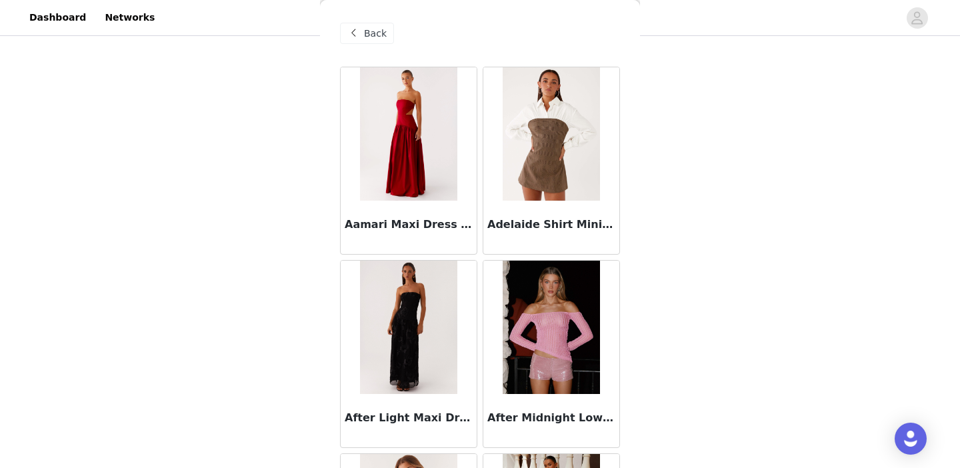
scroll to position [85, 0]
click at [355, 24] on div "Back" at bounding box center [367, 33] width 54 height 21
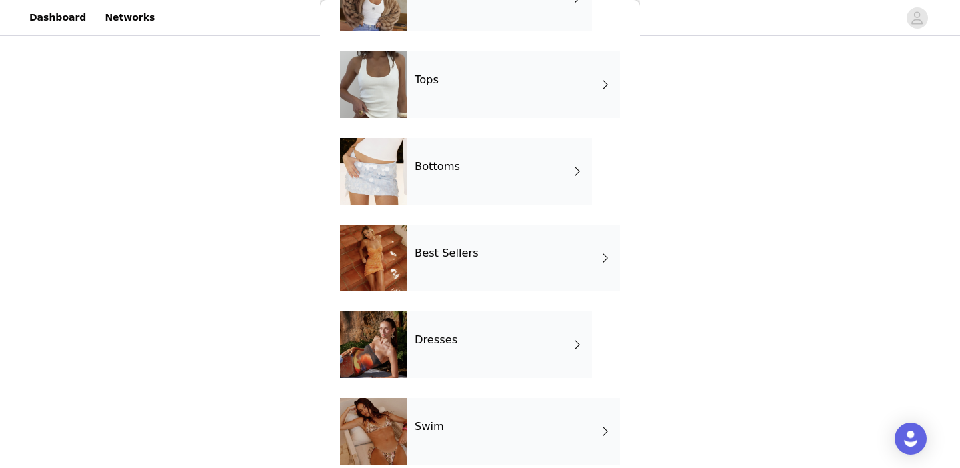
scroll to position [143, 0]
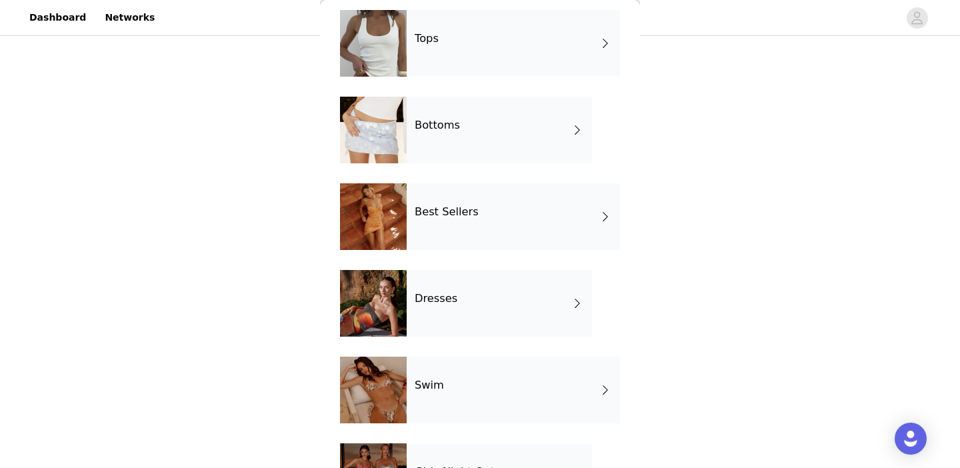
click at [429, 201] on div "Best Sellers" at bounding box center [513, 216] width 213 height 67
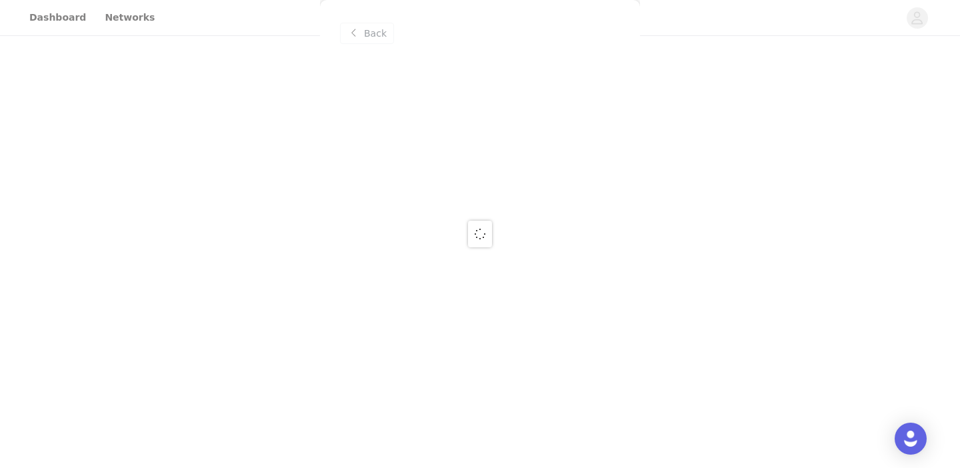
scroll to position [0, 0]
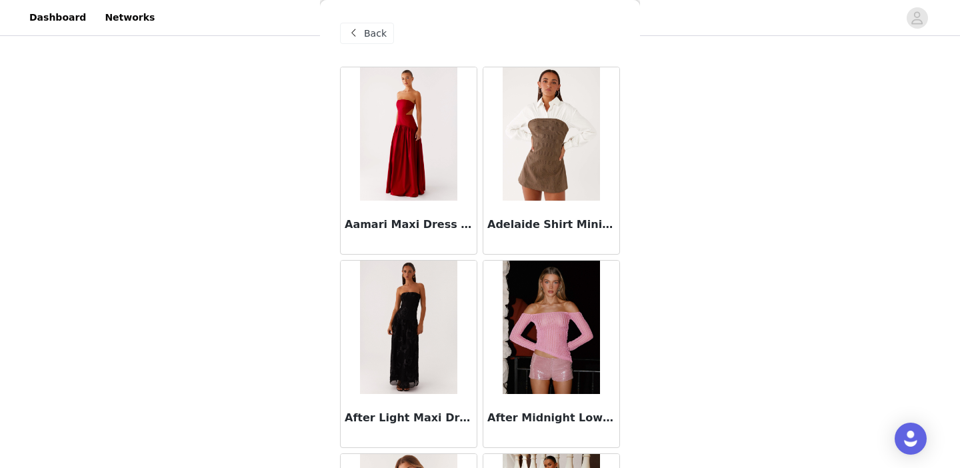
click at [366, 35] on span "Back" at bounding box center [375, 34] width 23 height 14
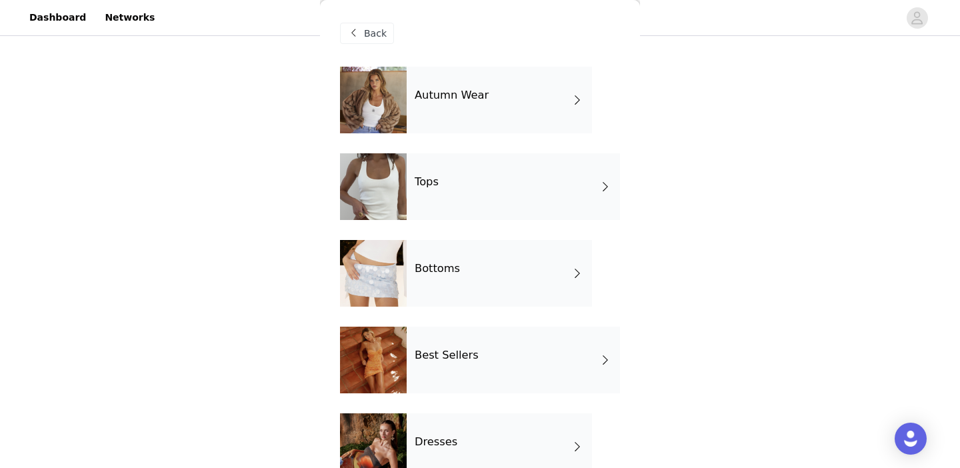
click at [486, 361] on div "Best Sellers" at bounding box center [513, 360] width 213 height 67
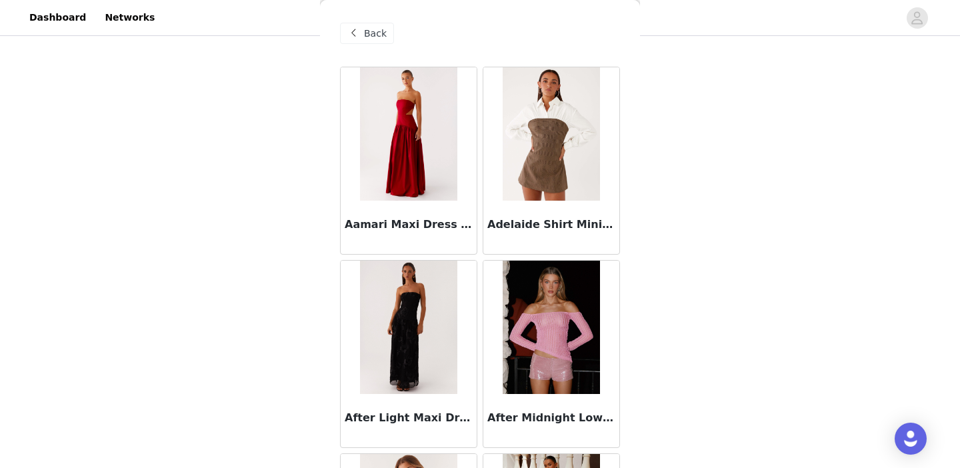
click at [368, 30] on span "Back" at bounding box center [375, 34] width 23 height 14
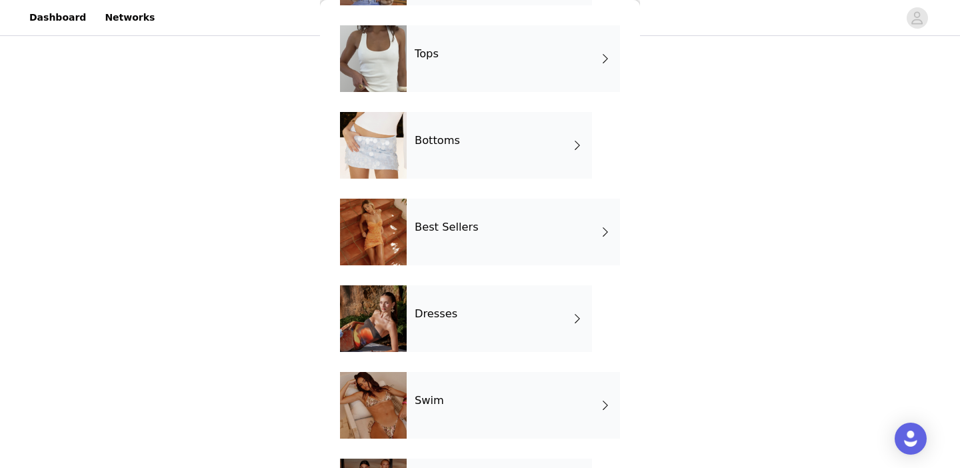
scroll to position [139, 0]
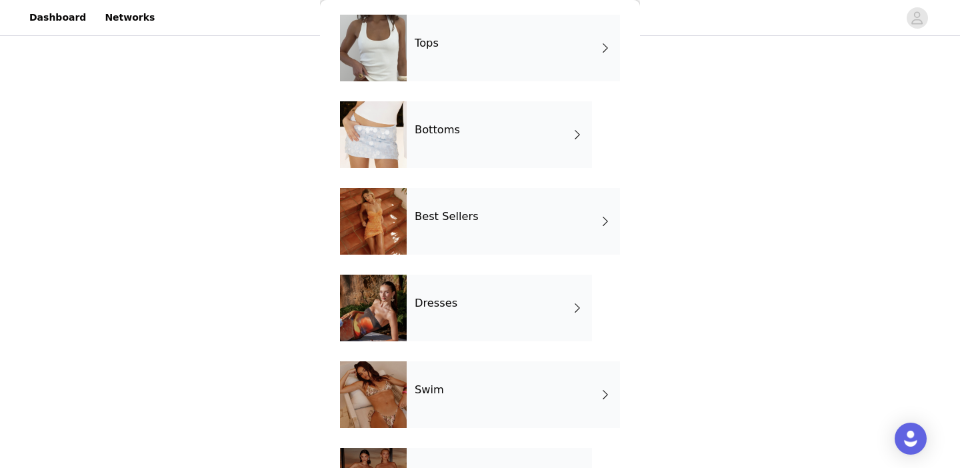
click at [456, 319] on div "Dresses" at bounding box center [499, 308] width 185 height 67
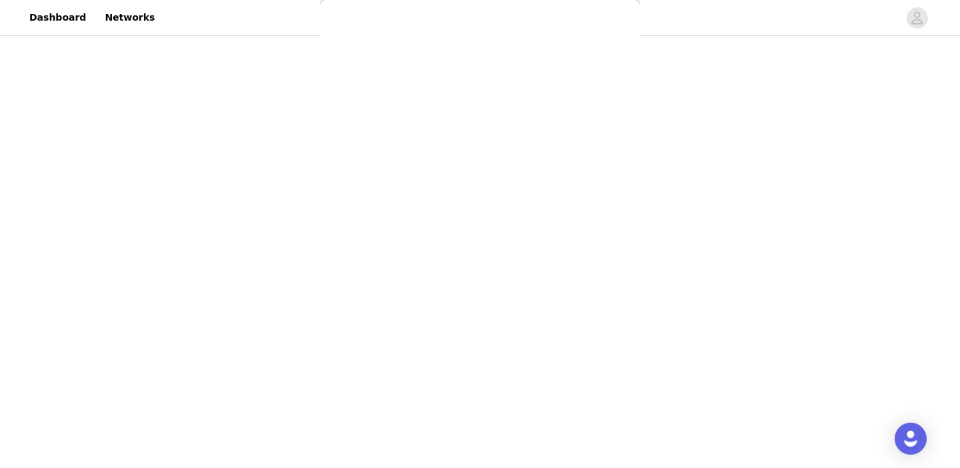
scroll to position [0, 0]
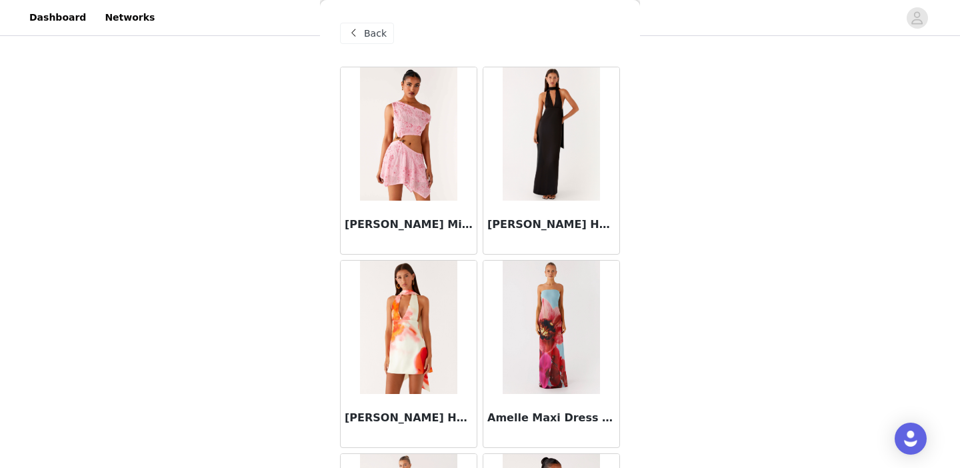
click at [533, 148] on img at bounding box center [551, 133] width 97 height 133
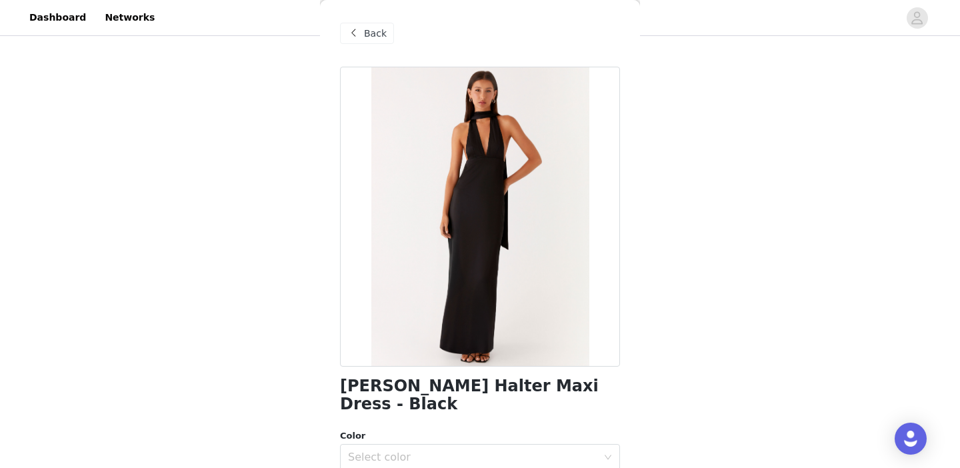
click at [367, 25] on div "Back" at bounding box center [367, 33] width 54 height 21
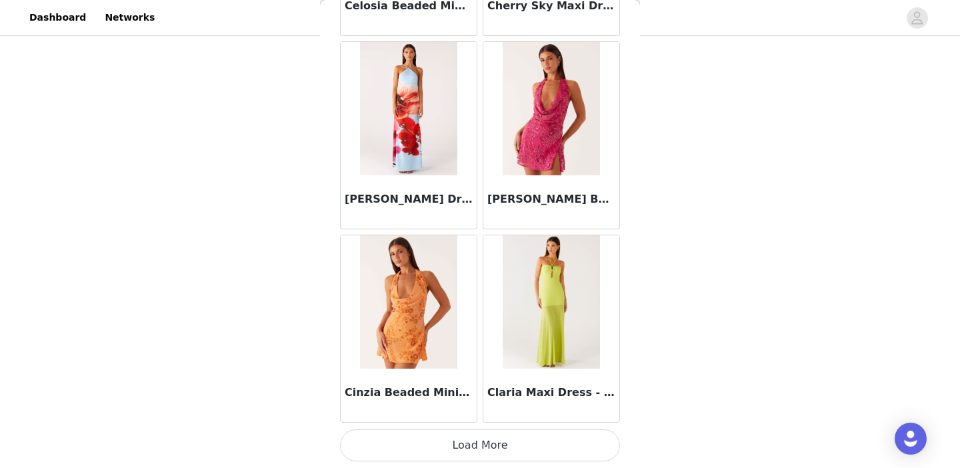
scroll to position [113, 0]
click at [495, 447] on button "Load More" at bounding box center [480, 445] width 280 height 32
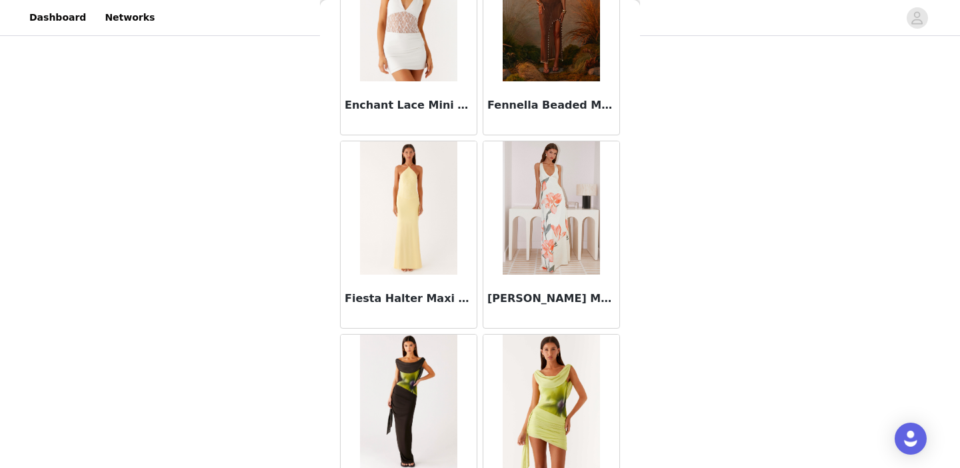
scroll to position [3506, 0]
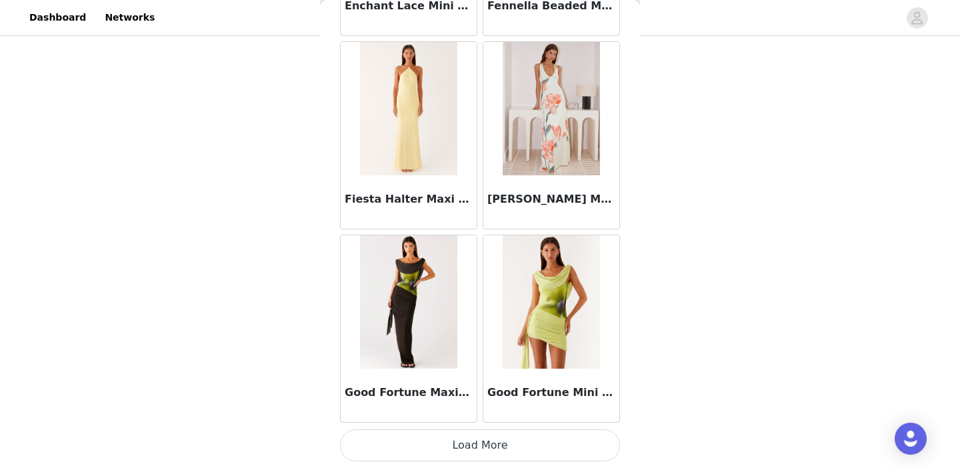
click at [474, 438] on button "Load More" at bounding box center [480, 445] width 280 height 32
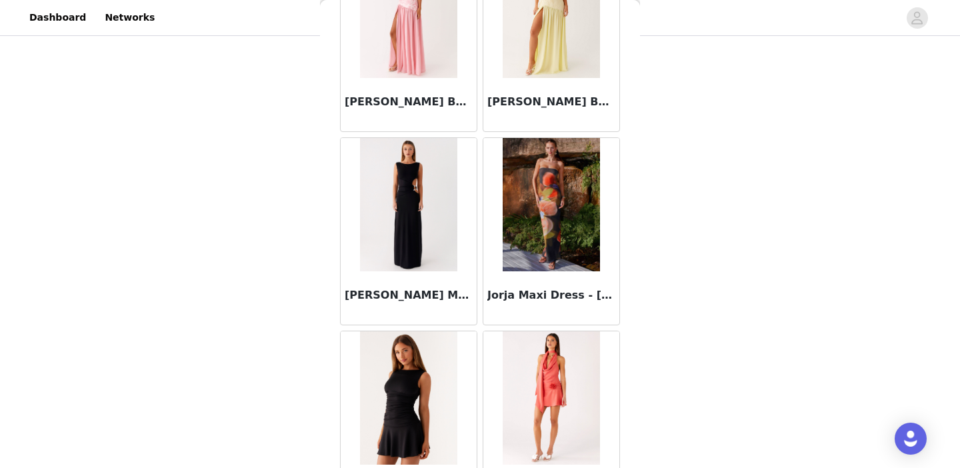
scroll to position [4583, 0]
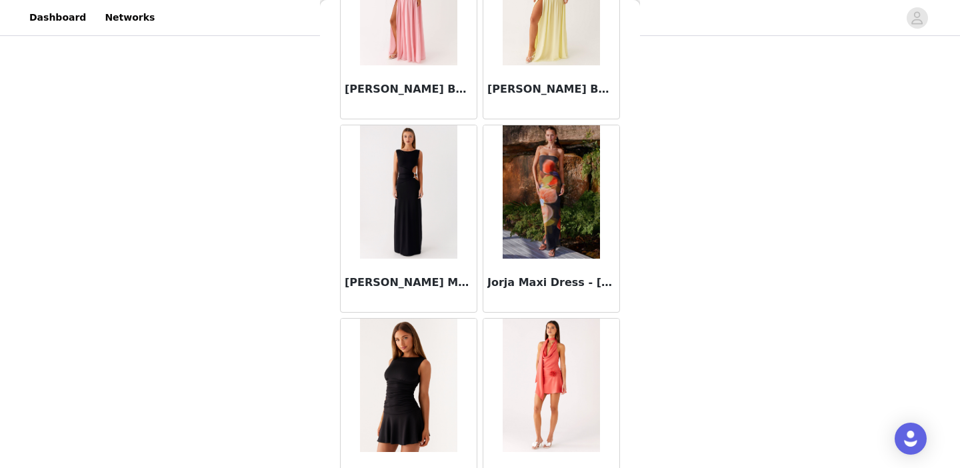
click at [436, 215] on img at bounding box center [408, 191] width 97 height 133
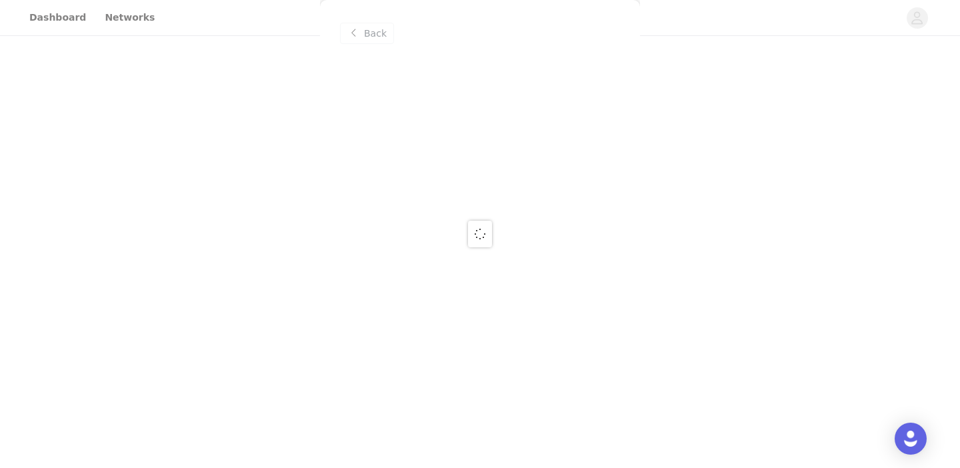
scroll to position [0, 0]
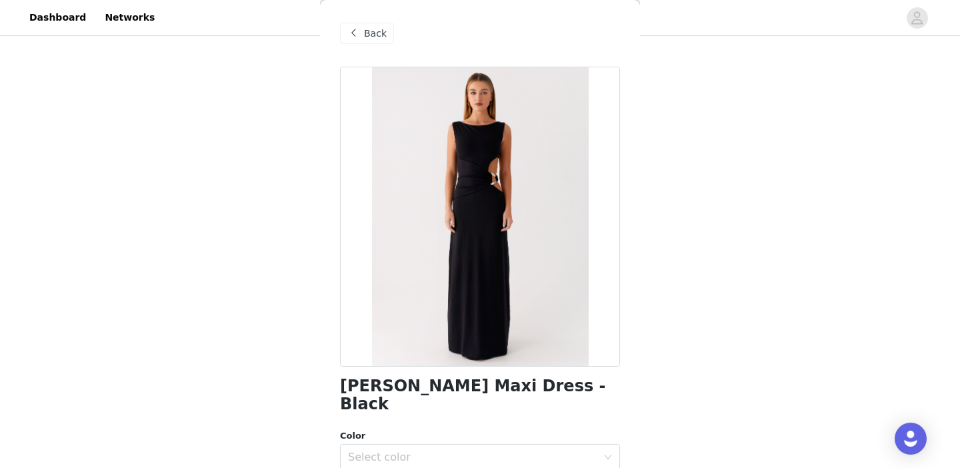
click at [449, 391] on h1 "[PERSON_NAME] Maxi Dress - Black" at bounding box center [480, 395] width 280 height 36
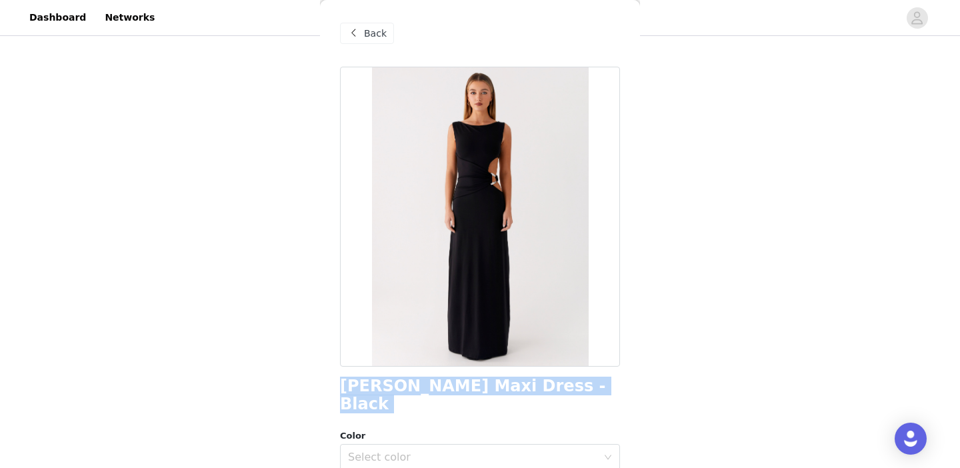
click at [449, 391] on h1 "[PERSON_NAME] Maxi Dress - Black" at bounding box center [480, 395] width 280 height 36
copy div "[PERSON_NAME] Maxi Dress - Black"
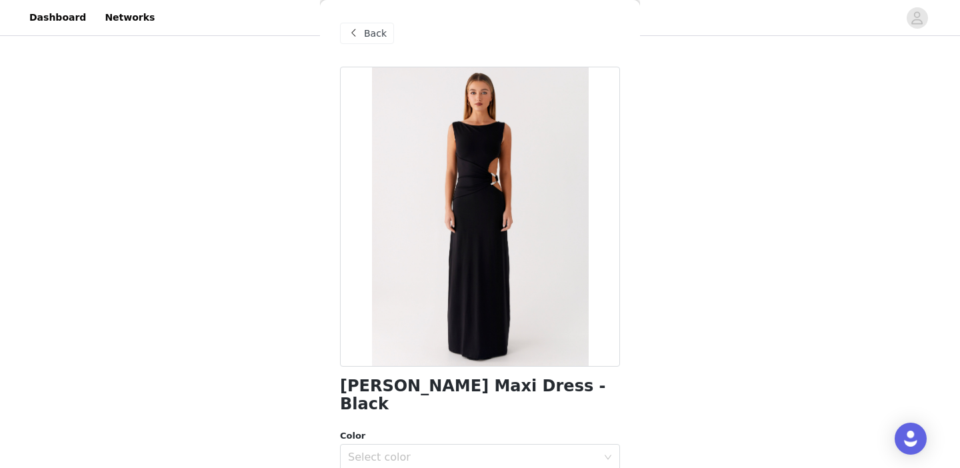
click at [357, 29] on span at bounding box center [353, 33] width 16 height 16
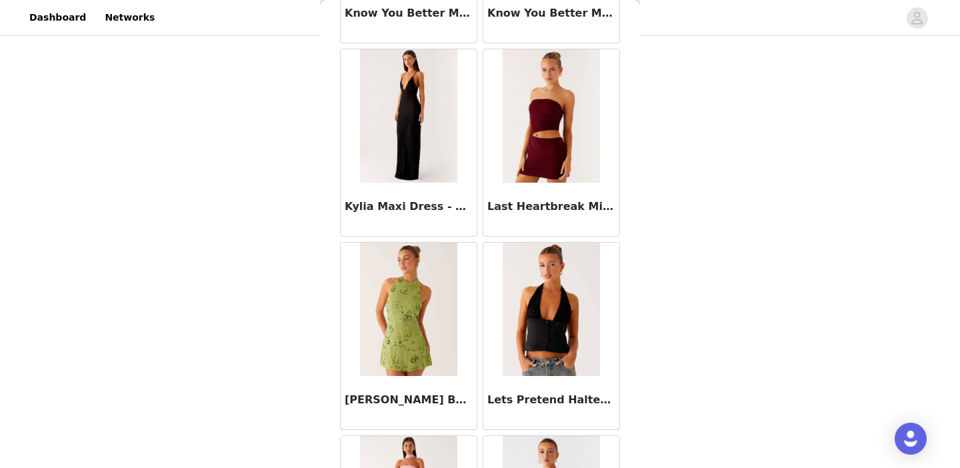
scroll to position [5440, 0]
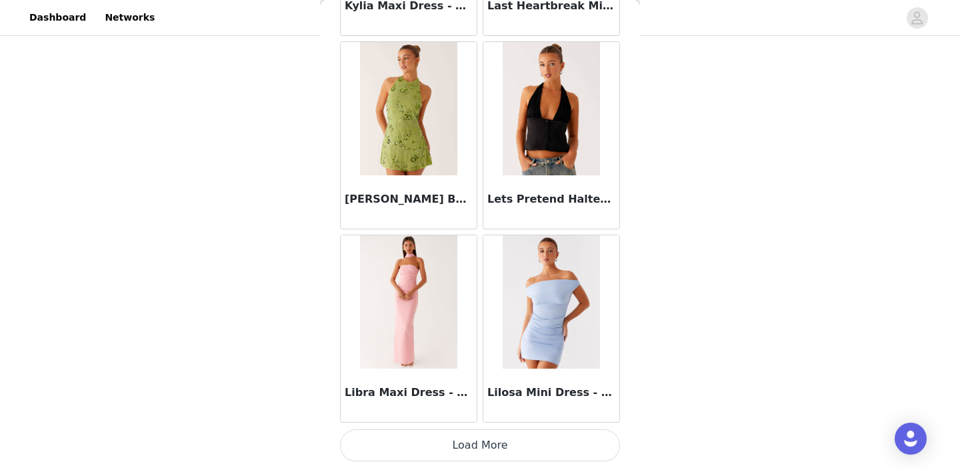
click at [505, 443] on button "Load More" at bounding box center [480, 445] width 280 height 32
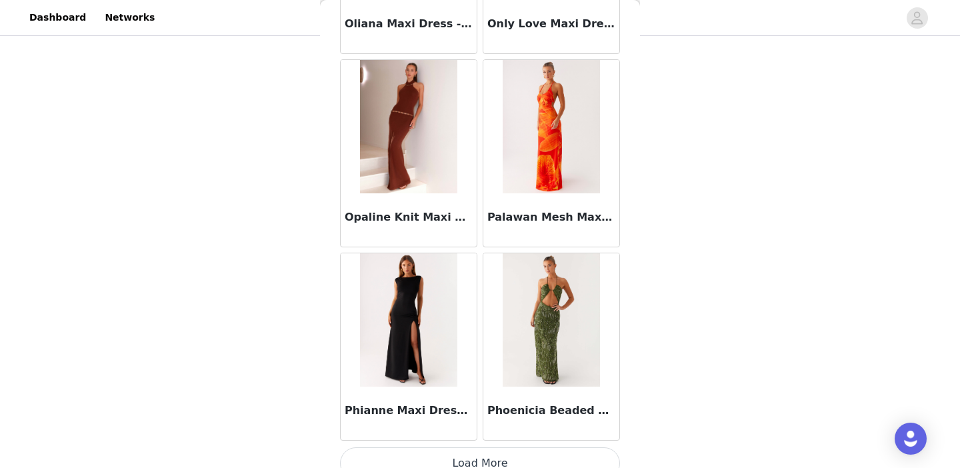
scroll to position [7374, 0]
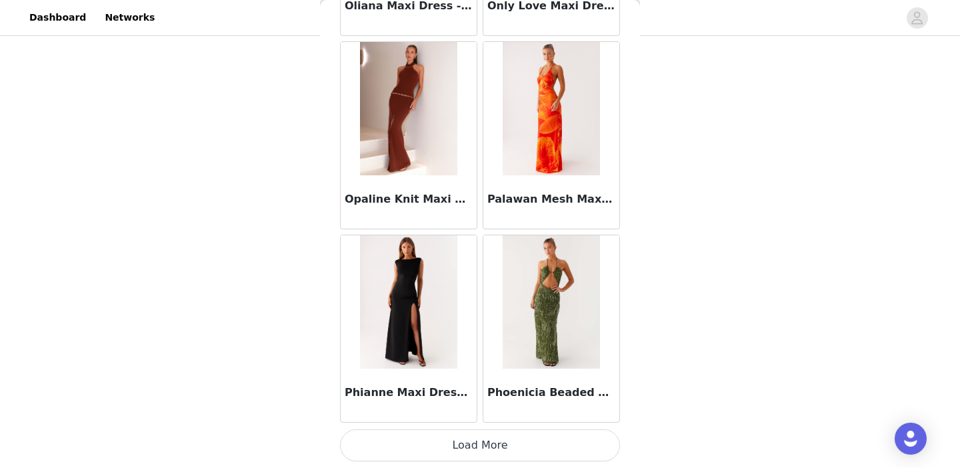
click at [491, 443] on button "Load More" at bounding box center [480, 445] width 280 height 32
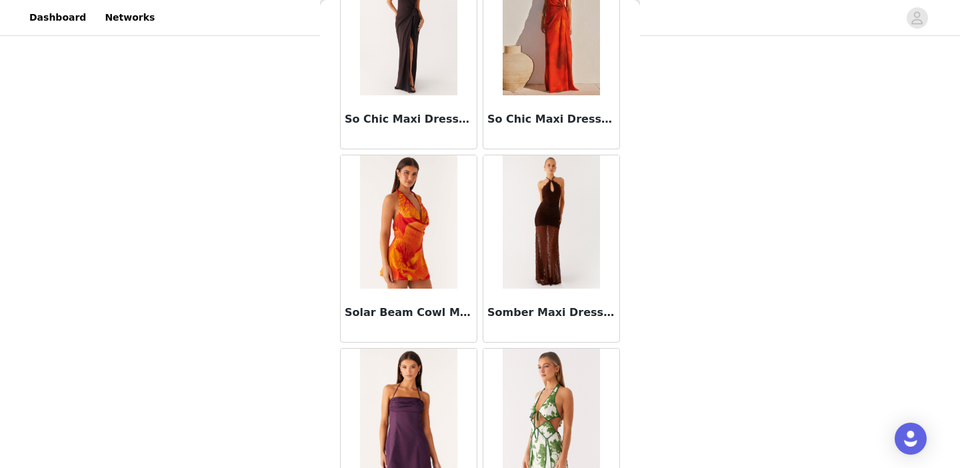
scroll to position [9308, 0]
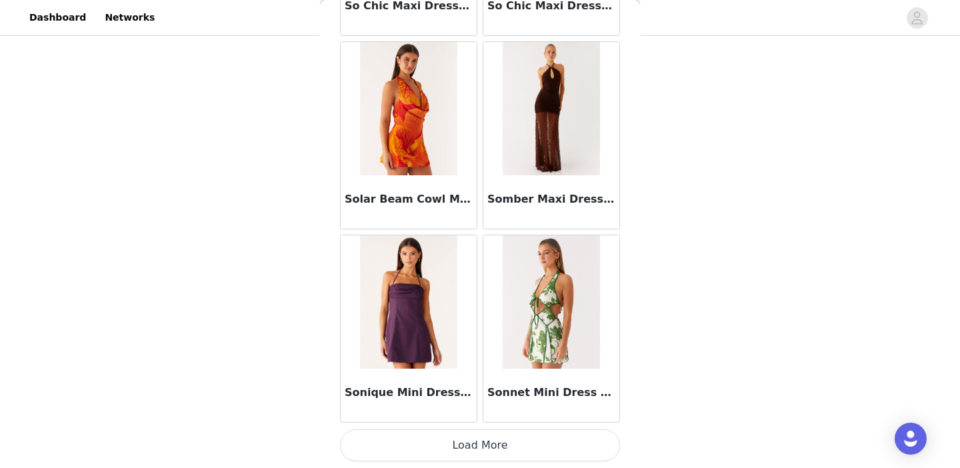
click at [484, 440] on button "Load More" at bounding box center [480, 445] width 280 height 32
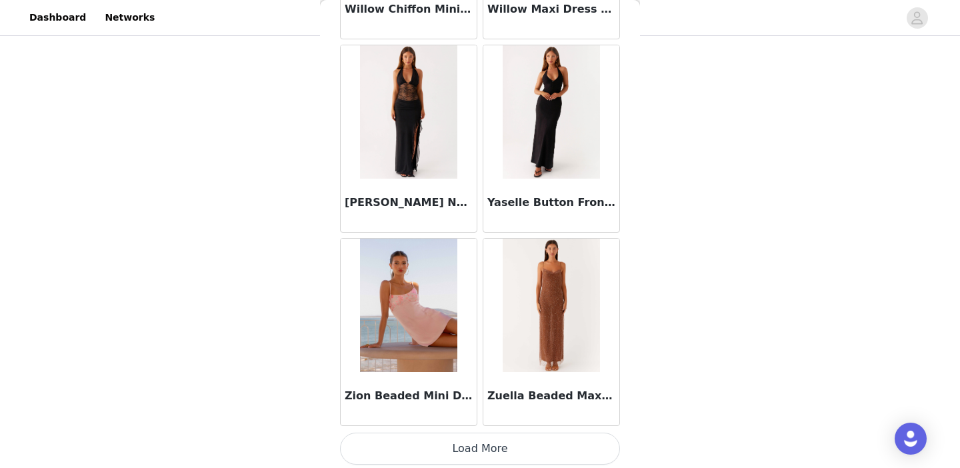
scroll to position [11242, 0]
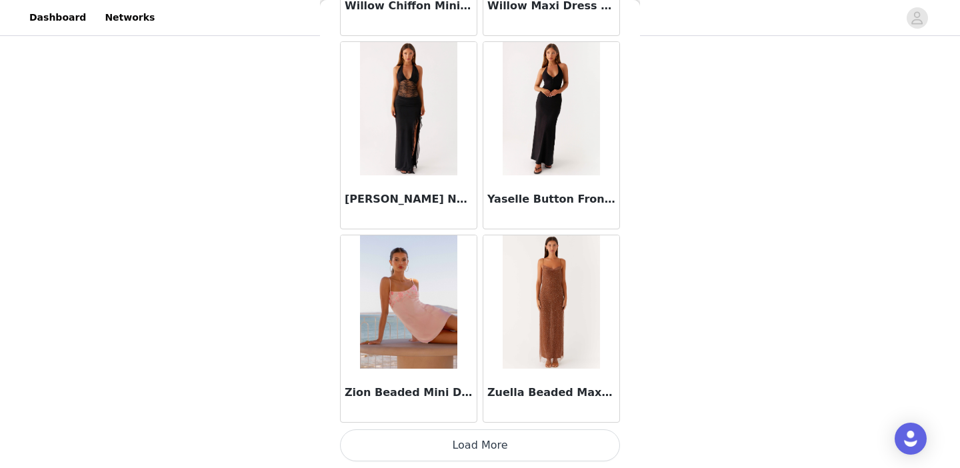
click at [479, 449] on button "Load More" at bounding box center [480, 445] width 280 height 32
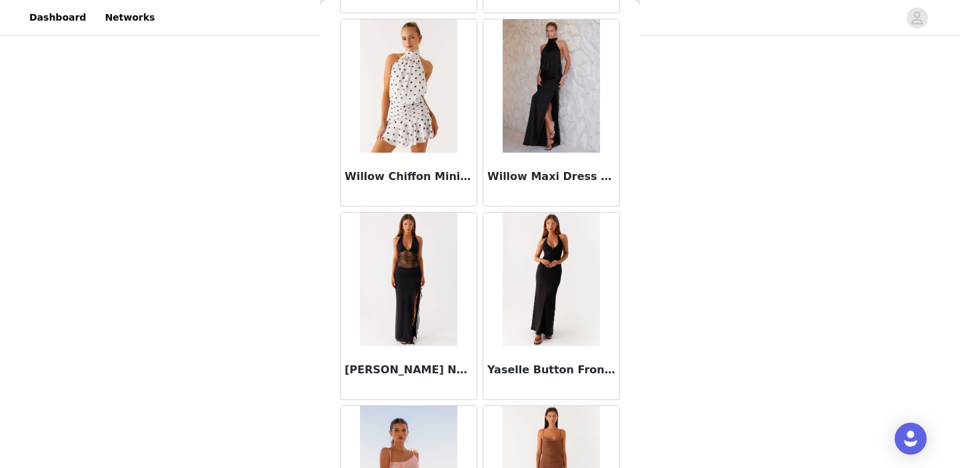
scroll to position [11059, 0]
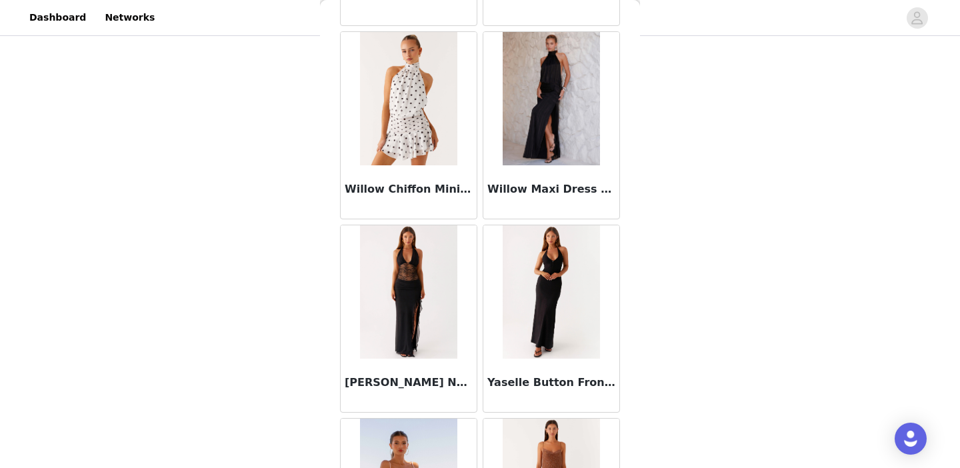
click at [411, 311] on img at bounding box center [408, 291] width 97 height 133
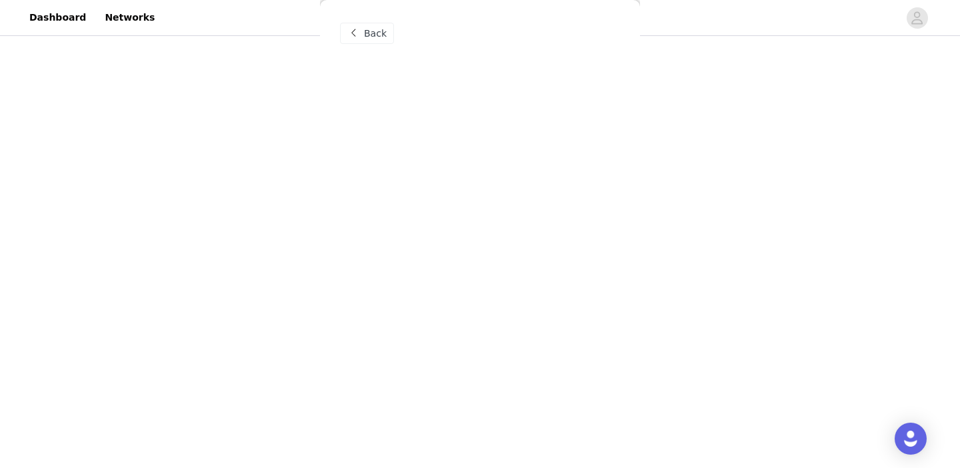
scroll to position [0, 0]
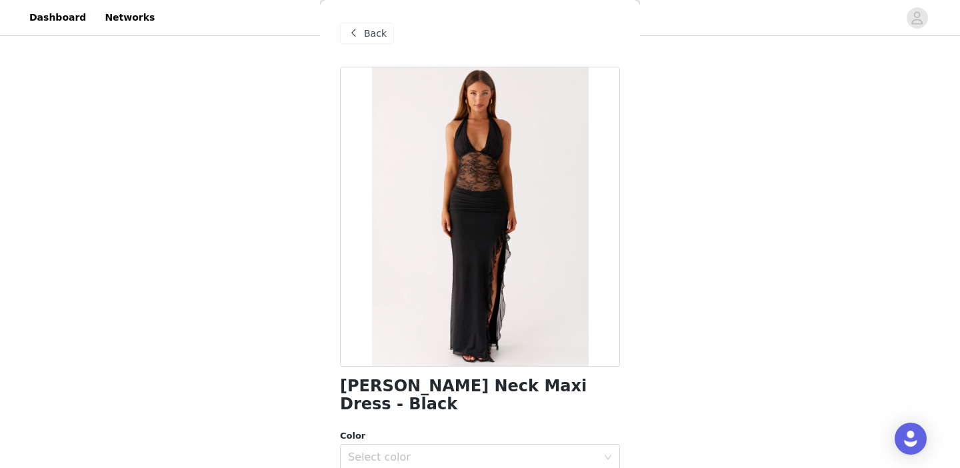
click at [366, 31] on span "Back" at bounding box center [375, 34] width 23 height 14
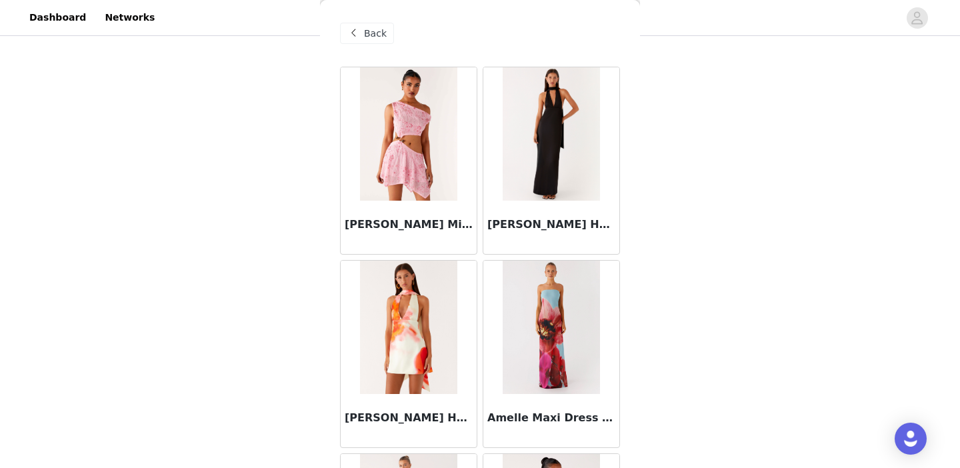
click at [366, 31] on span "Back" at bounding box center [375, 34] width 23 height 14
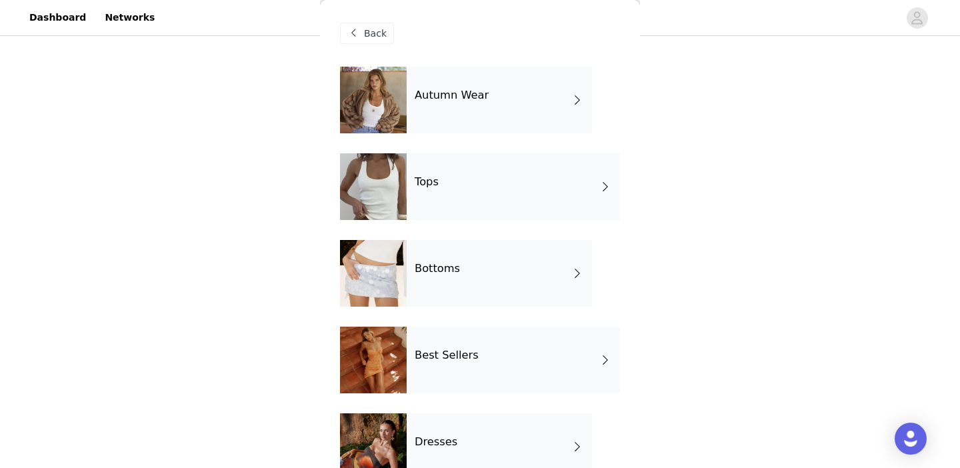
click at [429, 181] on h4 "Tops" at bounding box center [427, 182] width 24 height 12
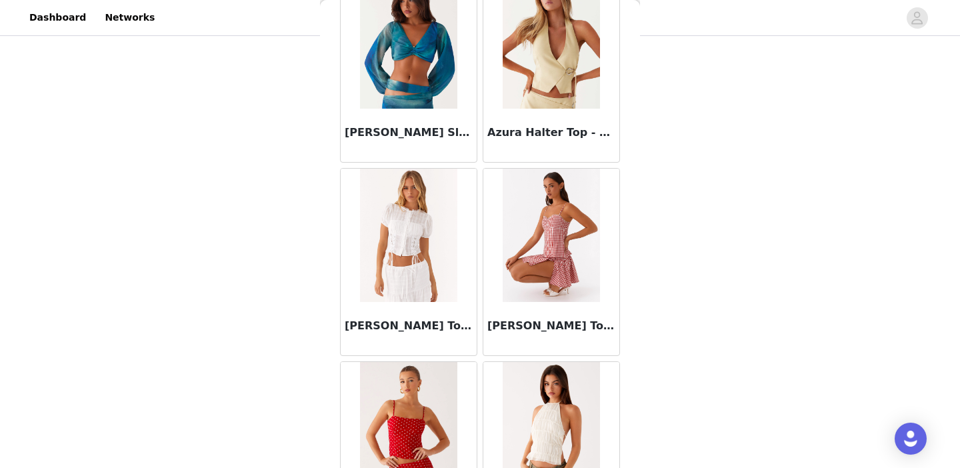
scroll to position [1573, 0]
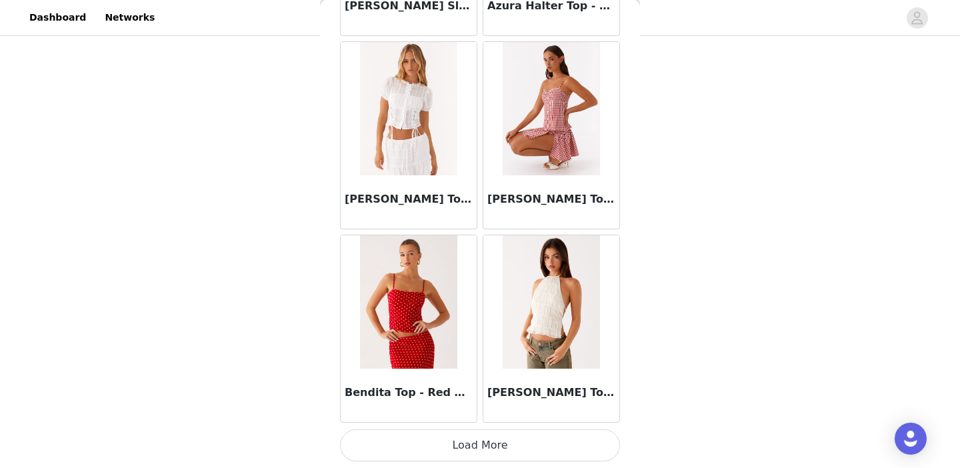
click at [455, 443] on button "Load More" at bounding box center [480, 445] width 280 height 32
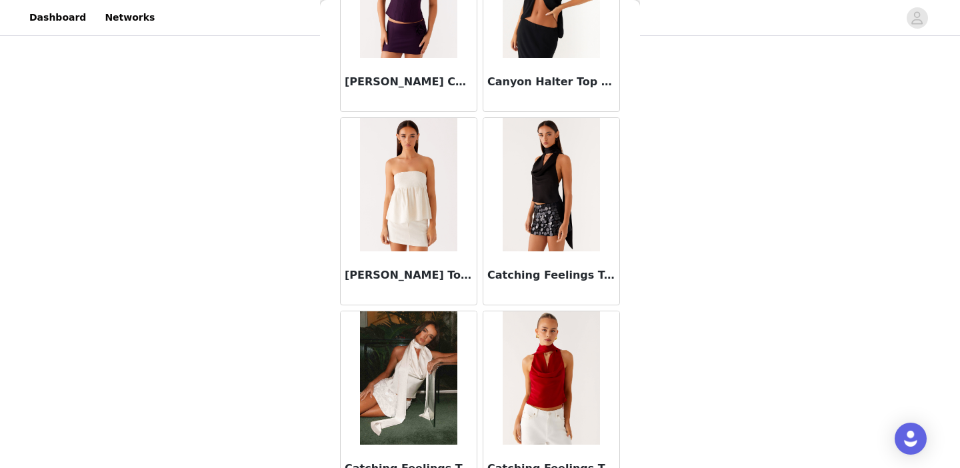
scroll to position [3506, 0]
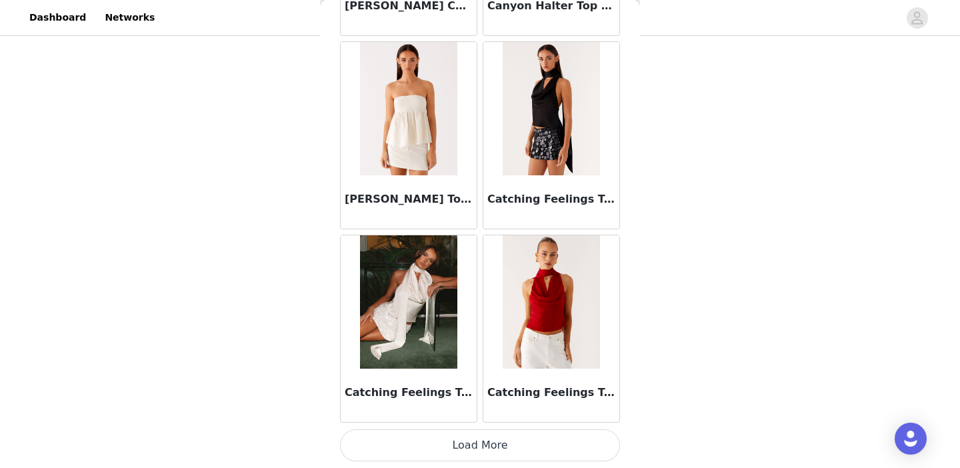
click at [508, 441] on button "Load More" at bounding box center [480, 445] width 280 height 32
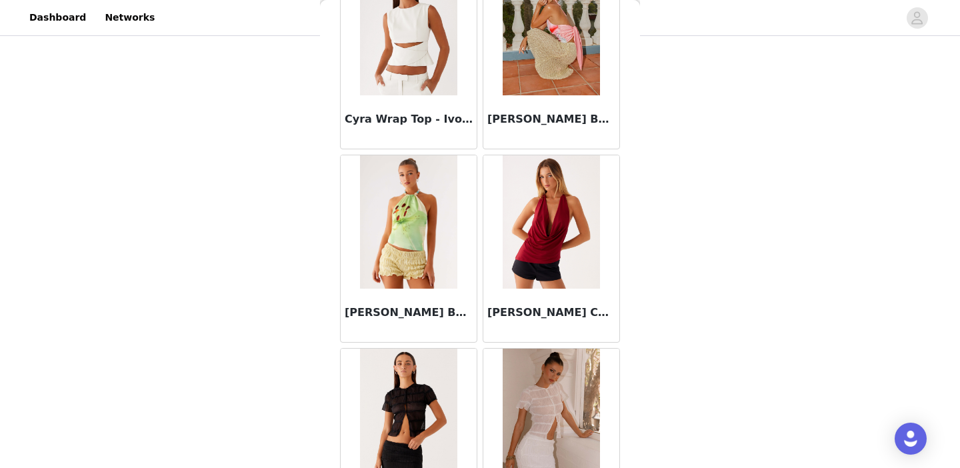
scroll to position [5440, 0]
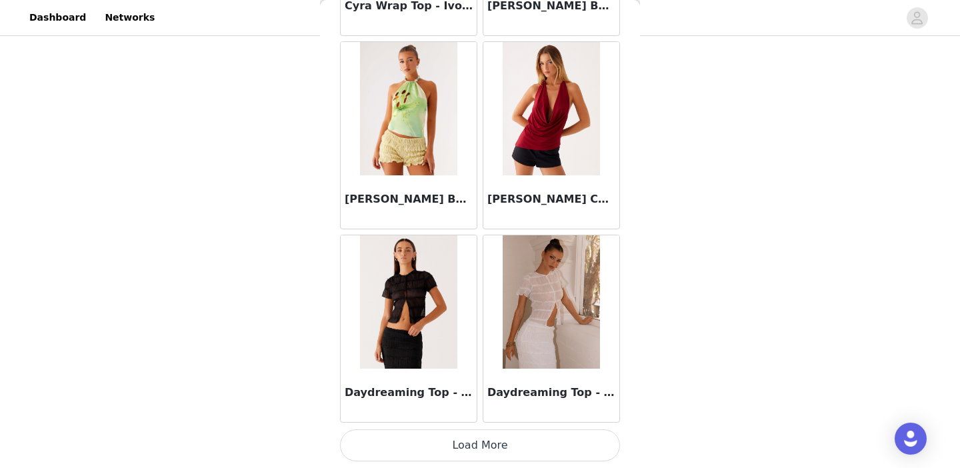
click at [458, 435] on button "Load More" at bounding box center [480, 445] width 280 height 32
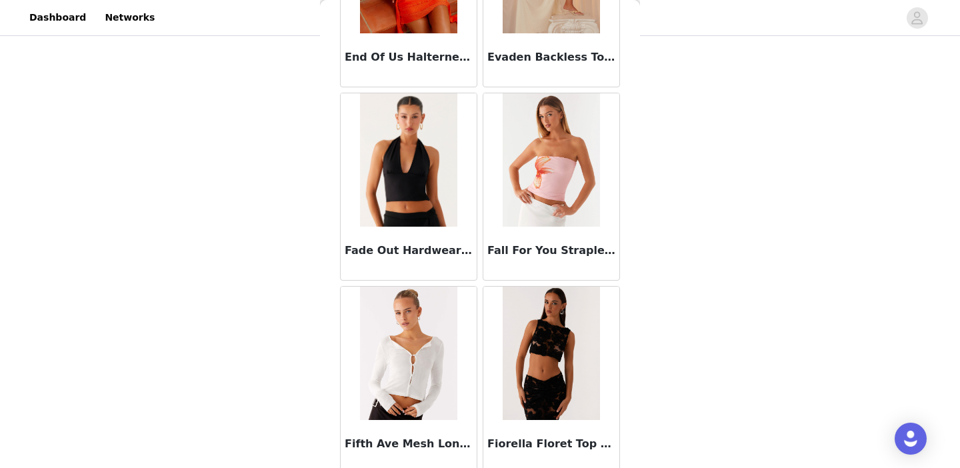
scroll to position [6615, 0]
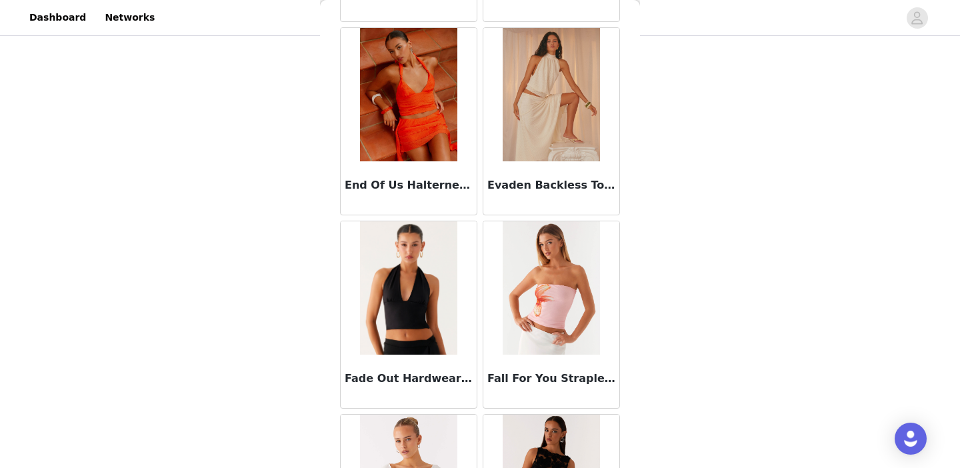
click at [561, 99] on img at bounding box center [551, 94] width 97 height 133
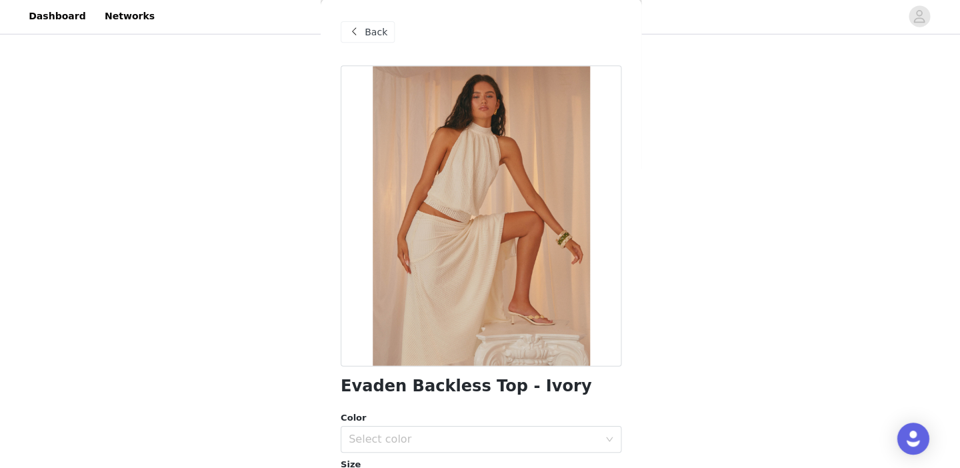
scroll to position [113, 0]
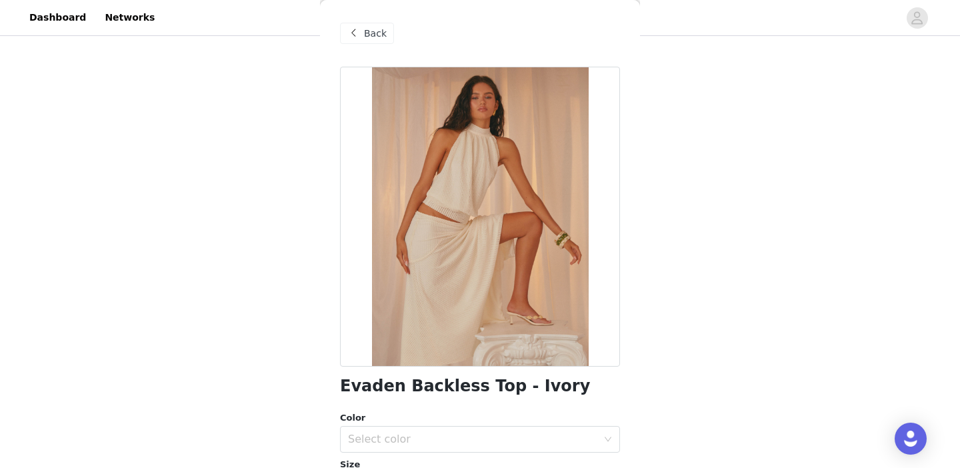
click at [365, 24] on div "Back" at bounding box center [367, 33] width 54 height 21
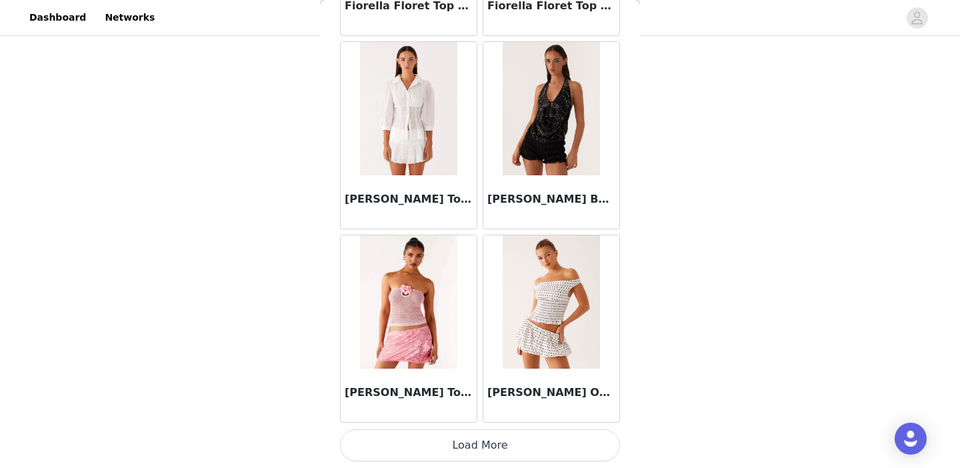
click at [463, 443] on button "Load More" at bounding box center [480, 445] width 280 height 32
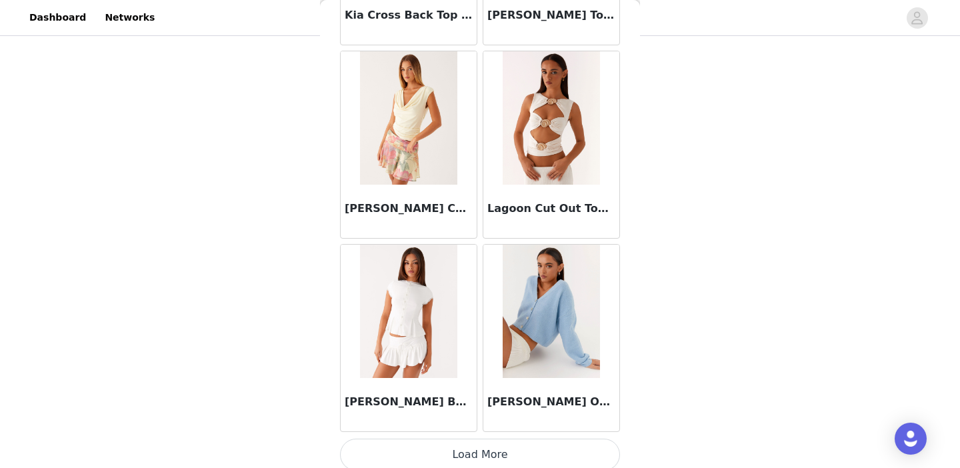
scroll to position [9308, 0]
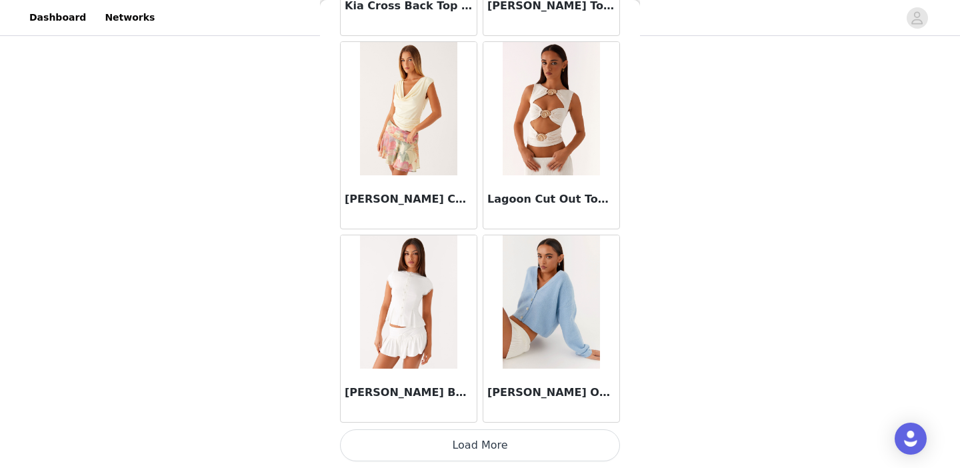
click at [486, 453] on button "Load More" at bounding box center [480, 445] width 280 height 32
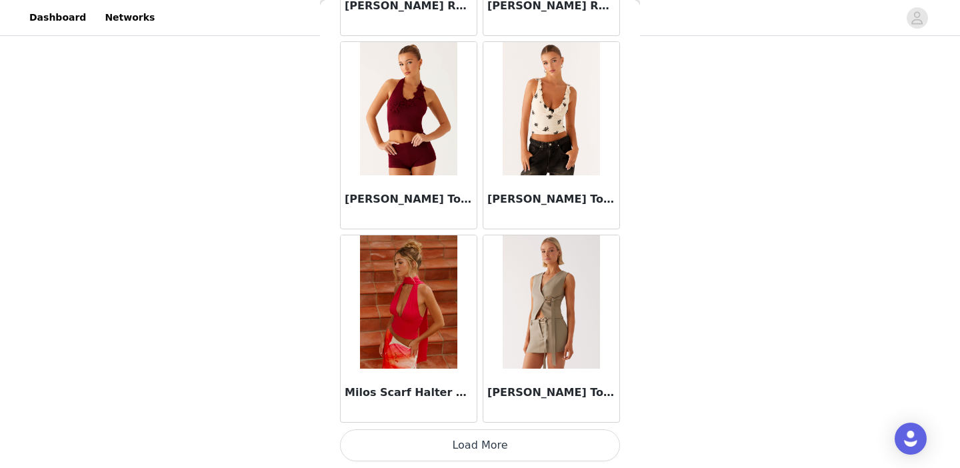
scroll to position [113, 0]
click at [484, 439] on button "Load More" at bounding box center [480, 445] width 280 height 32
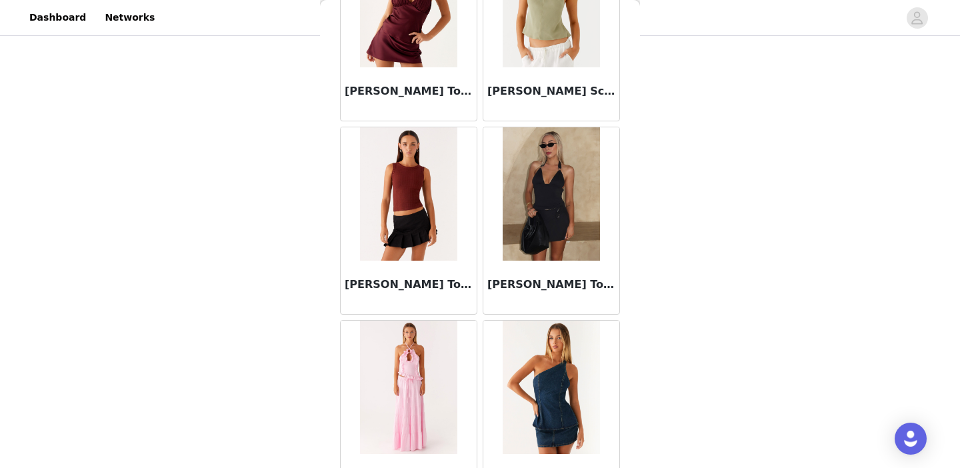
scroll to position [10577, 0]
click at [535, 161] on img at bounding box center [551, 193] width 97 height 133
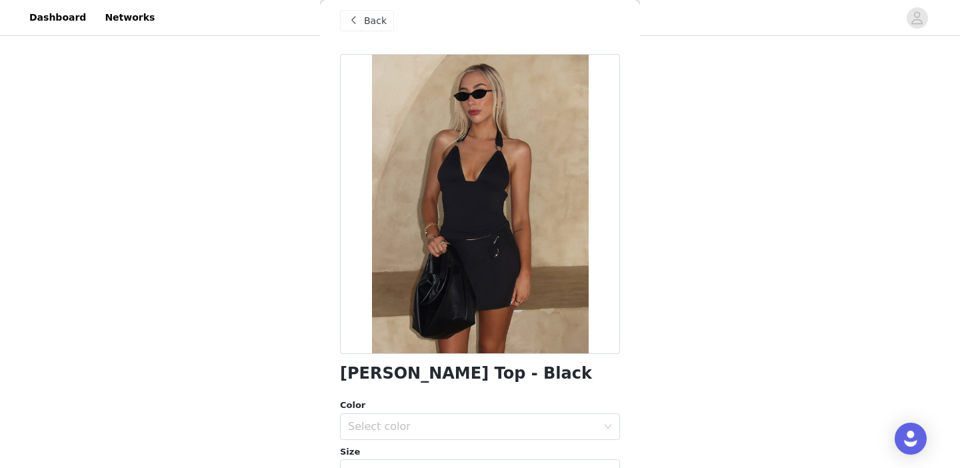
scroll to position [15, 0]
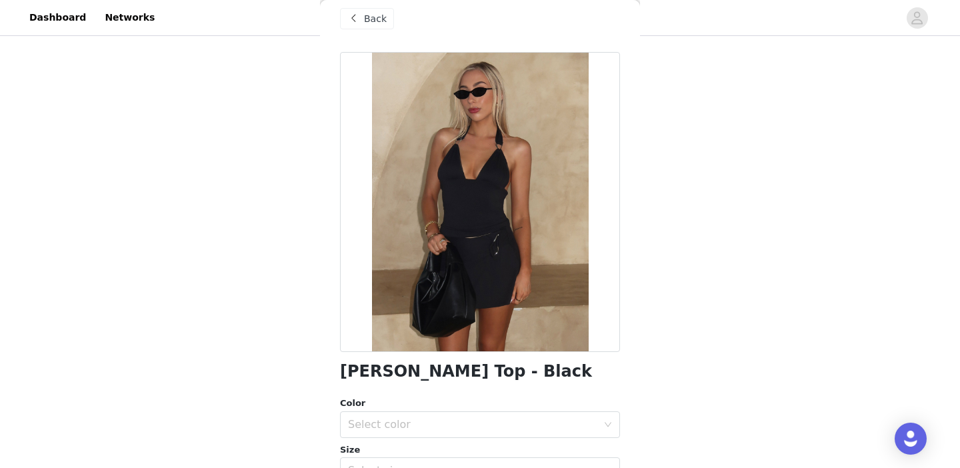
click at [371, 15] on span "Back" at bounding box center [375, 19] width 23 height 14
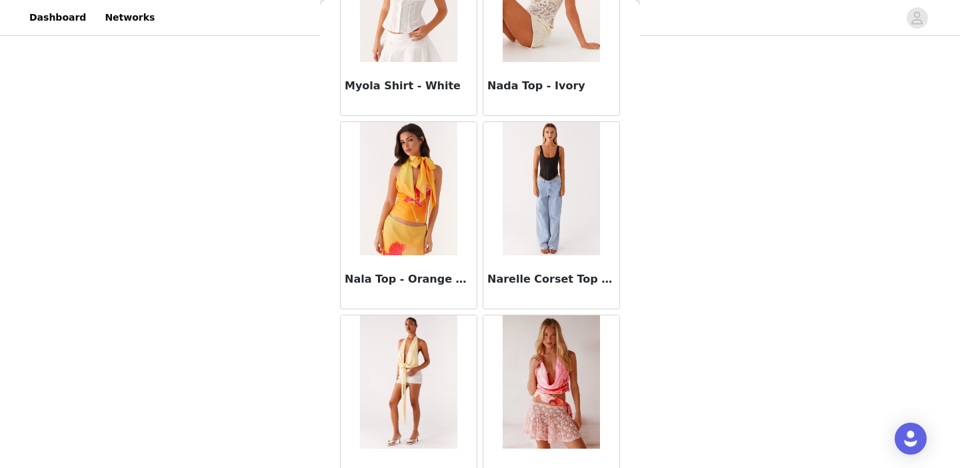
scroll to position [11953, 0]
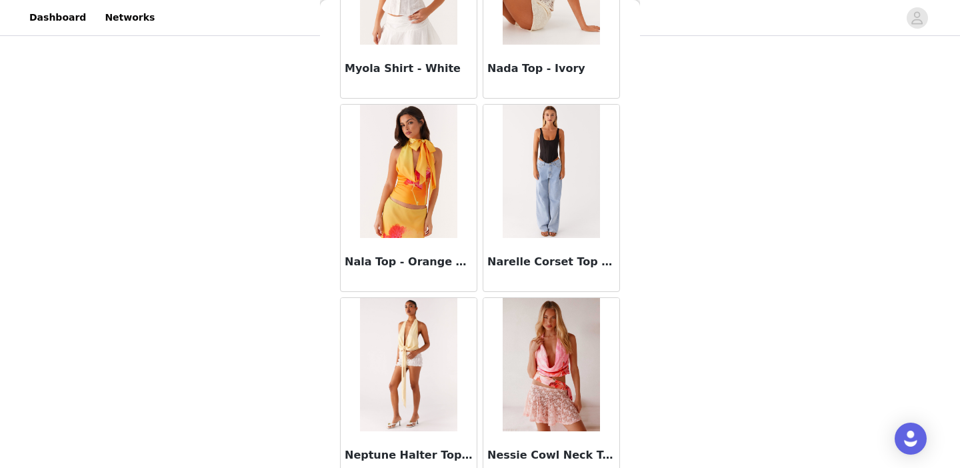
click at [524, 175] on img at bounding box center [551, 171] width 97 height 133
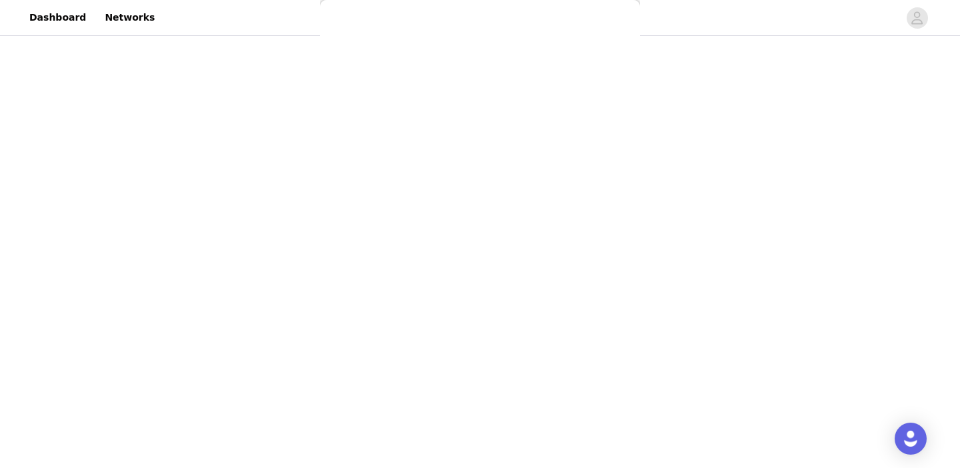
scroll to position [0, 0]
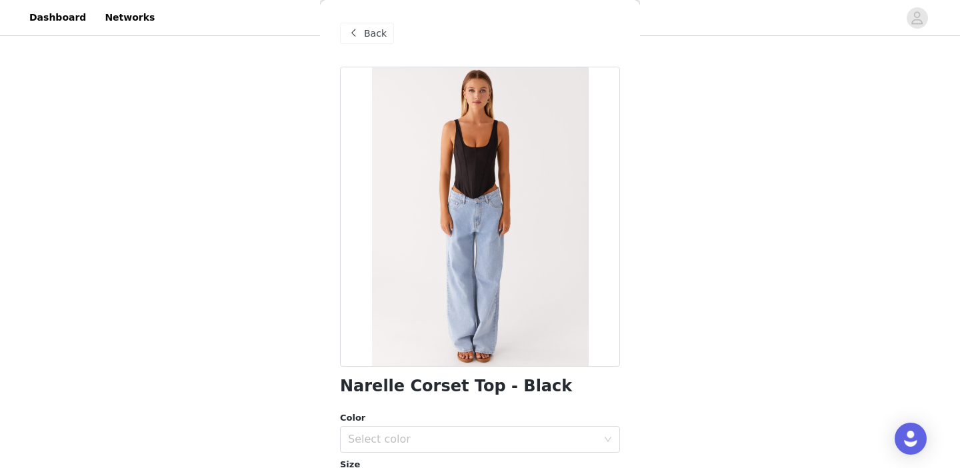
click at [375, 27] on span "Back" at bounding box center [375, 34] width 23 height 14
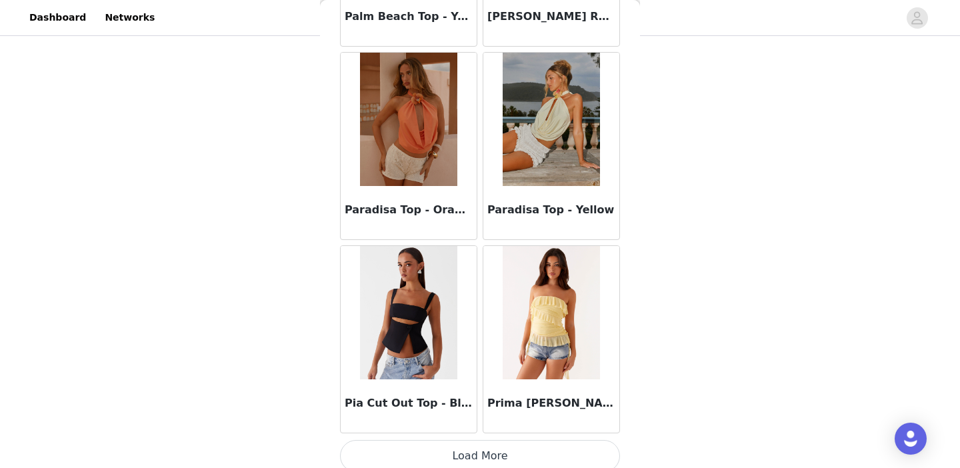
scroll to position [13176, 0]
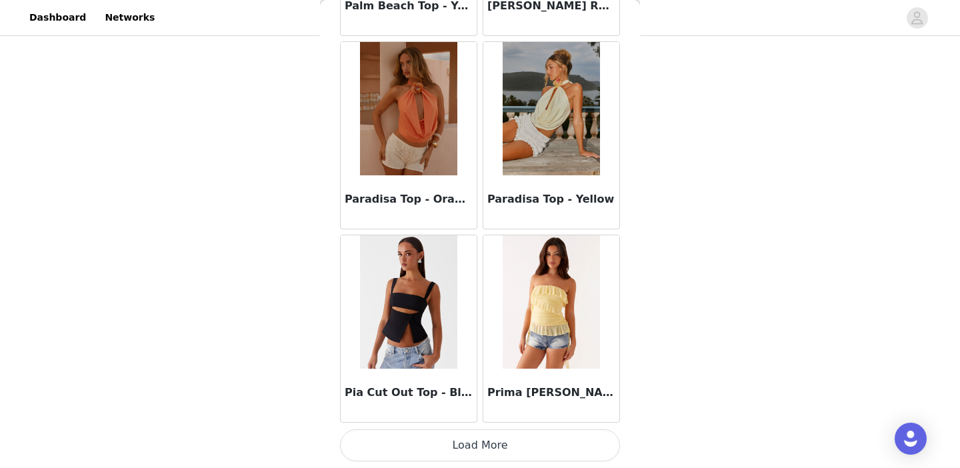
click at [478, 439] on button "Load More" at bounding box center [480, 445] width 280 height 32
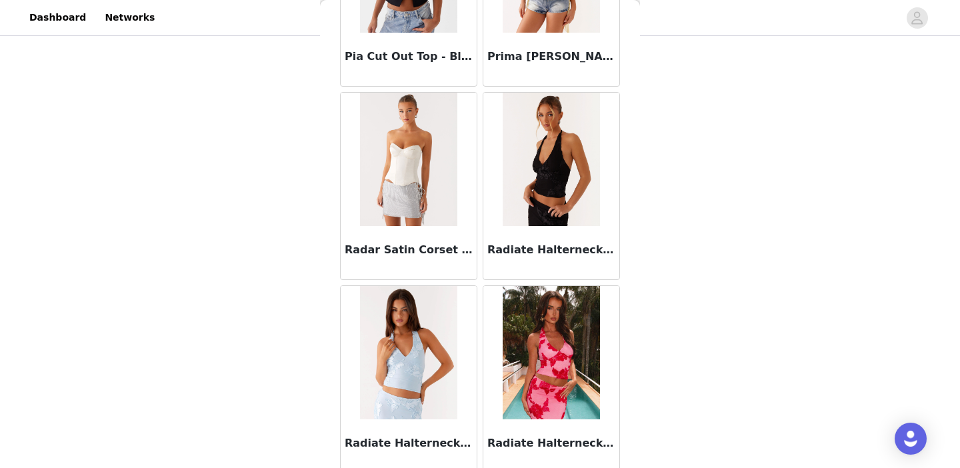
scroll to position [13513, 0]
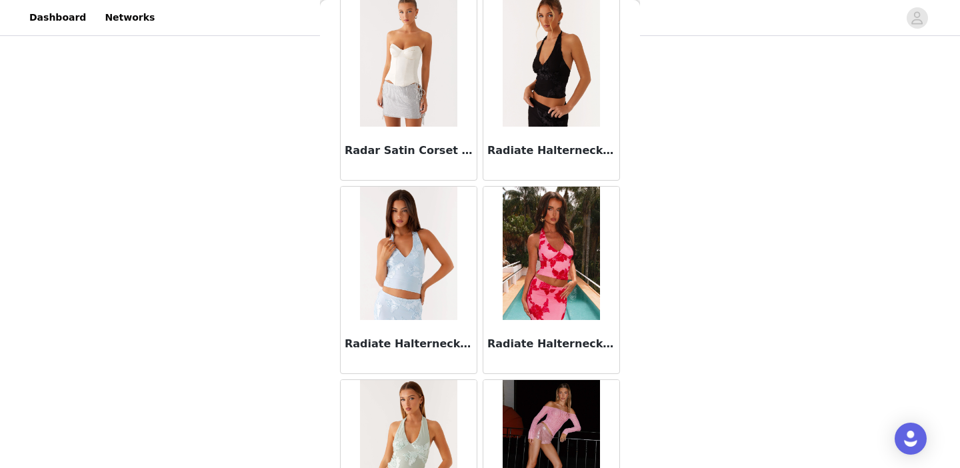
click at [550, 133] on div "Radiate Halterneck Top - Black" at bounding box center [551, 153] width 136 height 53
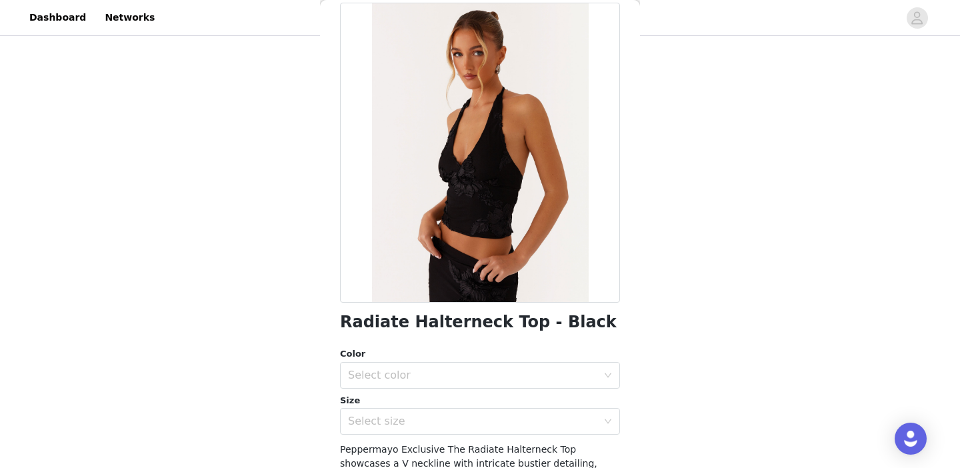
scroll to position [60, 0]
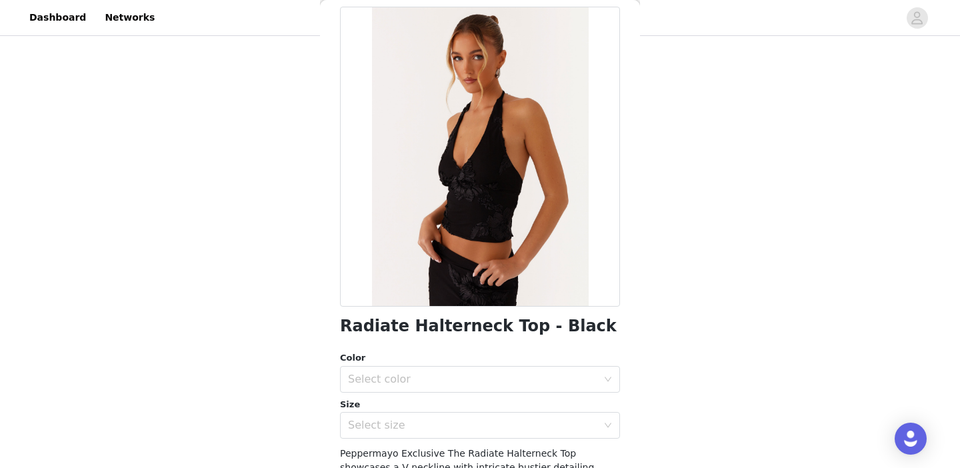
click at [460, 326] on h1 "Radiate Halterneck Top - Black" at bounding box center [478, 326] width 277 height 18
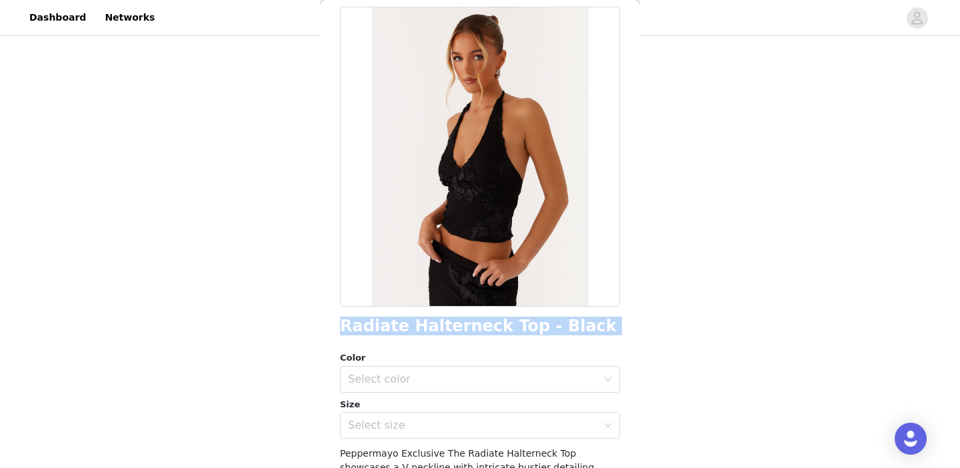
click at [460, 326] on h1 "Radiate Halterneck Top - Black" at bounding box center [478, 326] width 277 height 18
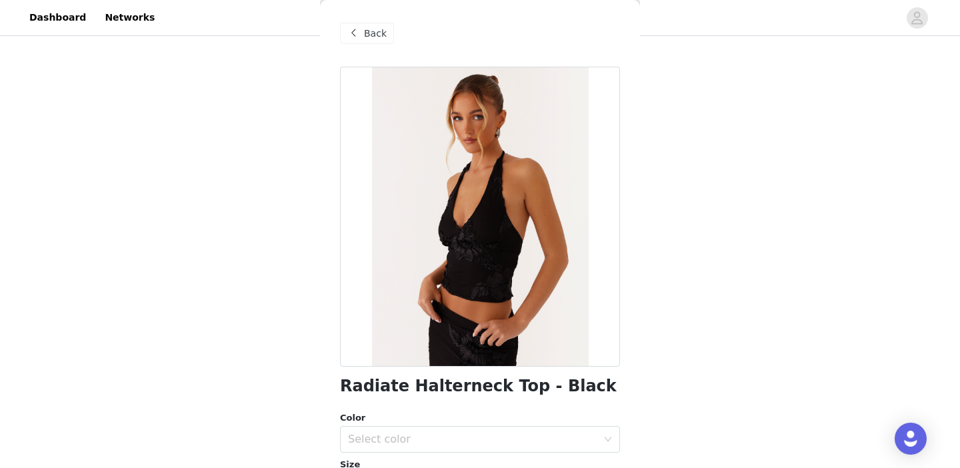
click at [372, 31] on span "Back" at bounding box center [375, 34] width 23 height 14
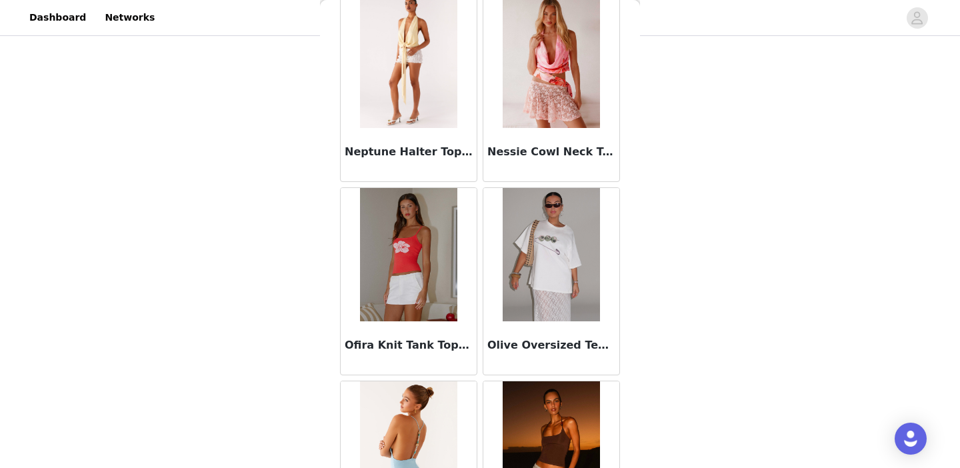
scroll to position [15110, 0]
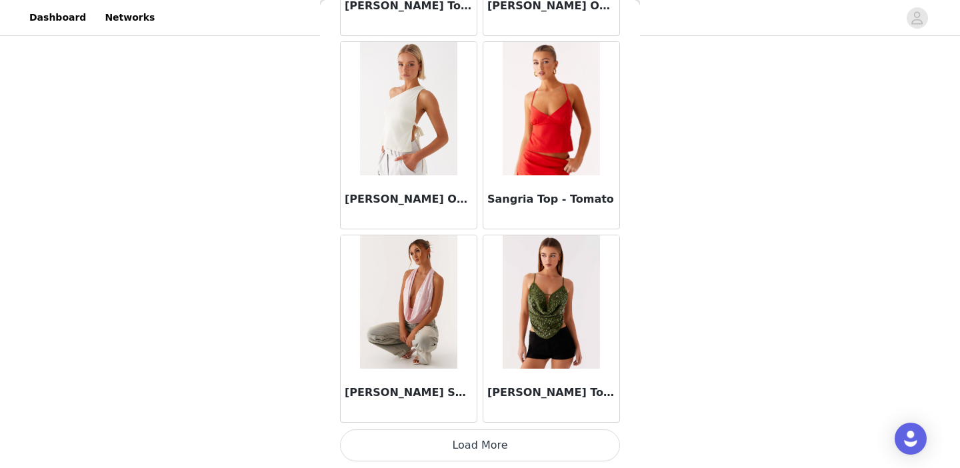
click at [490, 447] on button "Load More" at bounding box center [480, 445] width 280 height 32
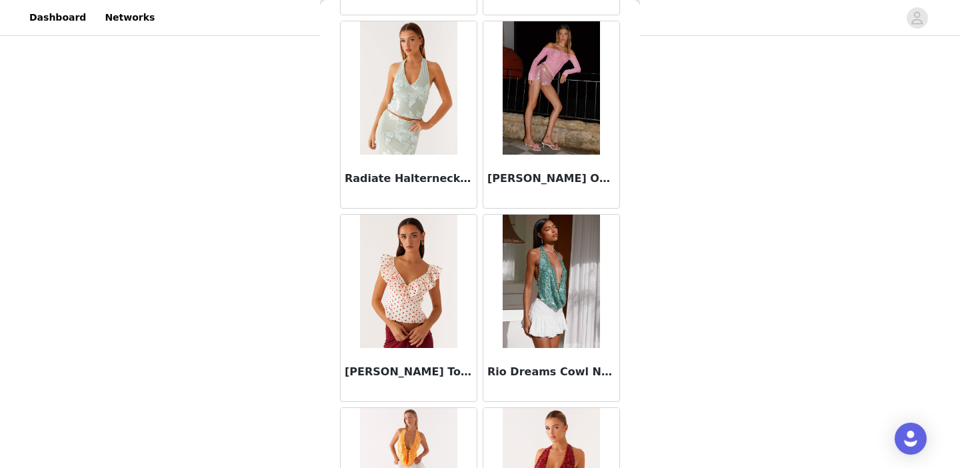
scroll to position [13976, 0]
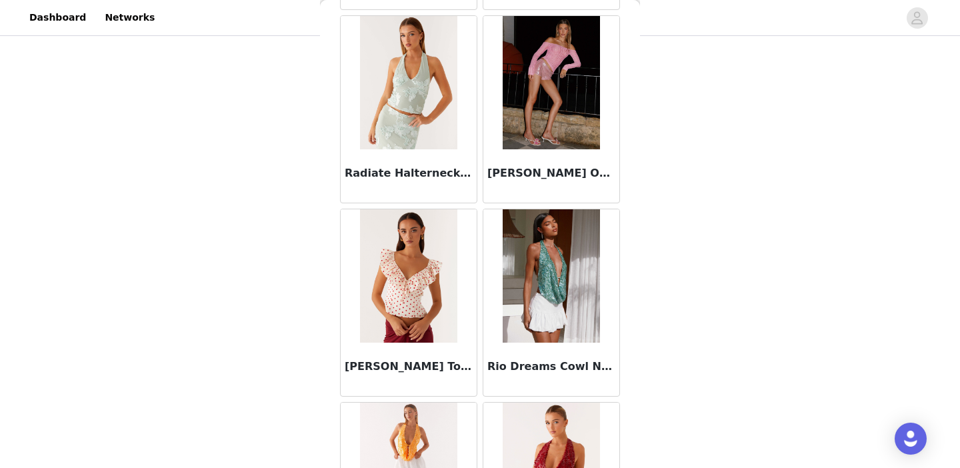
click at [541, 119] on img at bounding box center [551, 82] width 97 height 133
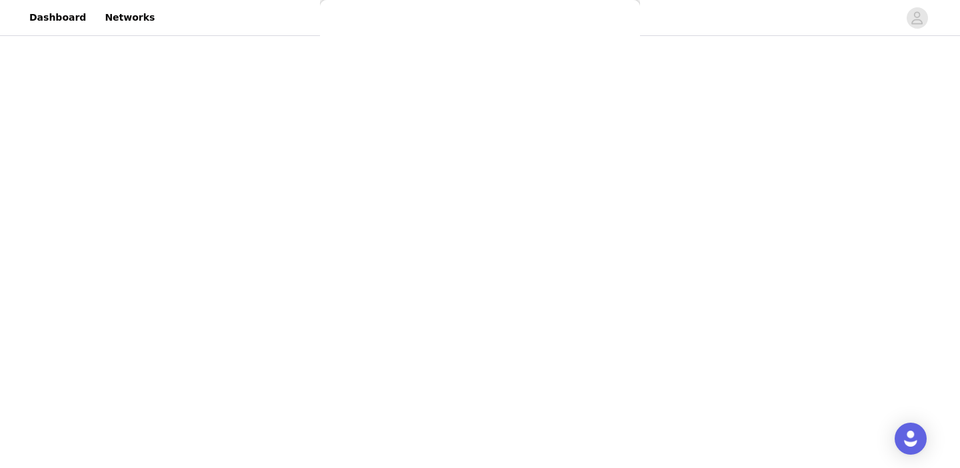
scroll to position [0, 0]
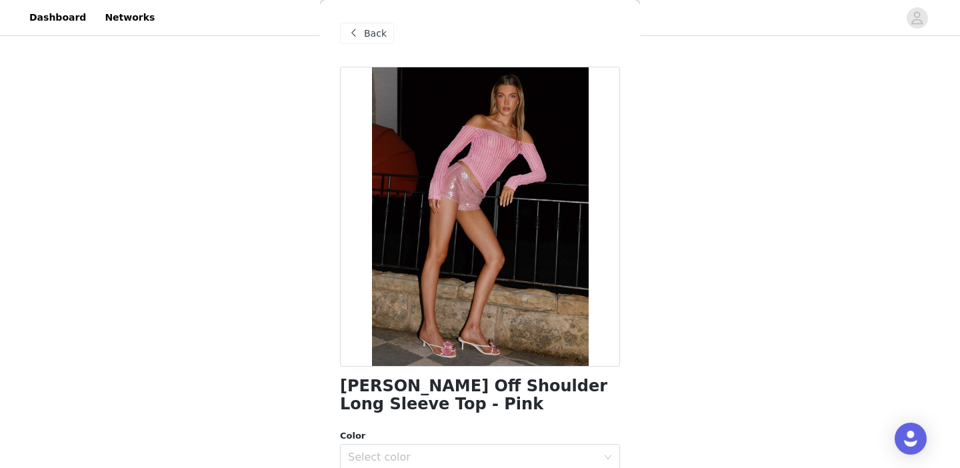
click at [377, 34] on span "Back" at bounding box center [375, 34] width 23 height 14
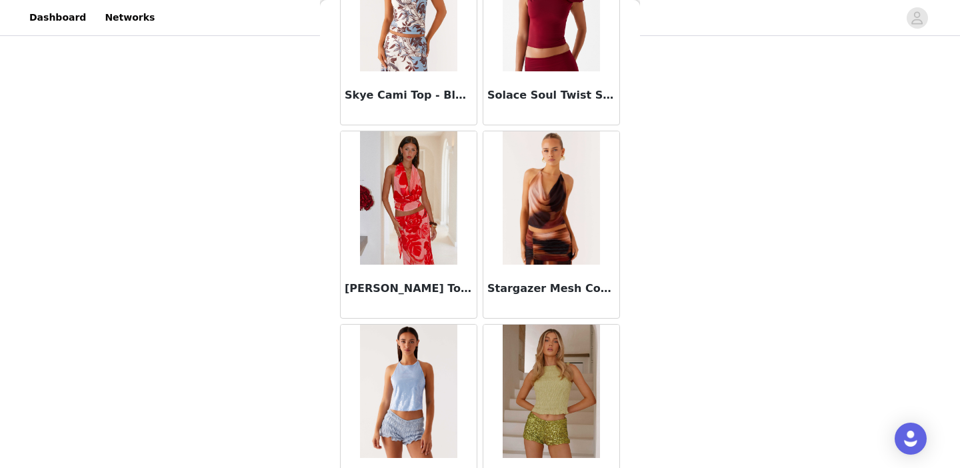
scroll to position [16135, 0]
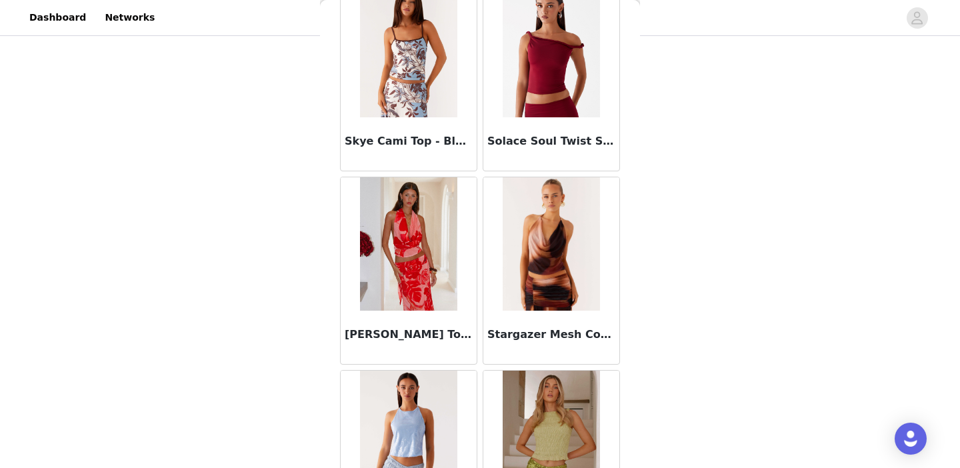
click at [557, 237] on img at bounding box center [551, 243] width 97 height 133
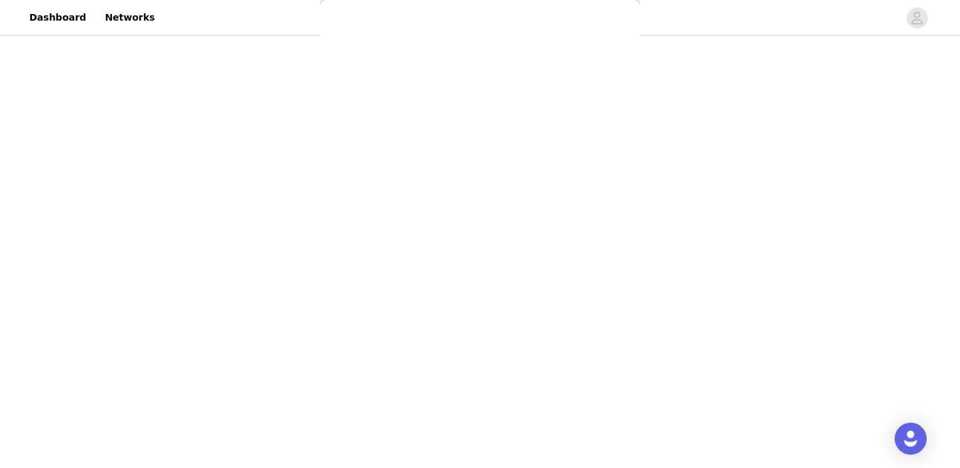
scroll to position [0, 0]
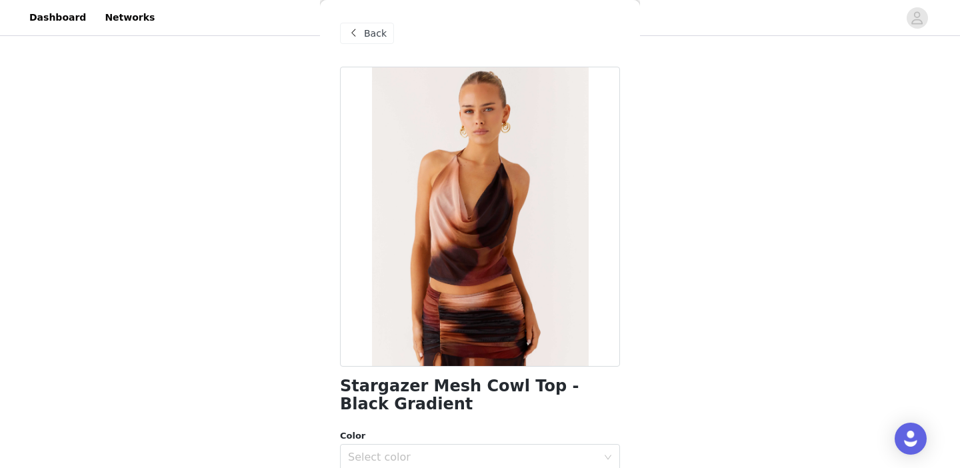
click at [365, 32] on span "Back" at bounding box center [375, 34] width 23 height 14
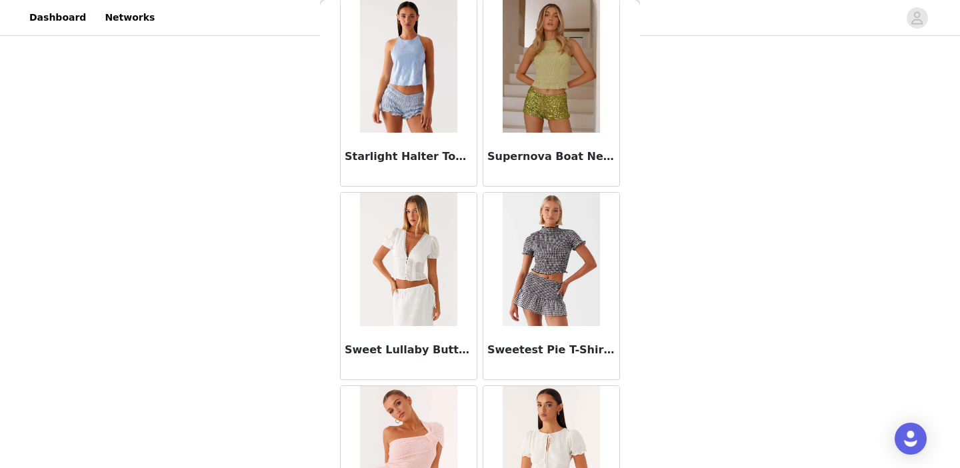
scroll to position [17044, 0]
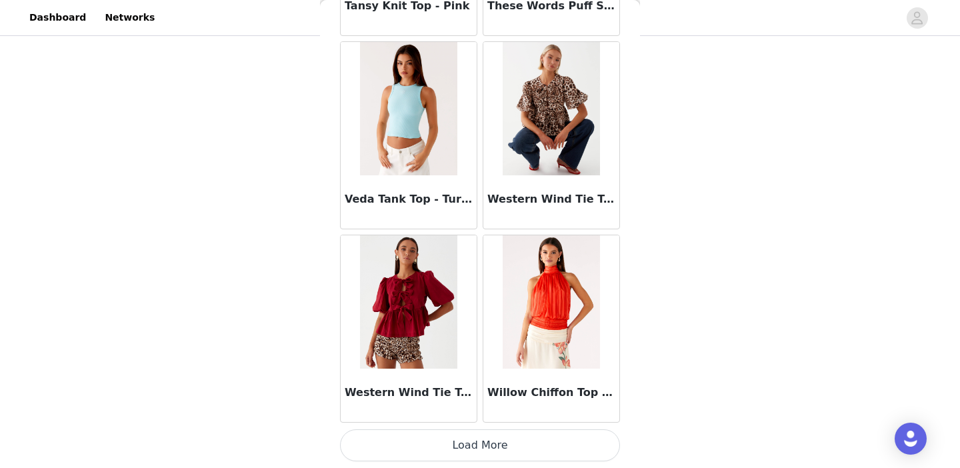
click at [509, 446] on button "Load More" at bounding box center [480, 445] width 280 height 32
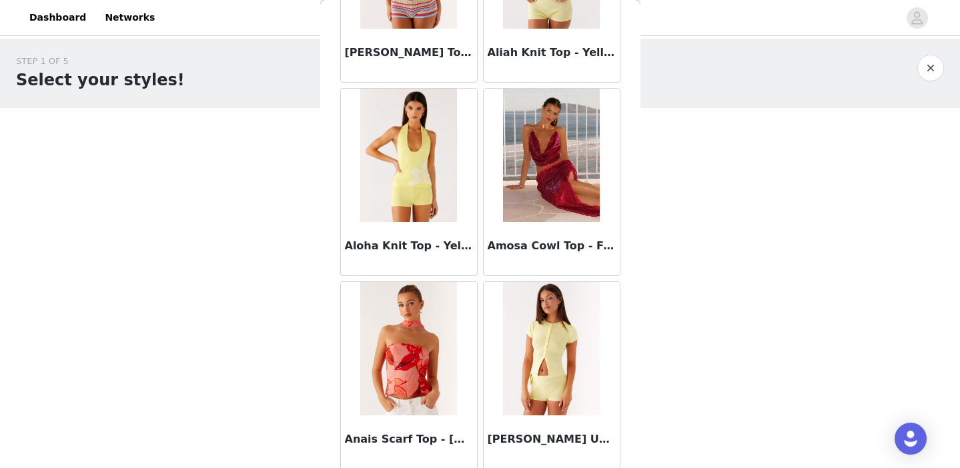
scroll to position [0, 0]
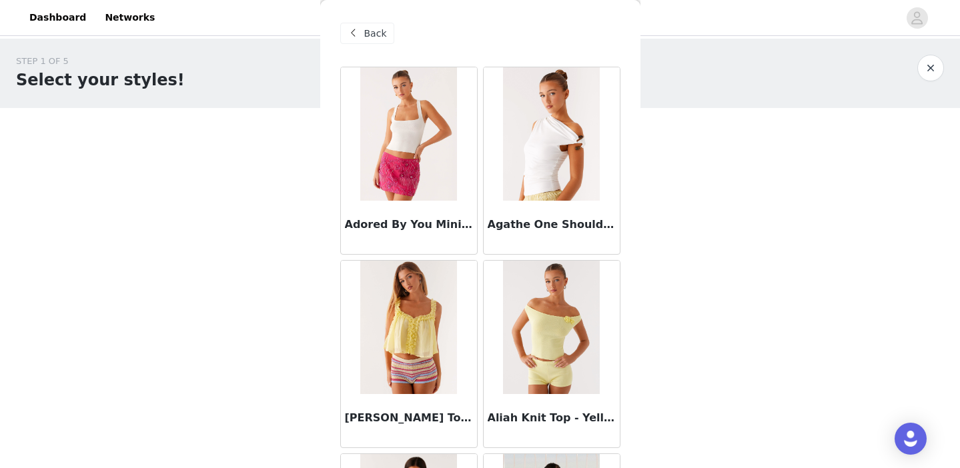
click at [359, 33] on span at bounding box center [353, 33] width 16 height 16
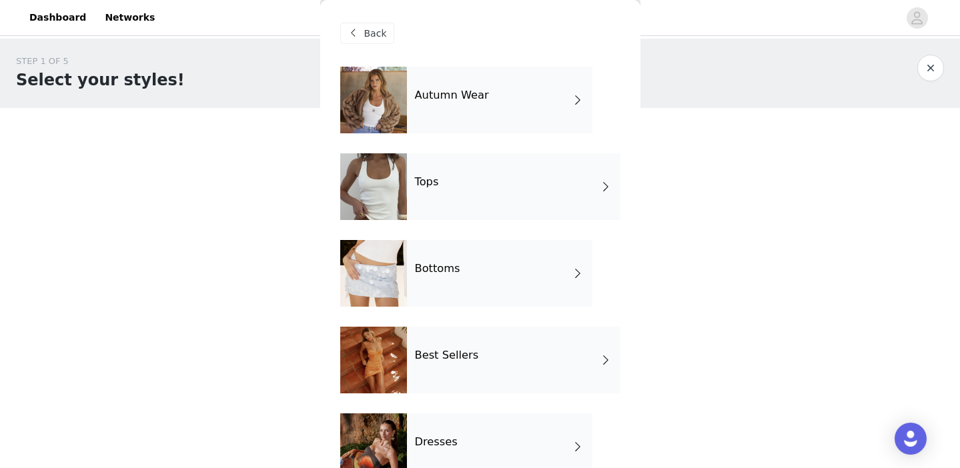
click at [457, 198] on div "Tops" at bounding box center [513, 186] width 213 height 67
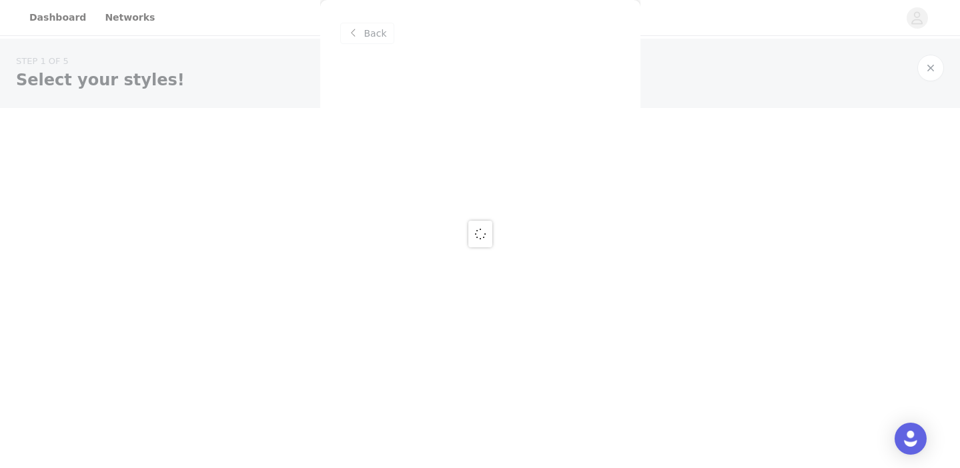
click at [368, 40] on div at bounding box center [480, 234] width 960 height 468
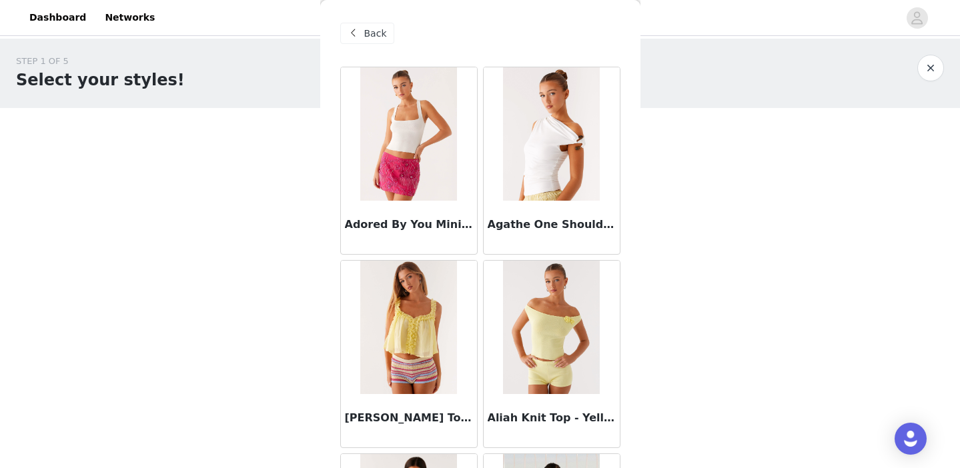
click at [365, 37] on span "Back" at bounding box center [375, 34] width 23 height 14
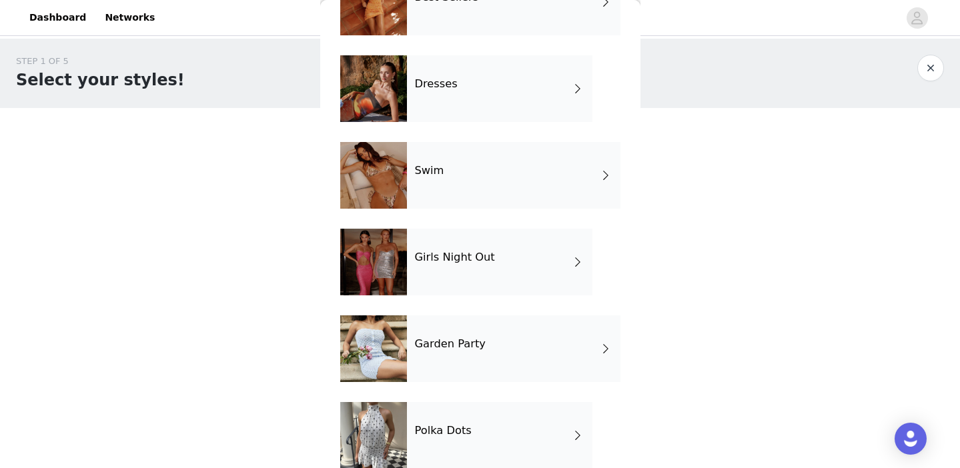
scroll to position [379, 0]
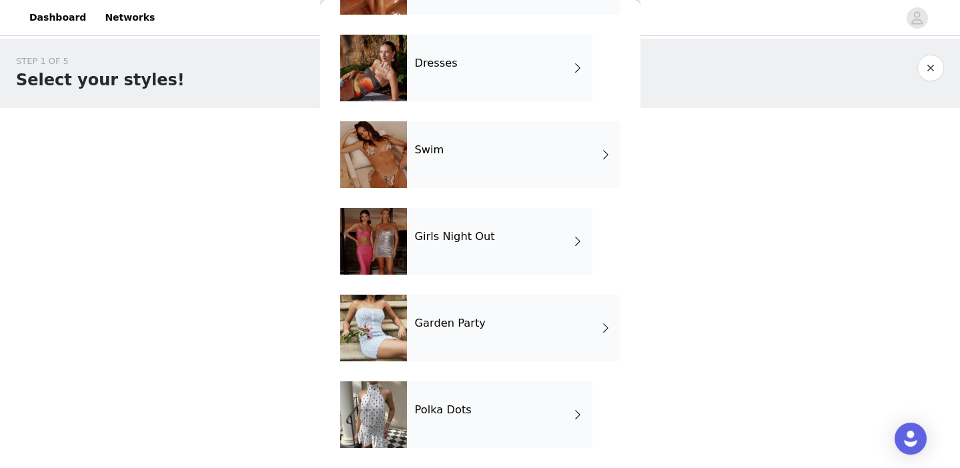
click at [434, 302] on div "Garden Party" at bounding box center [513, 328] width 213 height 67
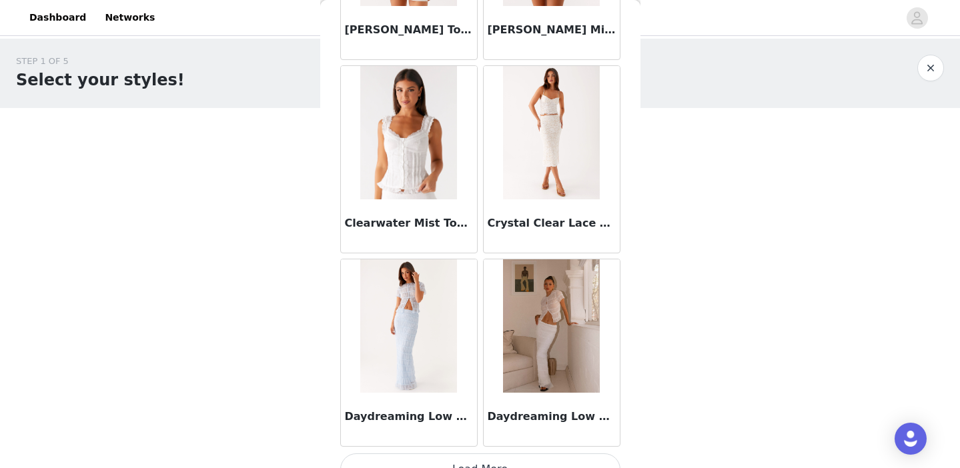
scroll to position [1573, 0]
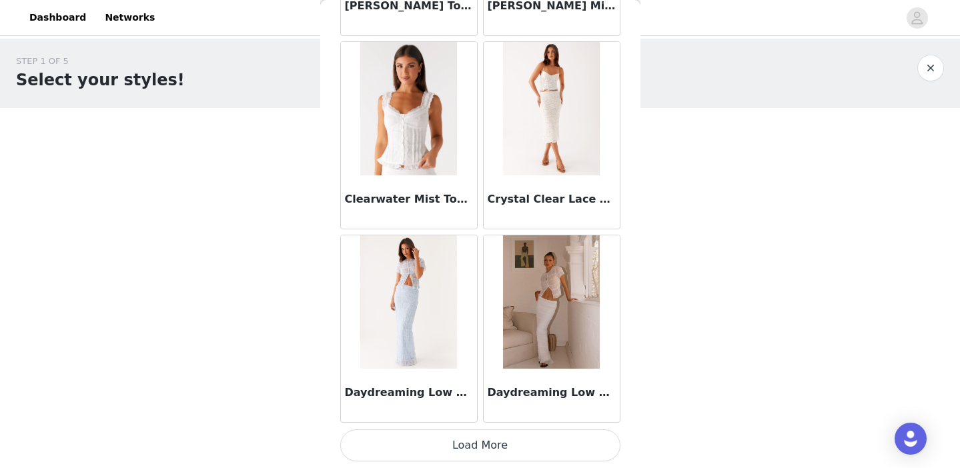
click at [450, 450] on button "Load More" at bounding box center [480, 445] width 280 height 32
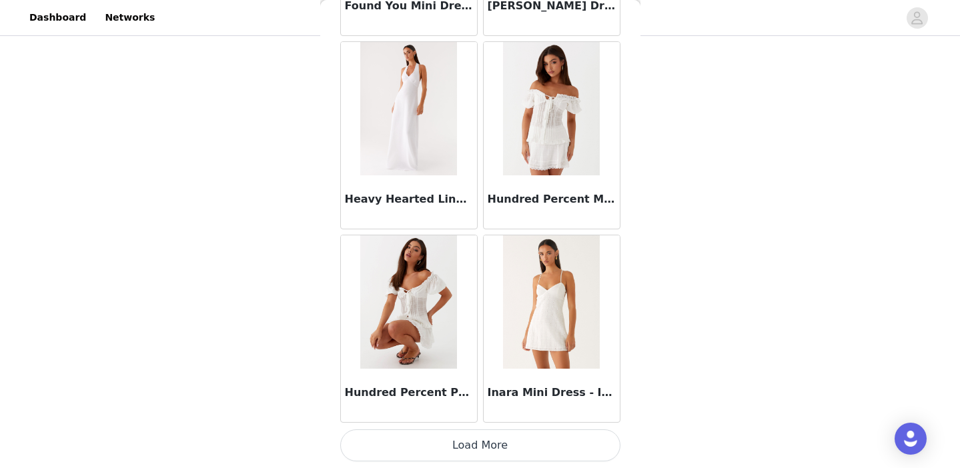
scroll to position [3502, 0]
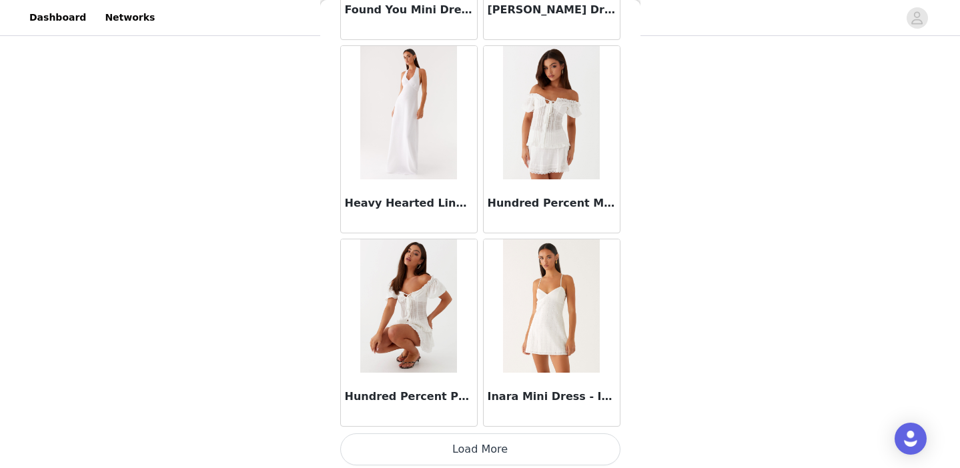
click at [508, 449] on button "Load More" at bounding box center [480, 449] width 280 height 32
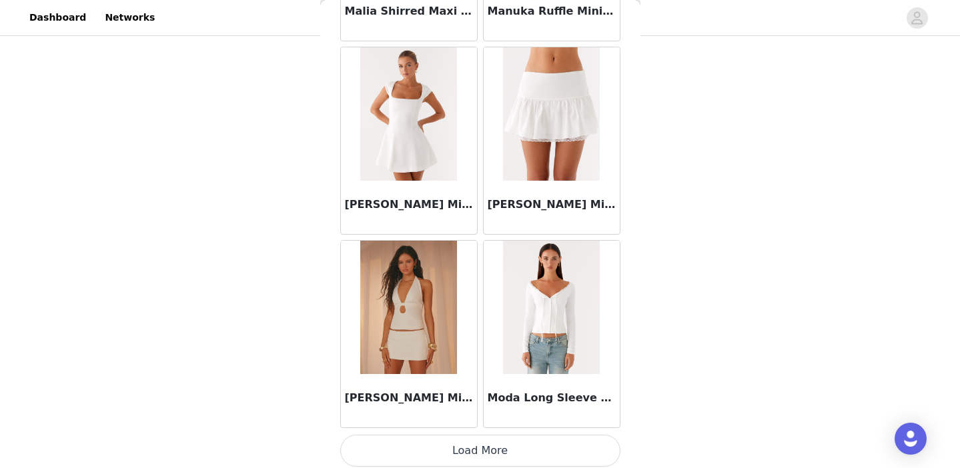
scroll to position [5440, 0]
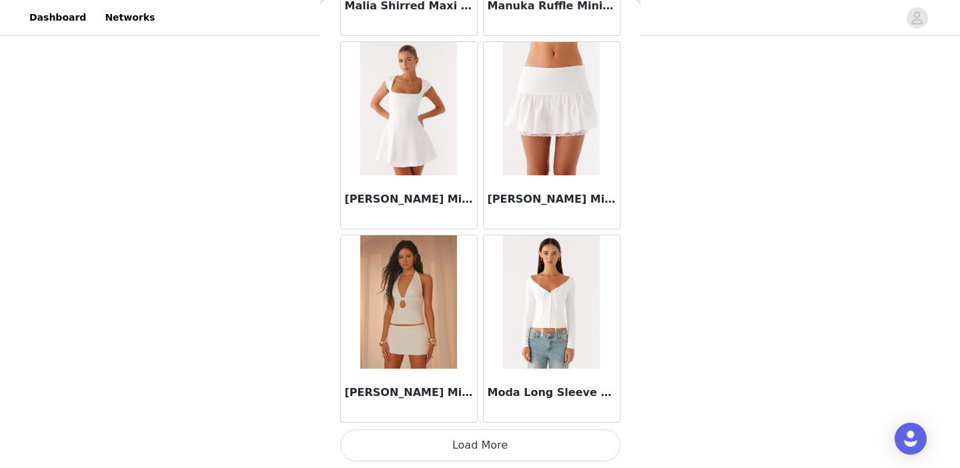
click at [481, 437] on button "Load More" at bounding box center [480, 445] width 280 height 32
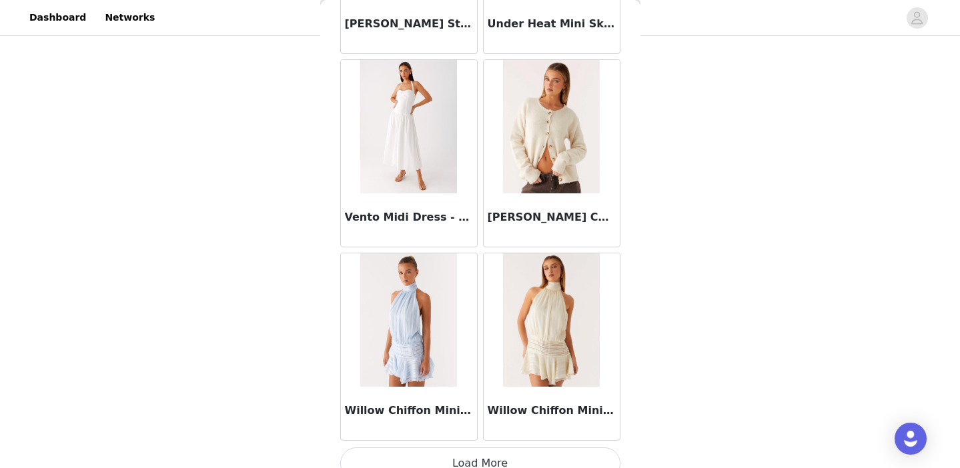
scroll to position [7374, 0]
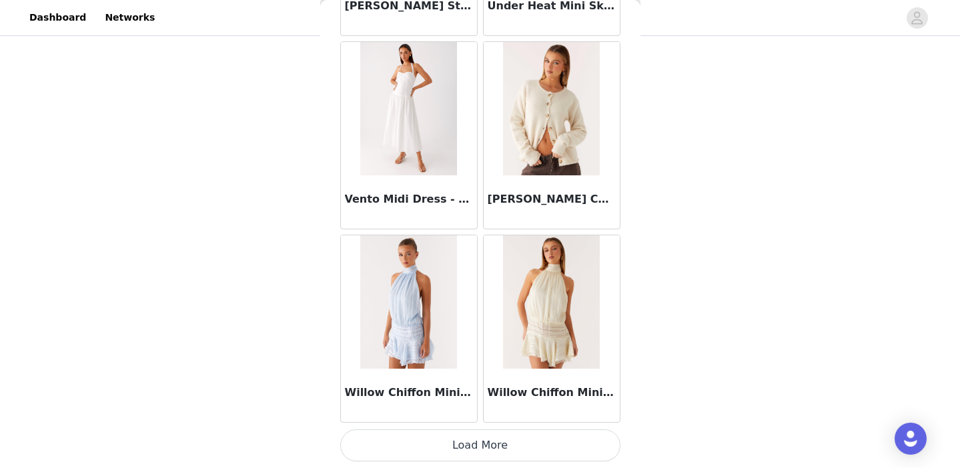
click at [495, 451] on button "Load More" at bounding box center [480, 445] width 280 height 32
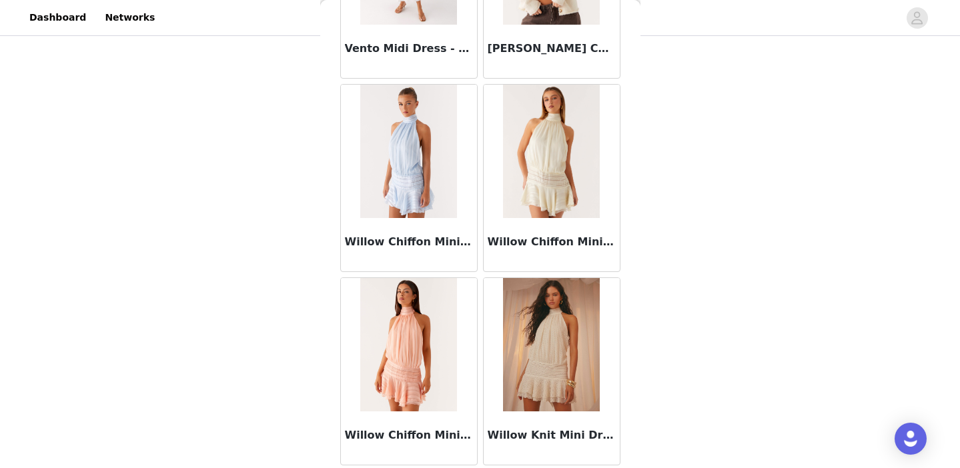
scroll to position [7525, 0]
click at [537, 323] on img at bounding box center [551, 344] width 97 height 133
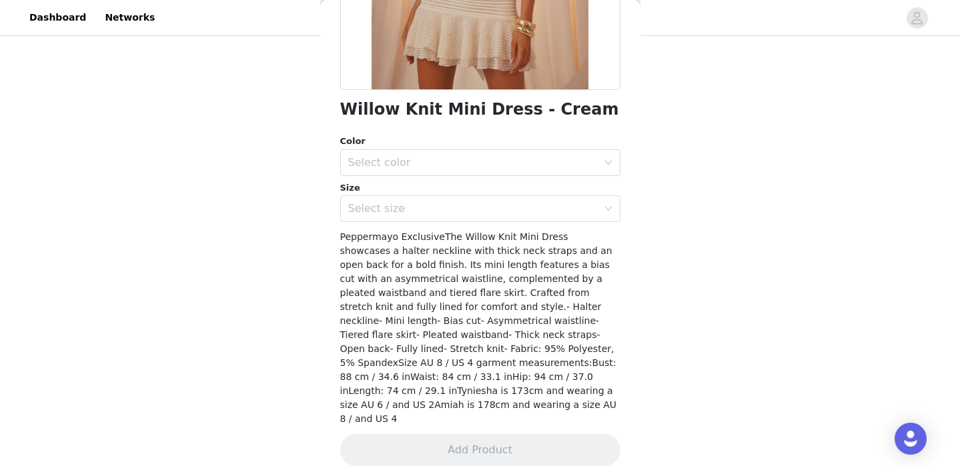
scroll to position [0, 0]
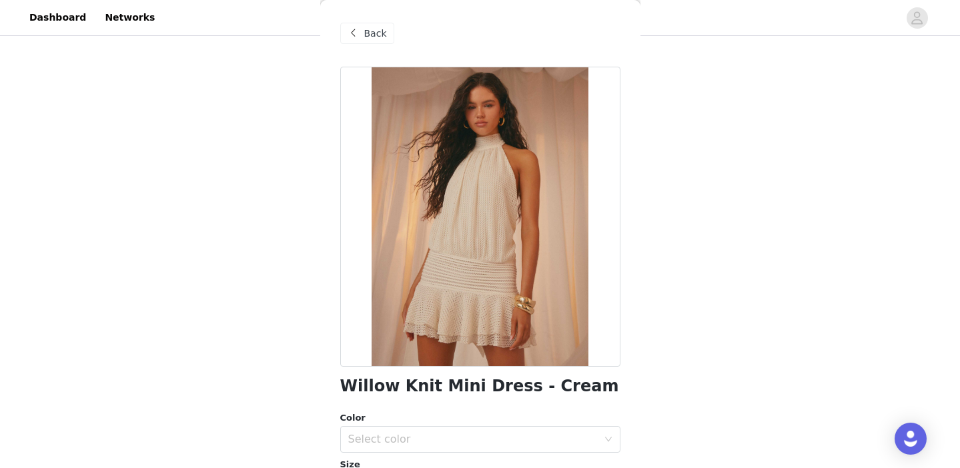
click at [368, 40] on div "Back" at bounding box center [367, 33] width 54 height 21
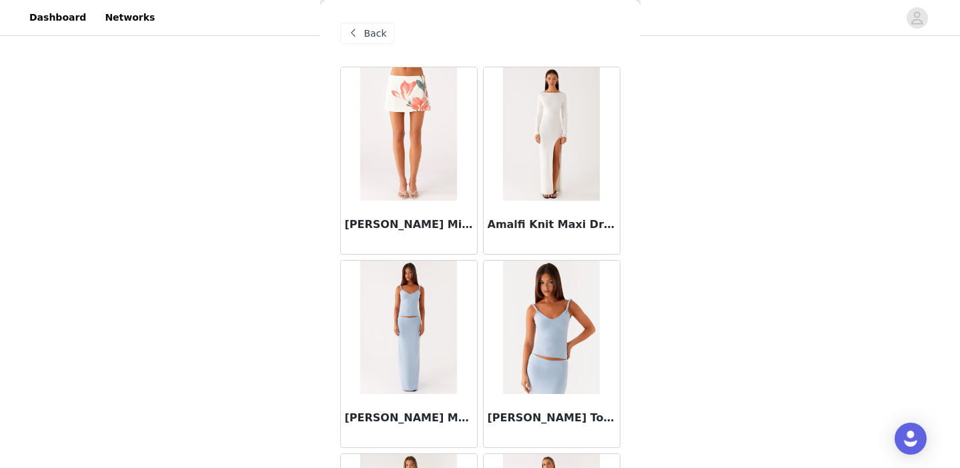
click at [368, 40] on div "Back" at bounding box center [367, 33] width 54 height 21
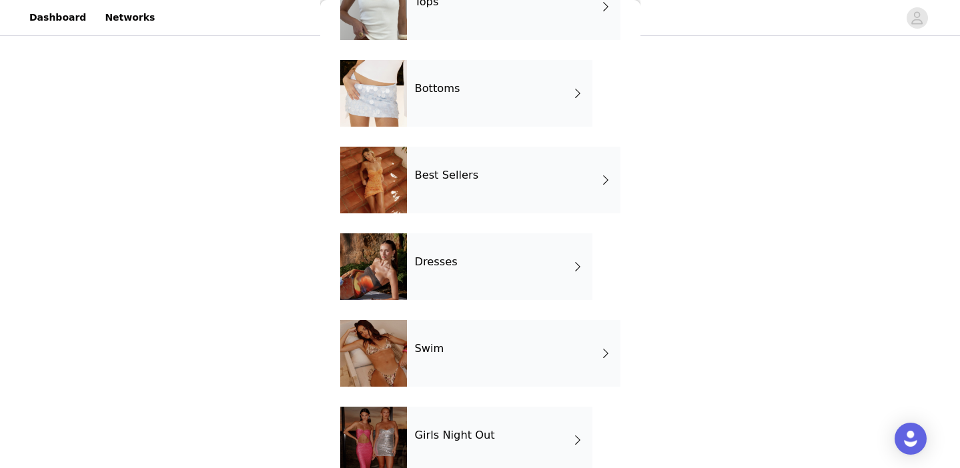
scroll to position [379, 0]
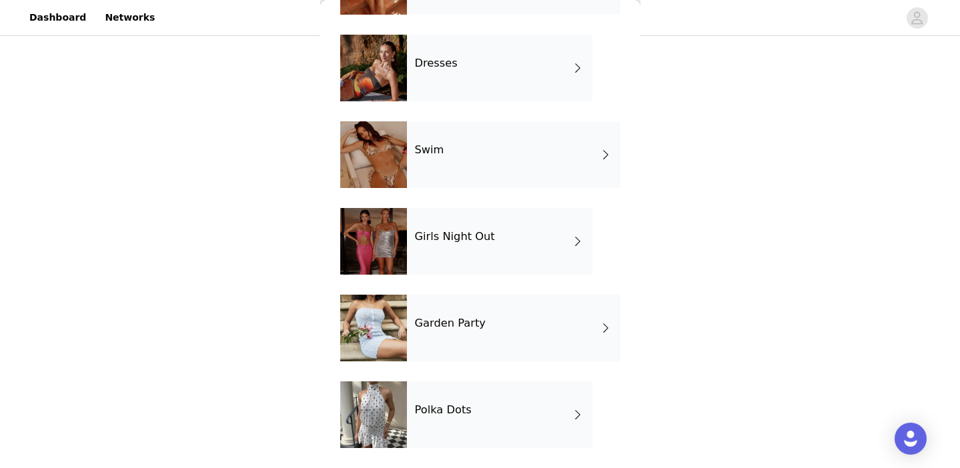
click at [453, 411] on h4 "Polka Dots" at bounding box center [443, 410] width 57 height 12
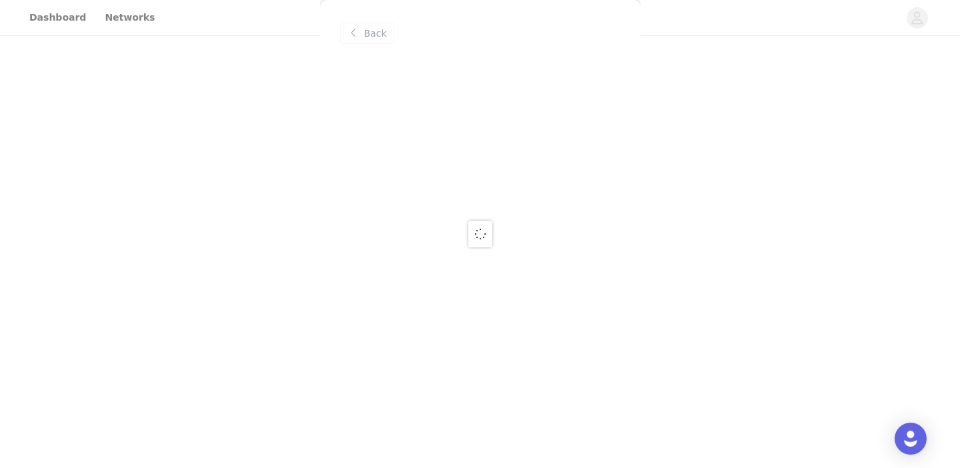
scroll to position [0, 0]
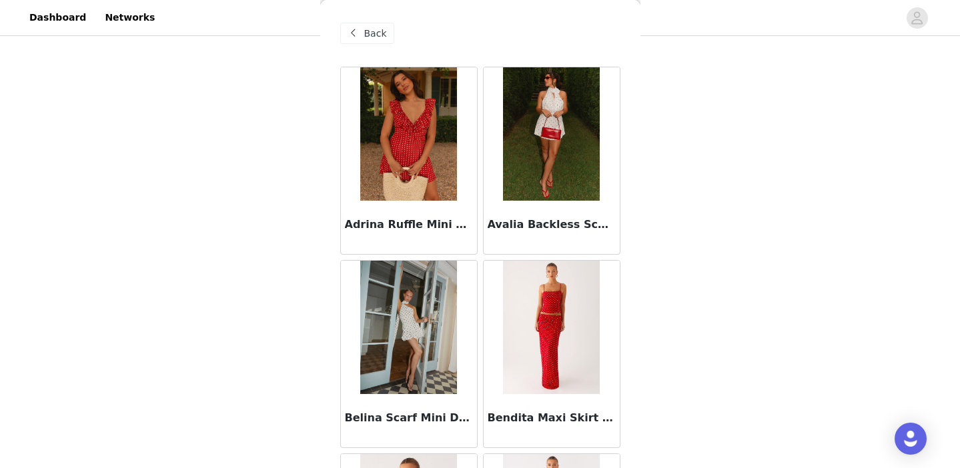
click at [368, 31] on span "Back" at bounding box center [375, 34] width 23 height 14
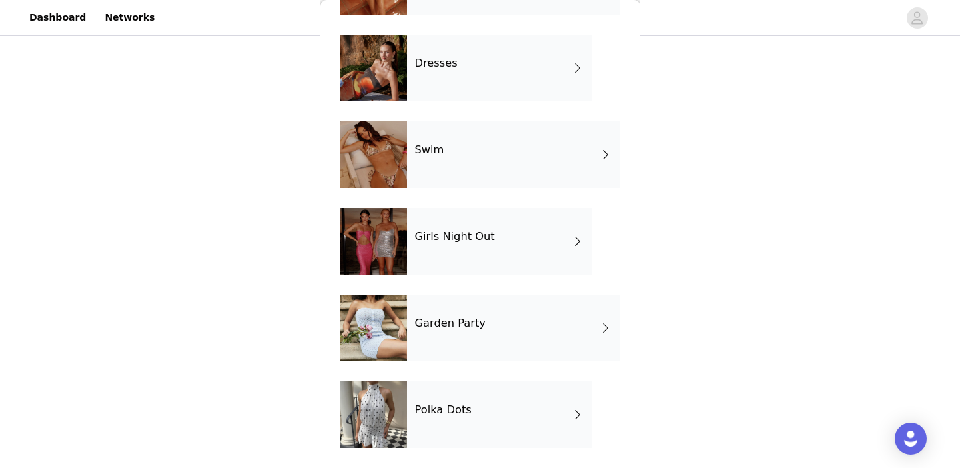
scroll to position [308, 0]
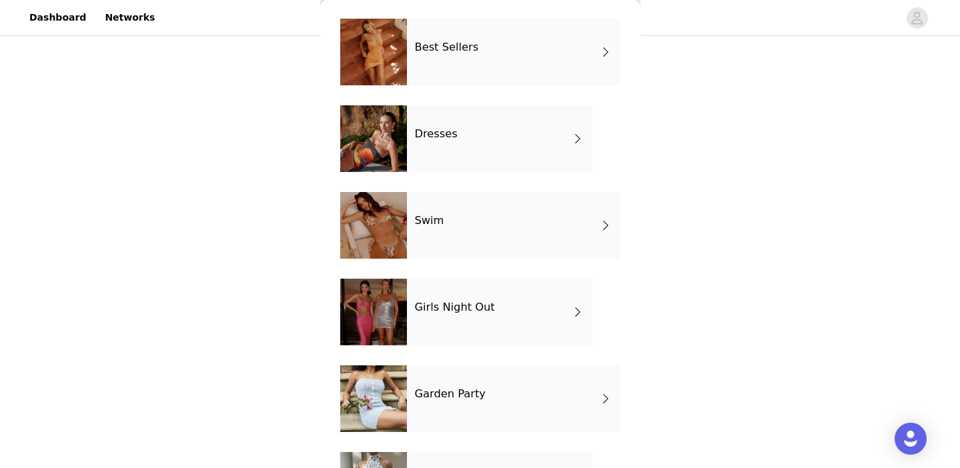
click at [481, 314] on div "Girls Night Out" at bounding box center [499, 312] width 185 height 67
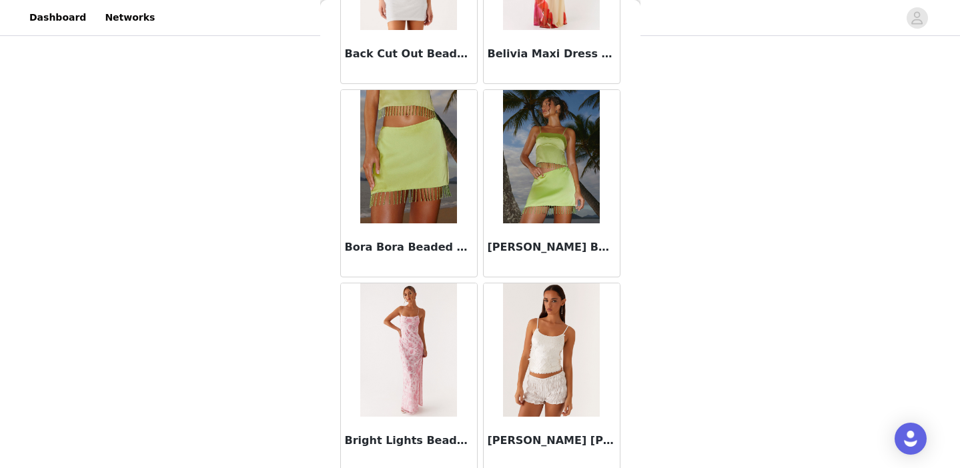
scroll to position [1573, 0]
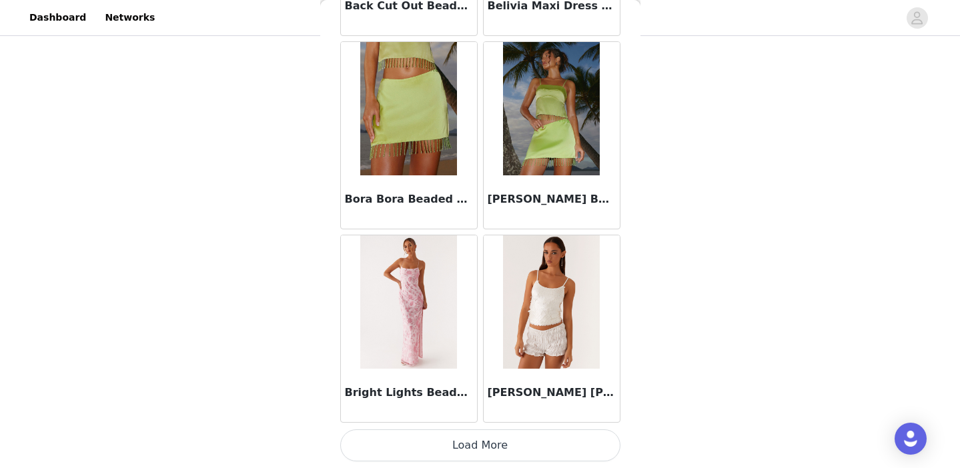
click at [483, 441] on button "Load More" at bounding box center [480, 445] width 280 height 32
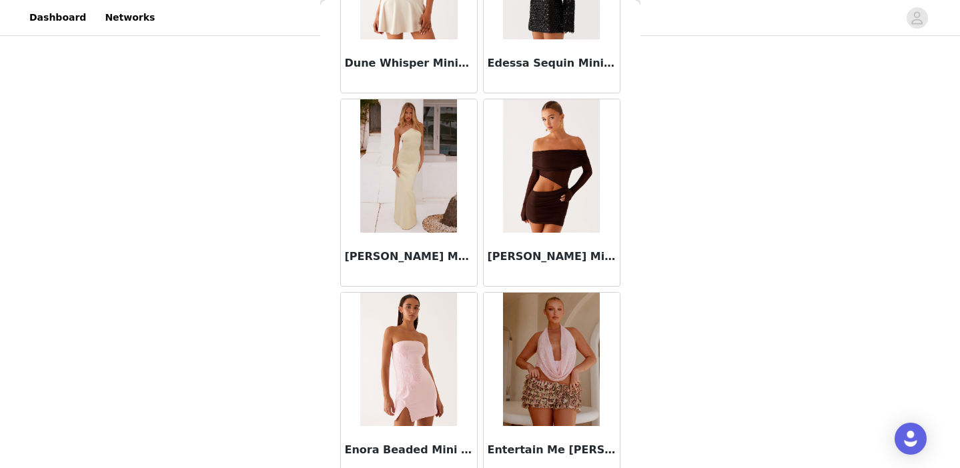
scroll to position [3452, 0]
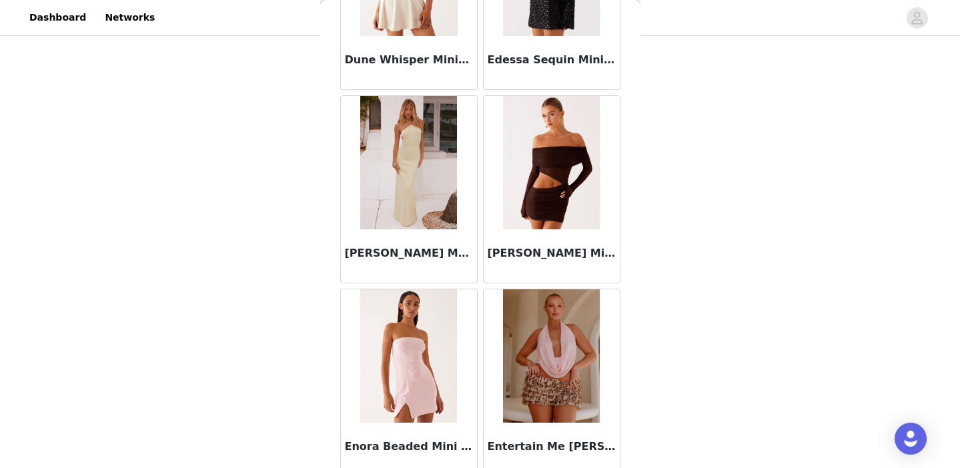
click at [526, 181] on img at bounding box center [551, 162] width 97 height 133
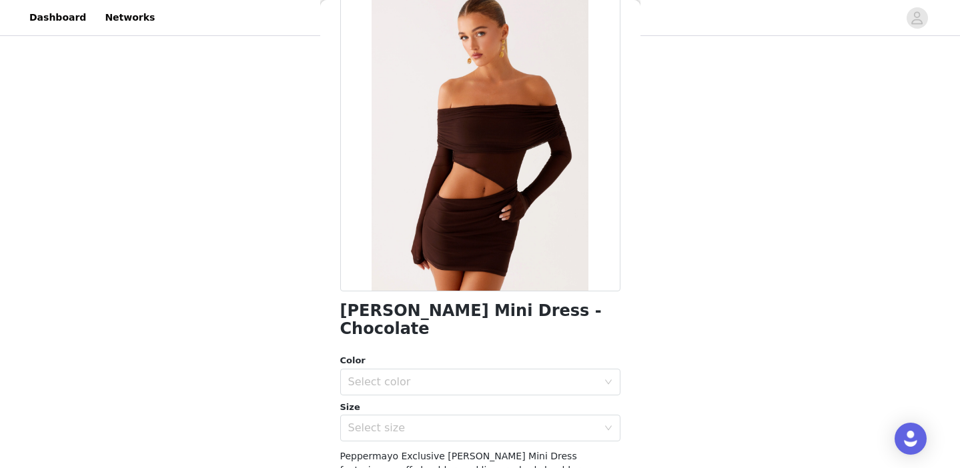
scroll to position [75, 0]
click at [417, 309] on h1 "[PERSON_NAME] Mini Dress - Chocolate" at bounding box center [480, 321] width 280 height 36
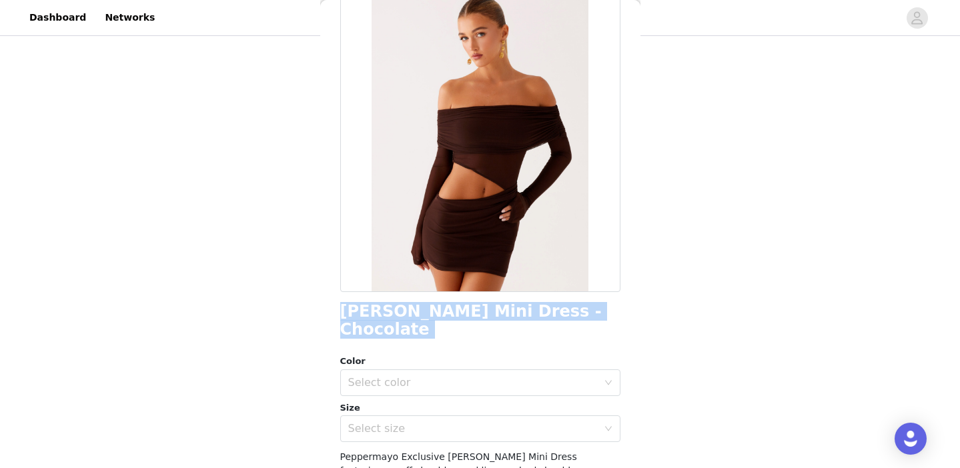
click at [417, 309] on h1 "[PERSON_NAME] Mini Dress - Chocolate" at bounding box center [480, 321] width 280 height 36
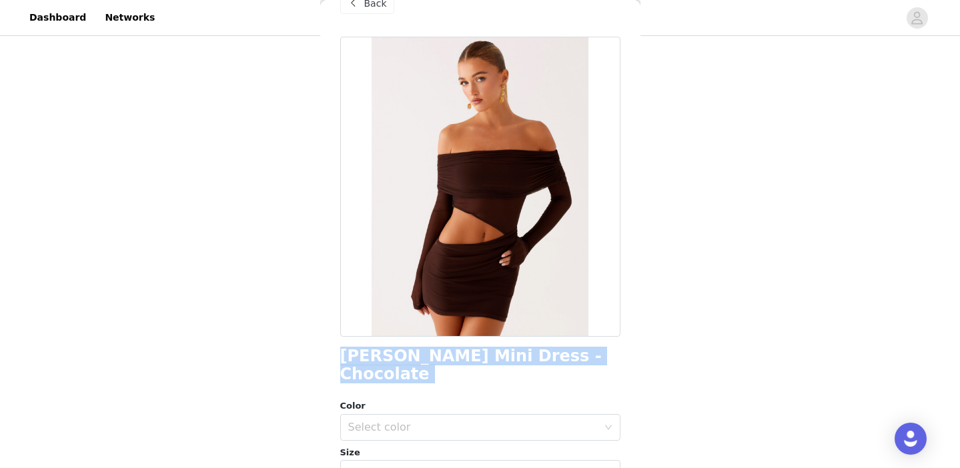
scroll to position [25, 0]
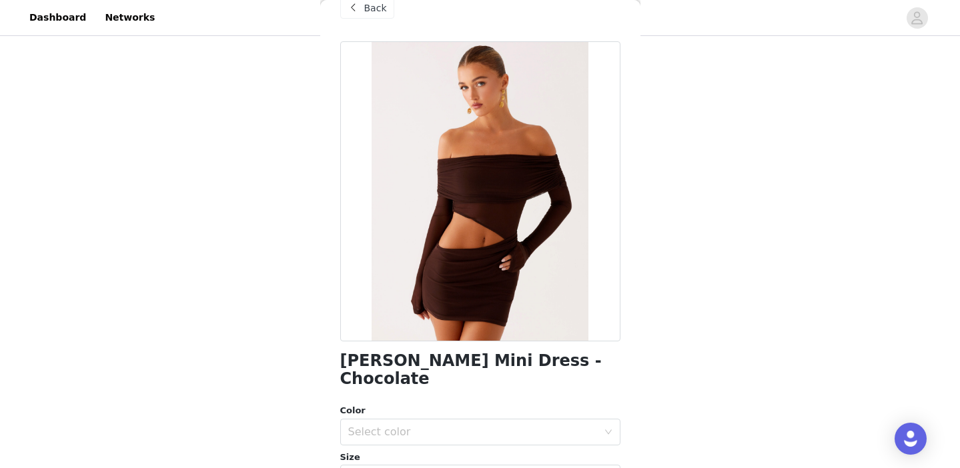
click at [367, 9] on span "Back" at bounding box center [375, 8] width 23 height 14
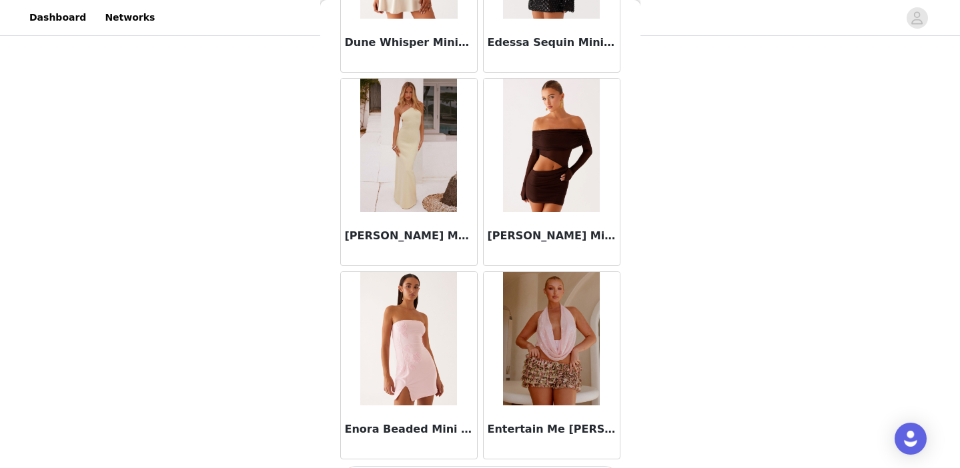
scroll to position [3506, 0]
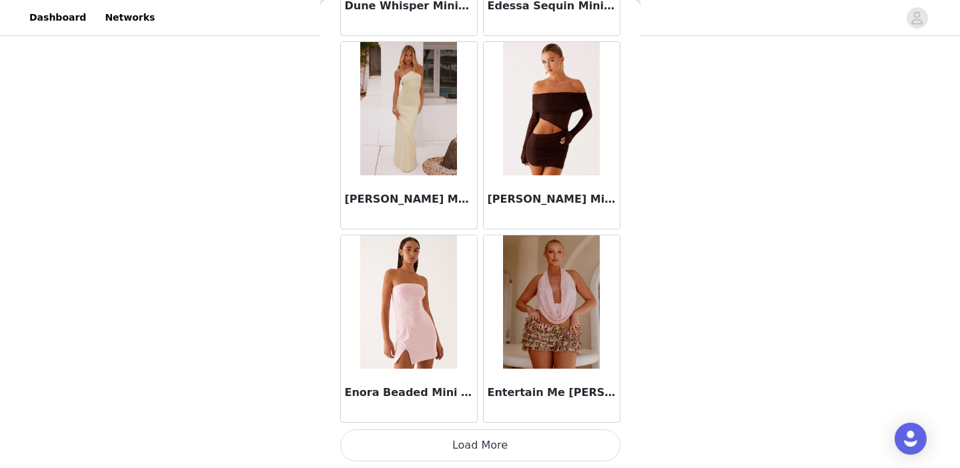
click at [481, 443] on button "Load More" at bounding box center [480, 445] width 280 height 32
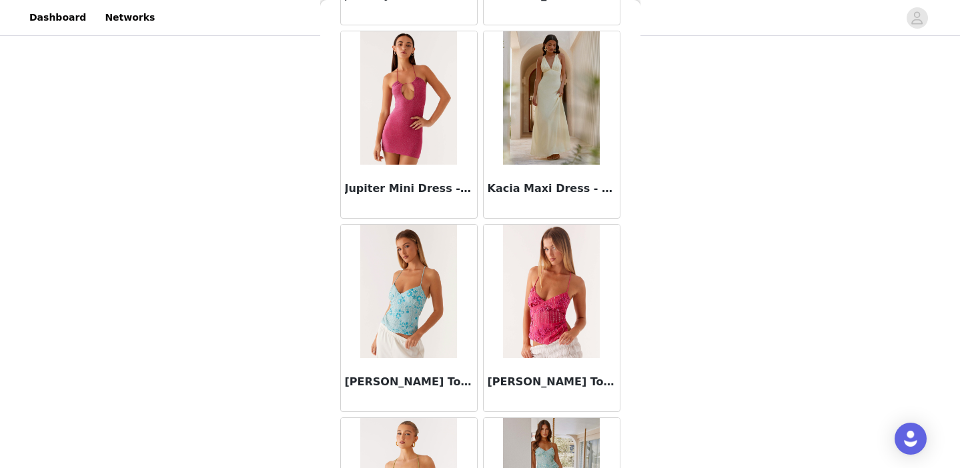
scroll to position [5440, 0]
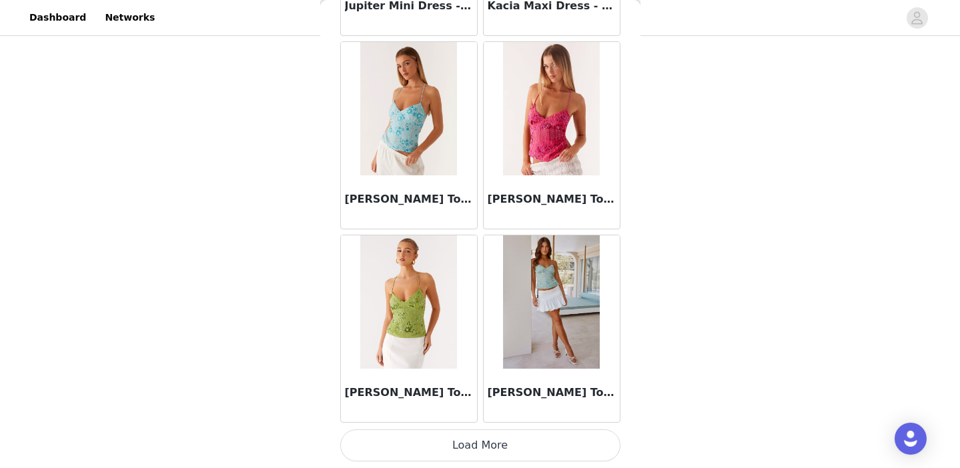
click at [490, 447] on button "Load More" at bounding box center [480, 445] width 280 height 32
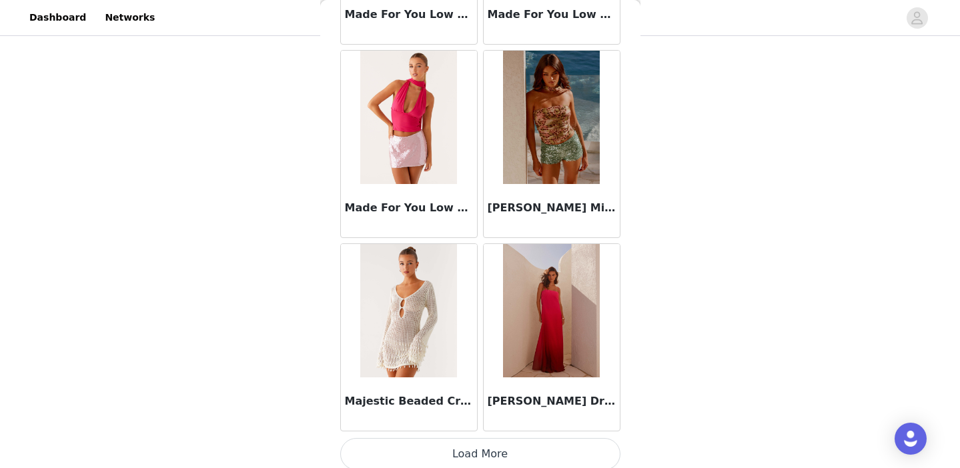
scroll to position [7374, 0]
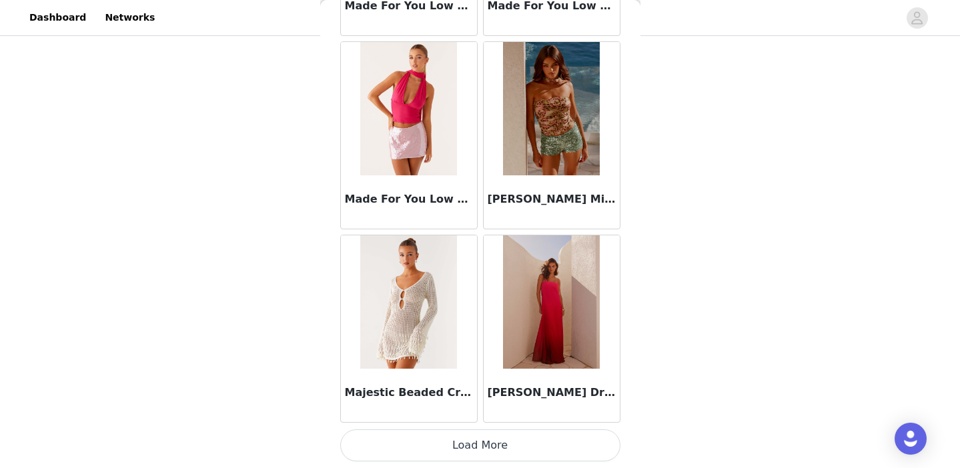
click at [516, 448] on button "Load More" at bounding box center [480, 445] width 280 height 32
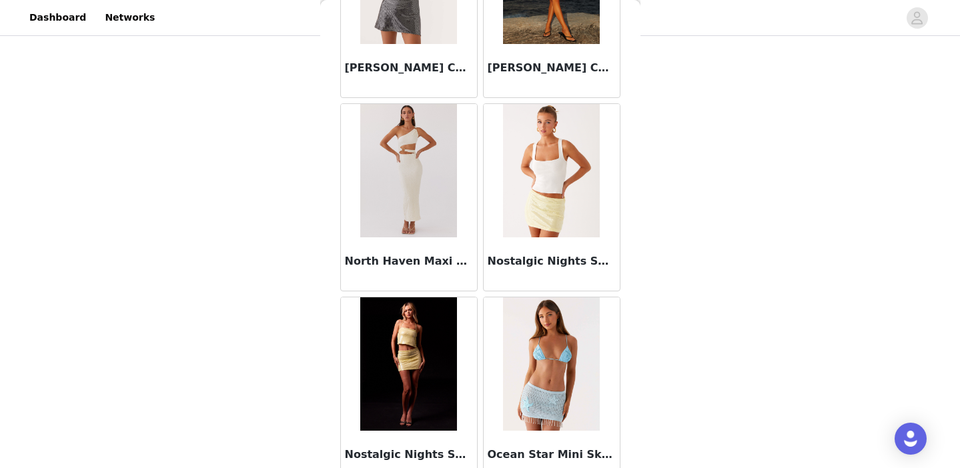
scroll to position [9308, 0]
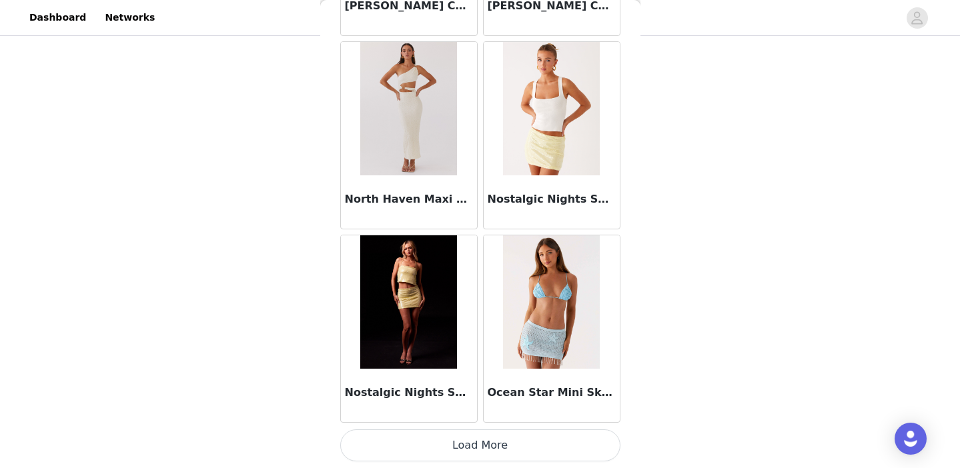
click at [481, 441] on button "Load More" at bounding box center [480, 445] width 280 height 32
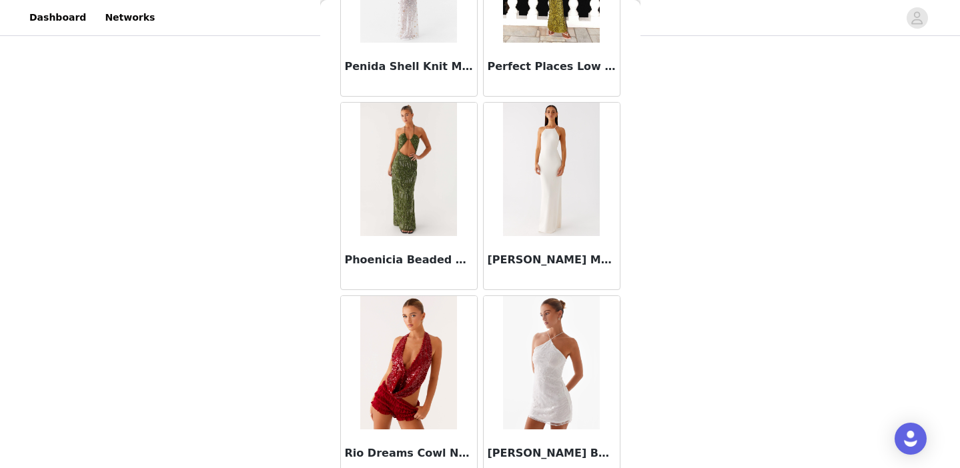
scroll to position [10602, 0]
click at [560, 189] on img at bounding box center [551, 168] width 97 height 133
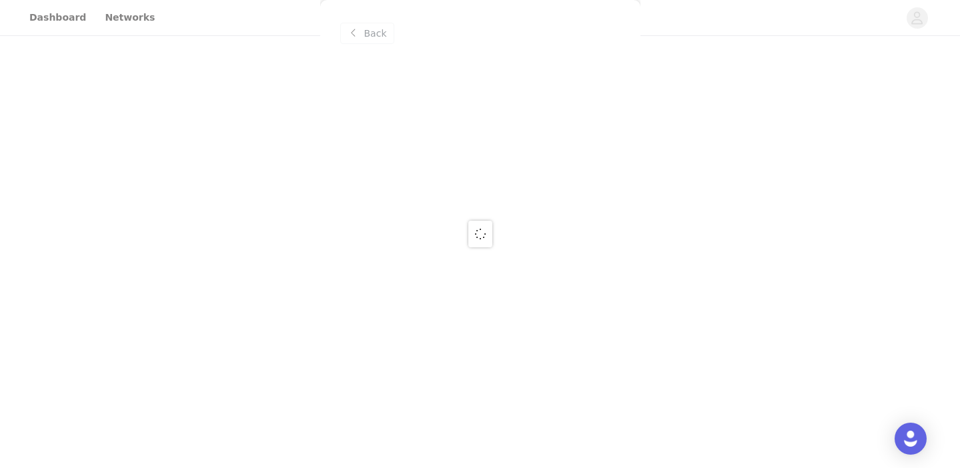
scroll to position [0, 0]
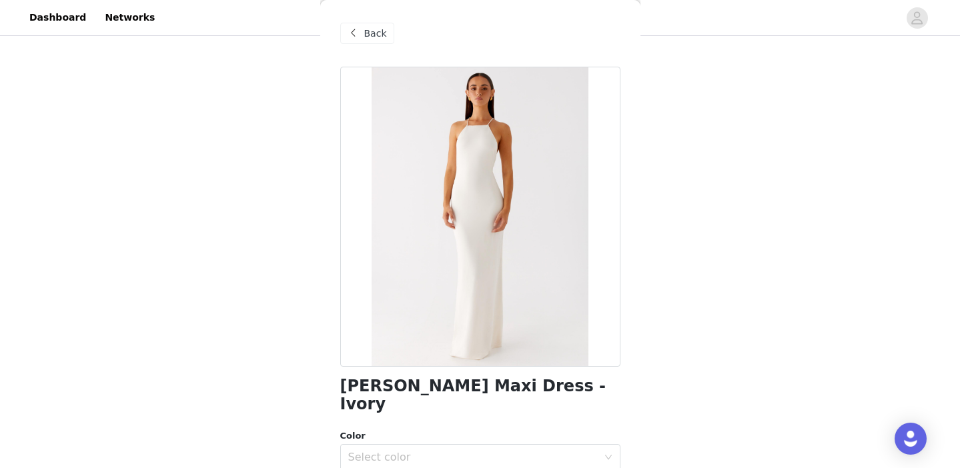
click at [447, 387] on h1 "[PERSON_NAME] Maxi Dress - Ivory" at bounding box center [480, 395] width 280 height 36
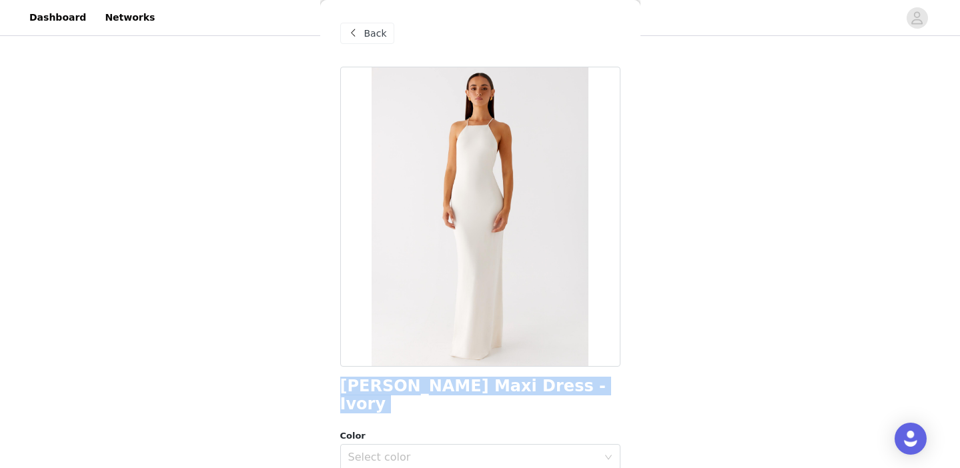
click at [447, 387] on h1 "[PERSON_NAME] Maxi Dress - Ivory" at bounding box center [480, 395] width 280 height 36
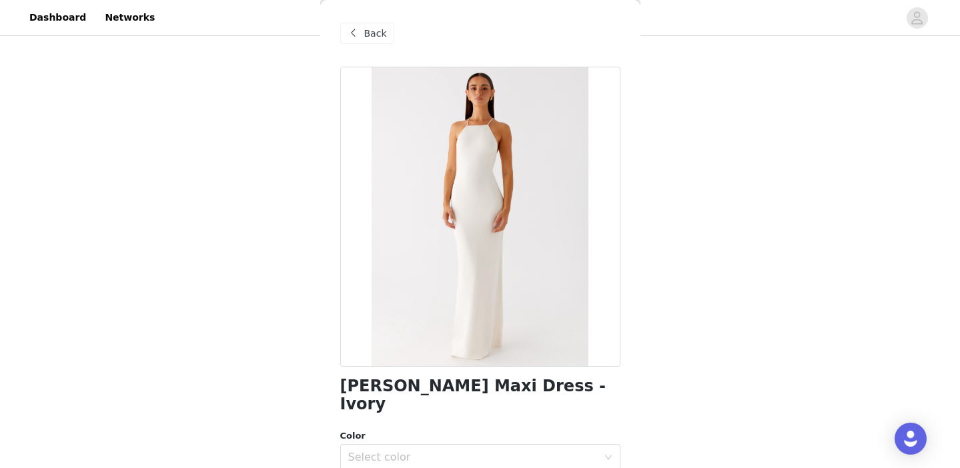
click at [364, 36] on span "Back" at bounding box center [375, 34] width 23 height 14
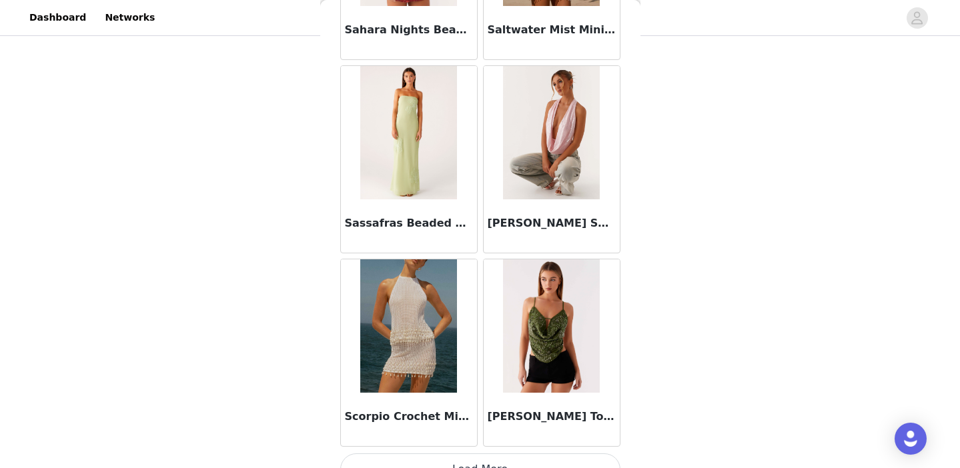
scroll to position [11242, 0]
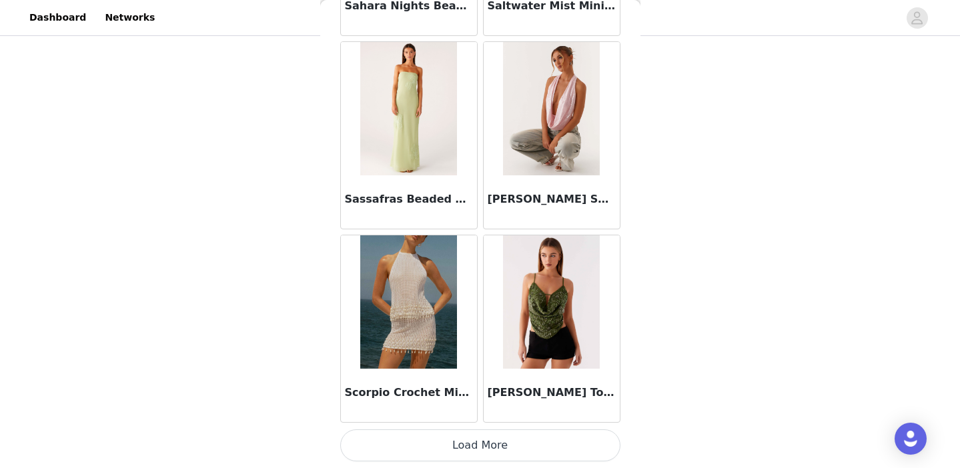
click at [465, 455] on button "Load More" at bounding box center [480, 445] width 280 height 32
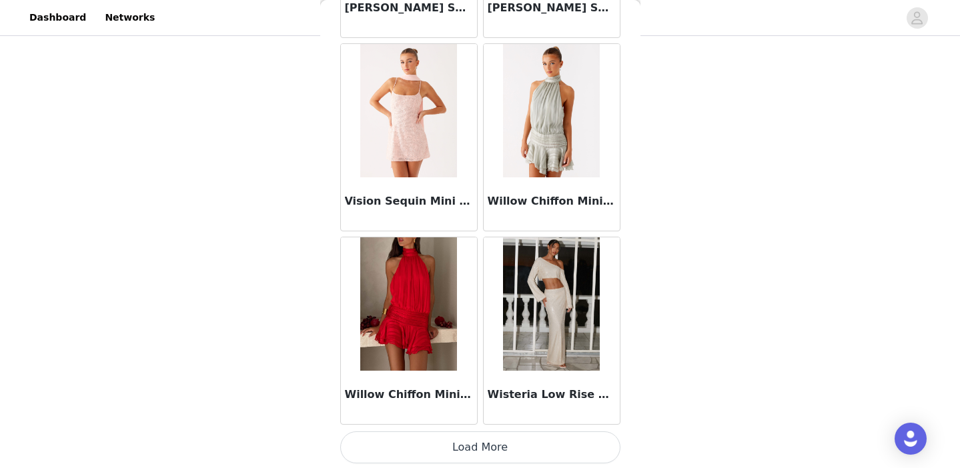
scroll to position [13176, 0]
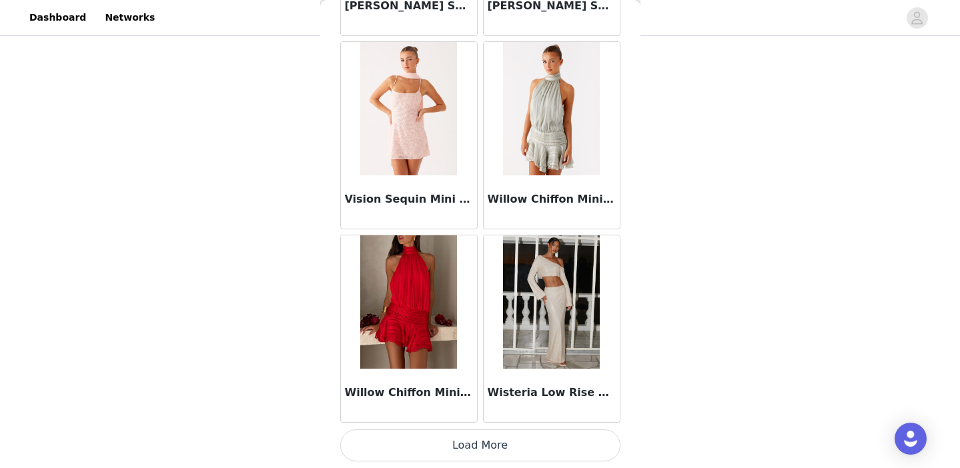
click at [526, 335] on img at bounding box center [551, 301] width 97 height 133
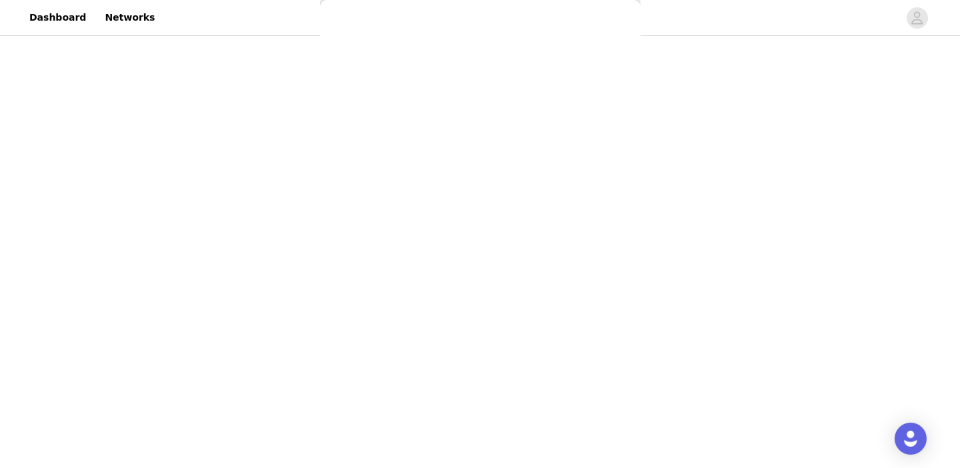
scroll to position [0, 0]
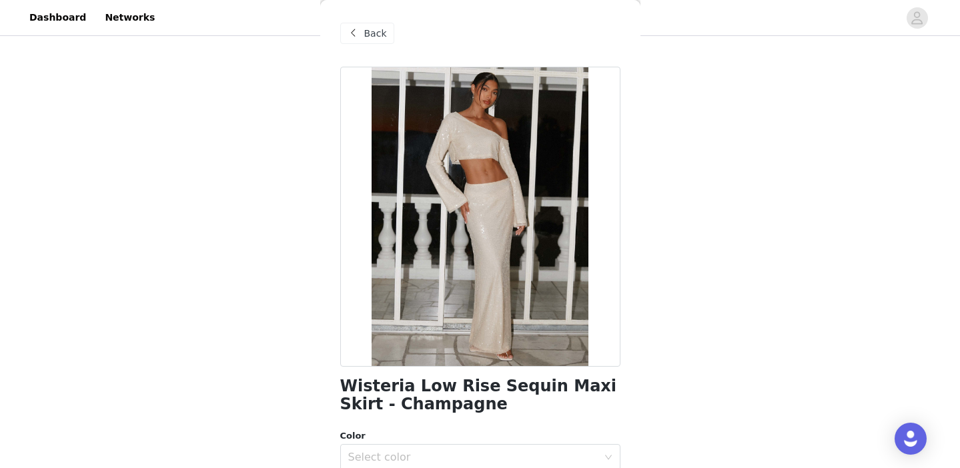
click at [367, 31] on span "Back" at bounding box center [375, 34] width 23 height 14
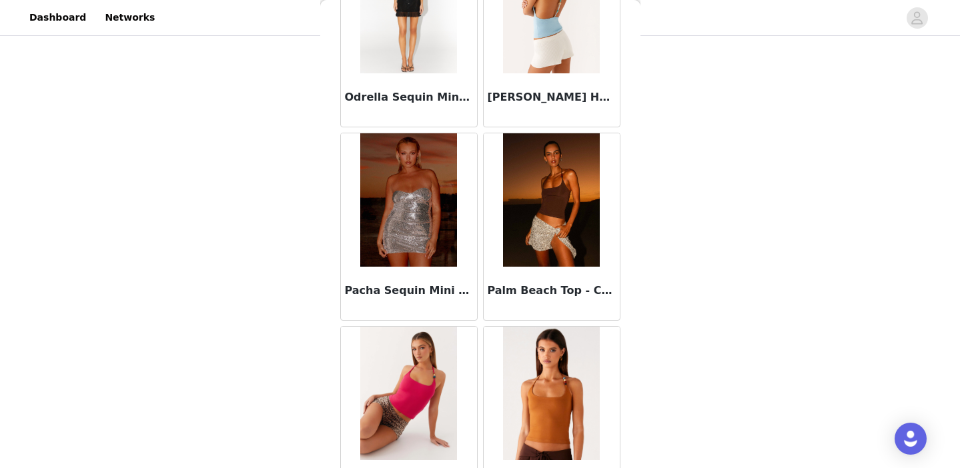
scroll to position [13176, 0]
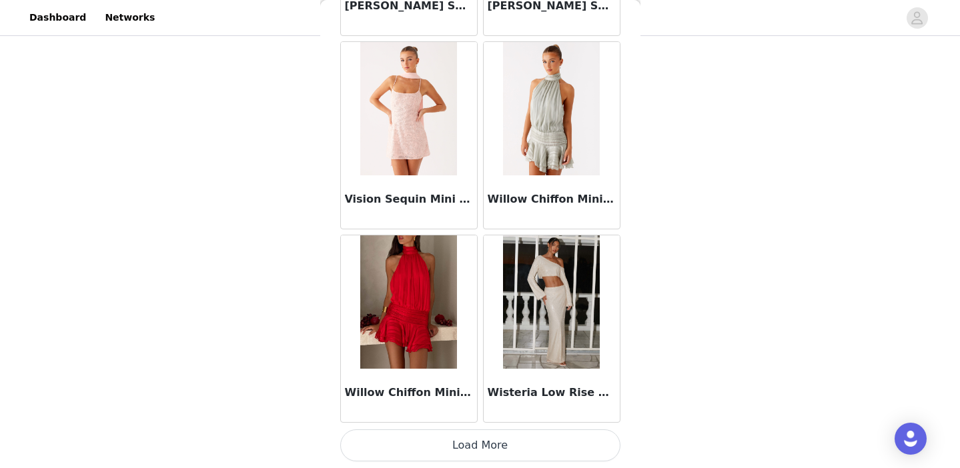
click at [477, 450] on button "Load More" at bounding box center [480, 445] width 280 height 32
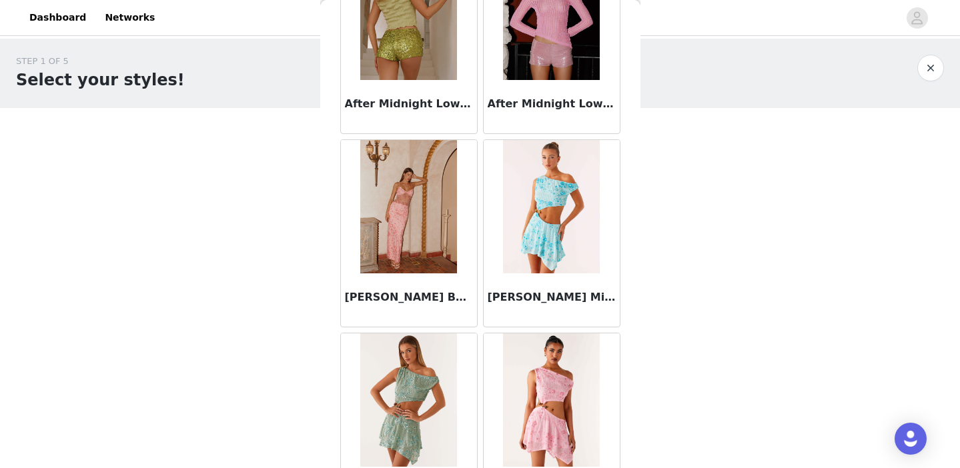
scroll to position [0, 0]
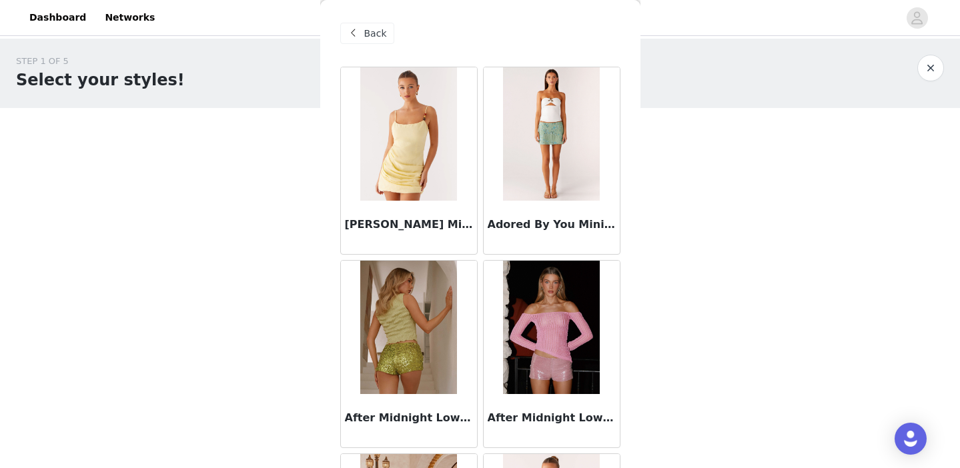
click at [369, 31] on span "Back" at bounding box center [375, 34] width 23 height 14
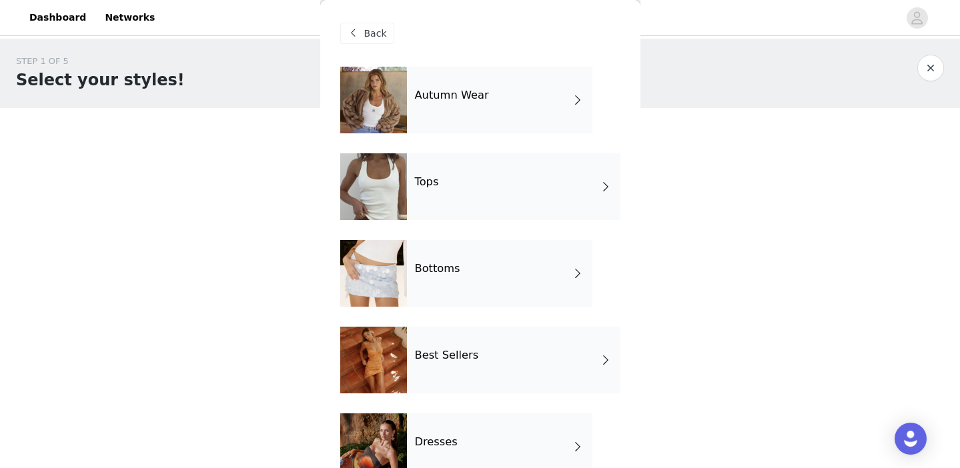
click at [444, 263] on h4 "Bottoms" at bounding box center [437, 269] width 45 height 12
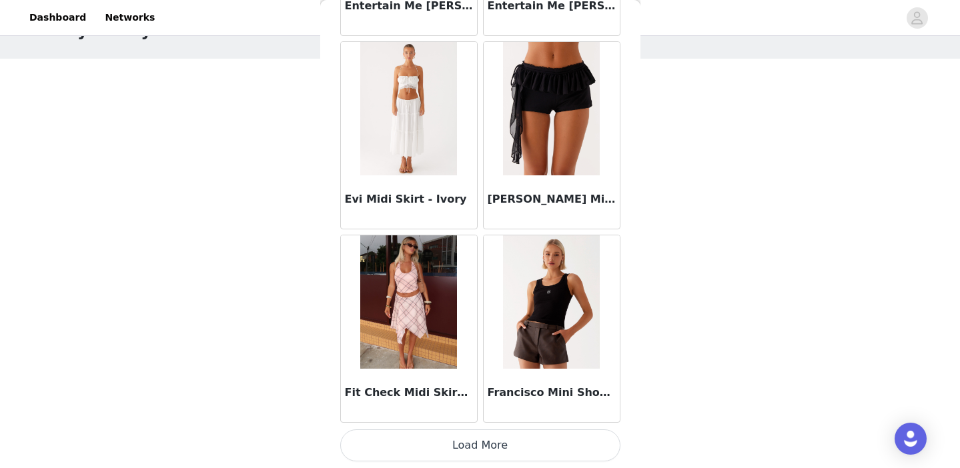
scroll to position [79, 0]
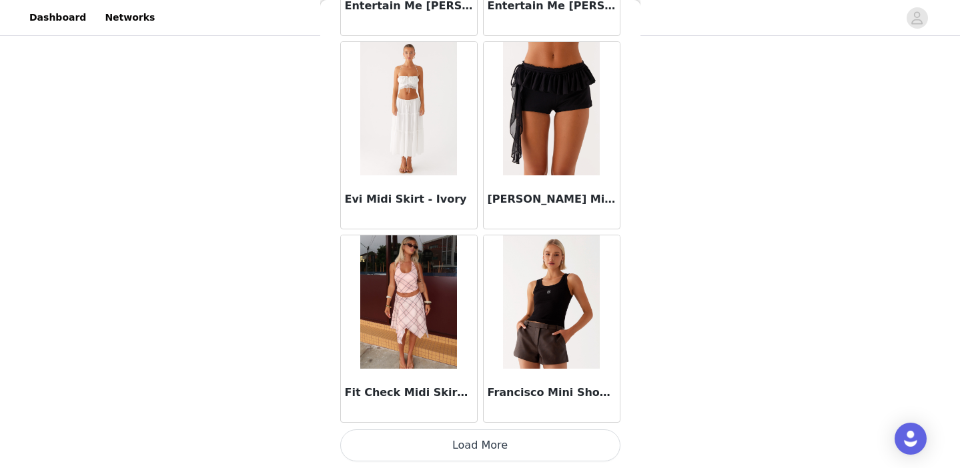
click at [474, 441] on button "Load More" at bounding box center [480, 445] width 280 height 32
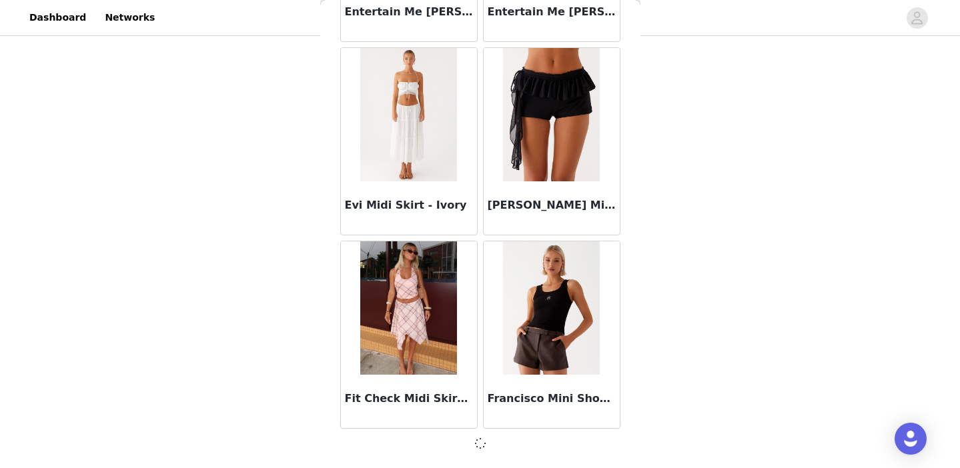
scroll to position [1567, 0]
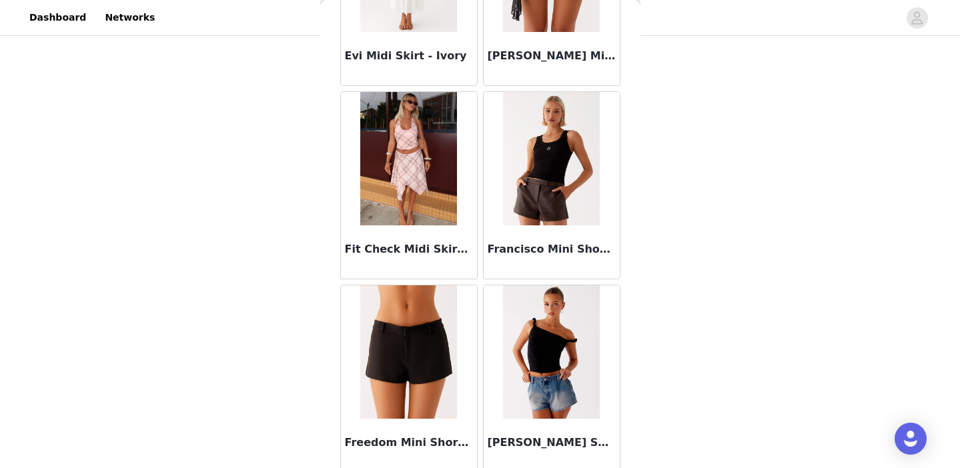
click at [521, 209] on img at bounding box center [551, 158] width 97 height 133
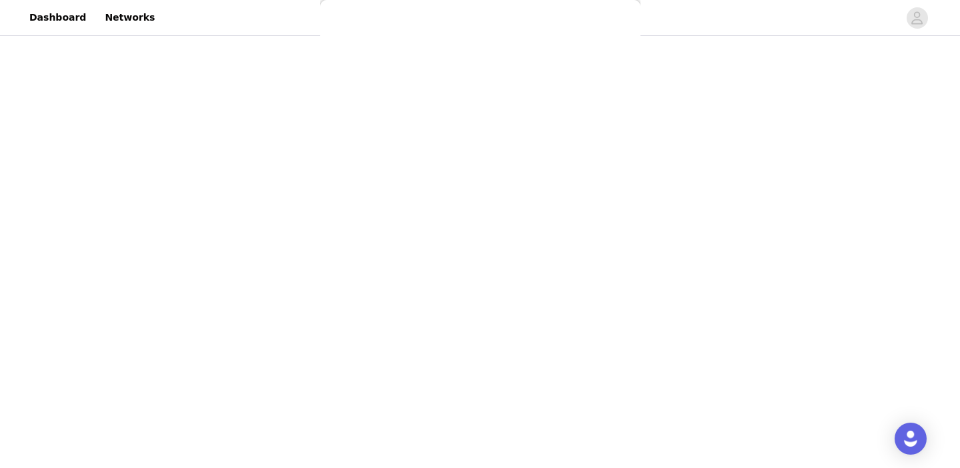
scroll to position [221, 0]
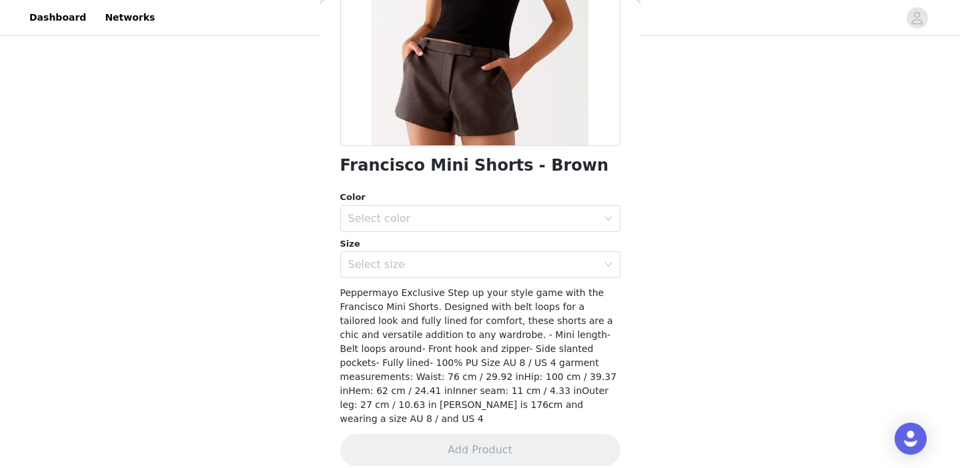
click at [456, 158] on h1 "Francisco Mini Shorts - Brown" at bounding box center [474, 166] width 269 height 18
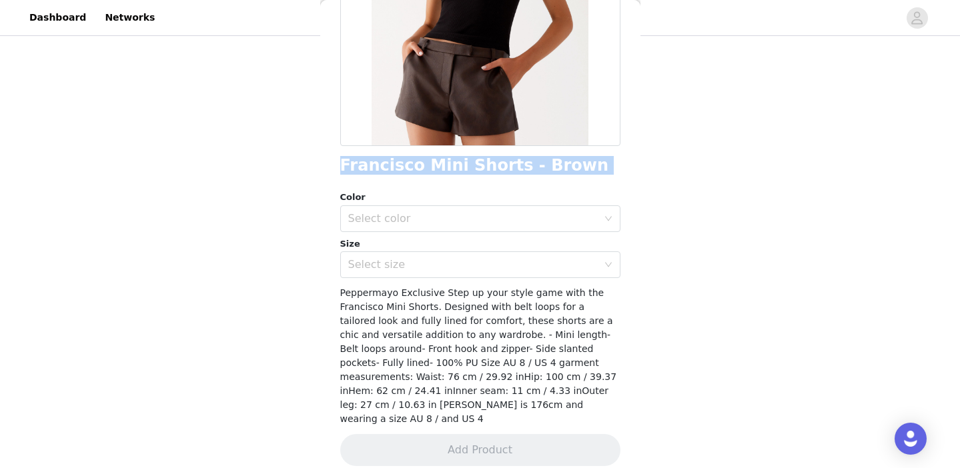
click at [456, 158] on h1 "Francisco Mini Shorts - Brown" at bounding box center [474, 166] width 269 height 18
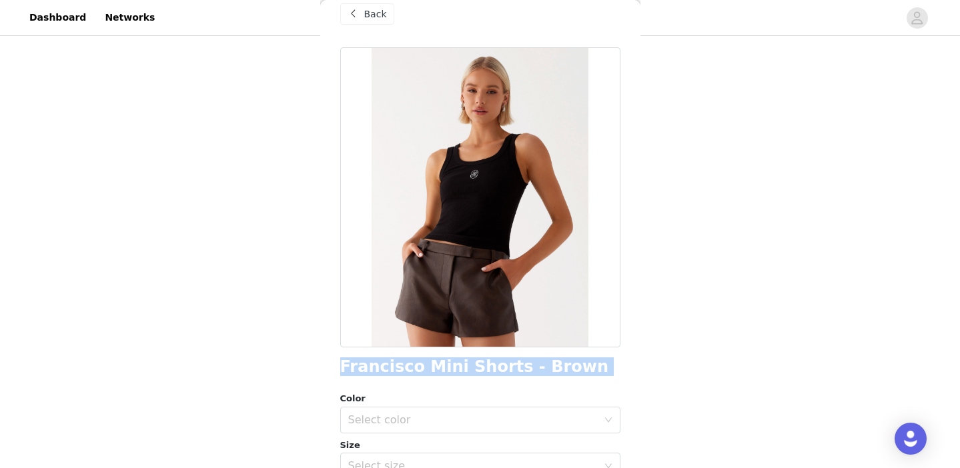
scroll to position [0, 0]
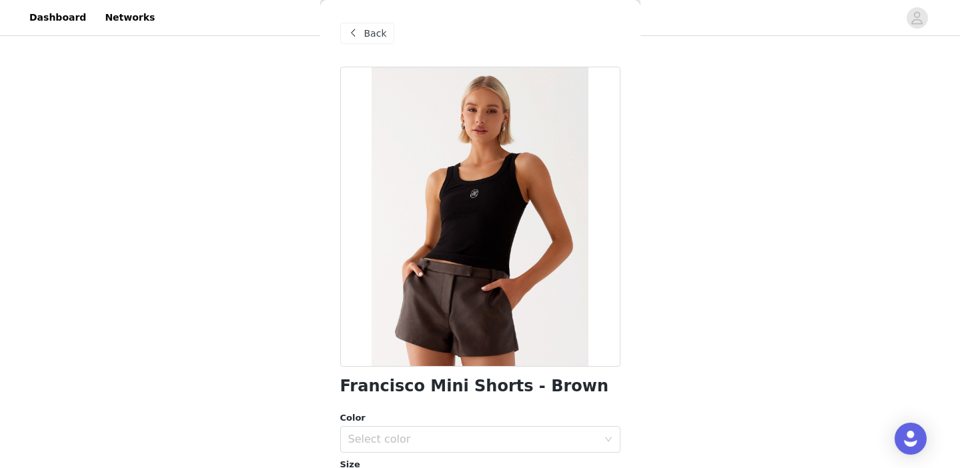
click at [347, 23] on div "Back" at bounding box center [367, 33] width 54 height 21
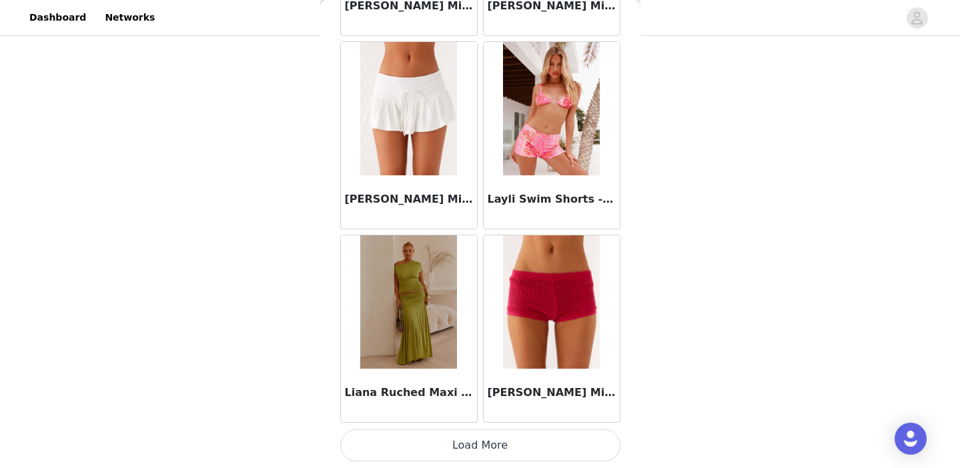
click at [487, 448] on button "Load More" at bounding box center [480, 445] width 280 height 32
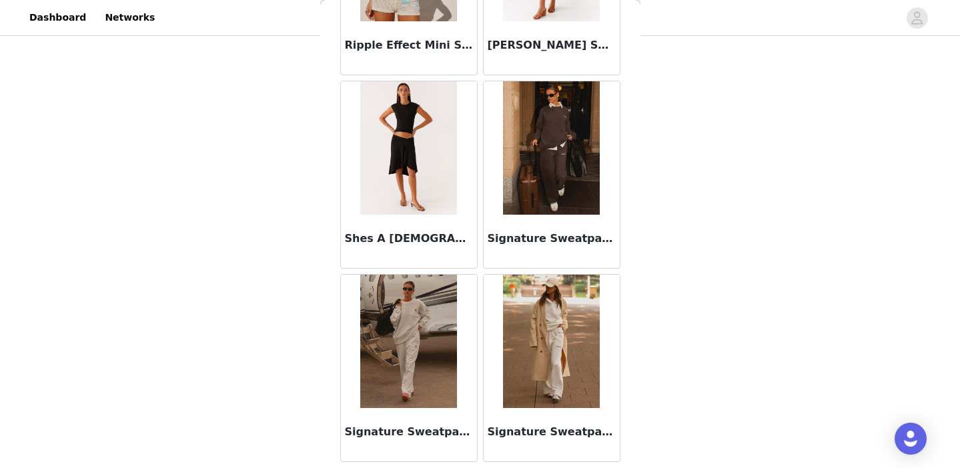
scroll to position [5440, 0]
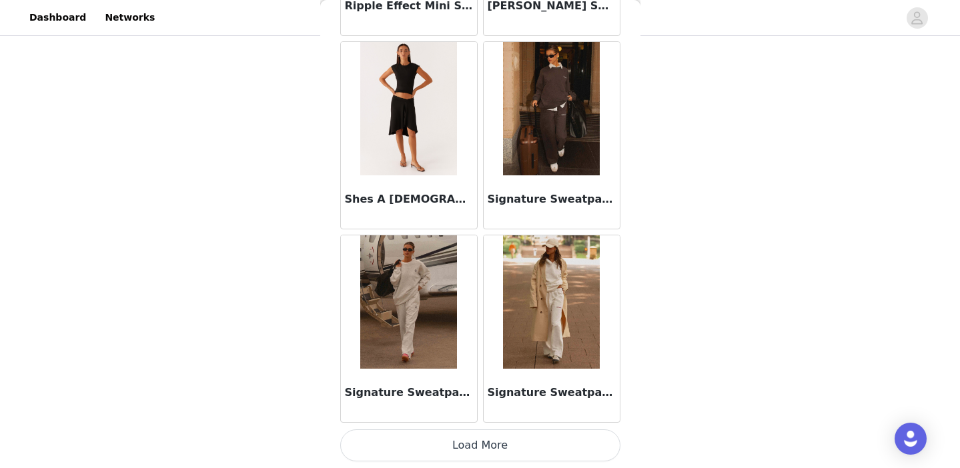
click at [455, 445] on button "Load More" at bounding box center [480, 445] width 280 height 32
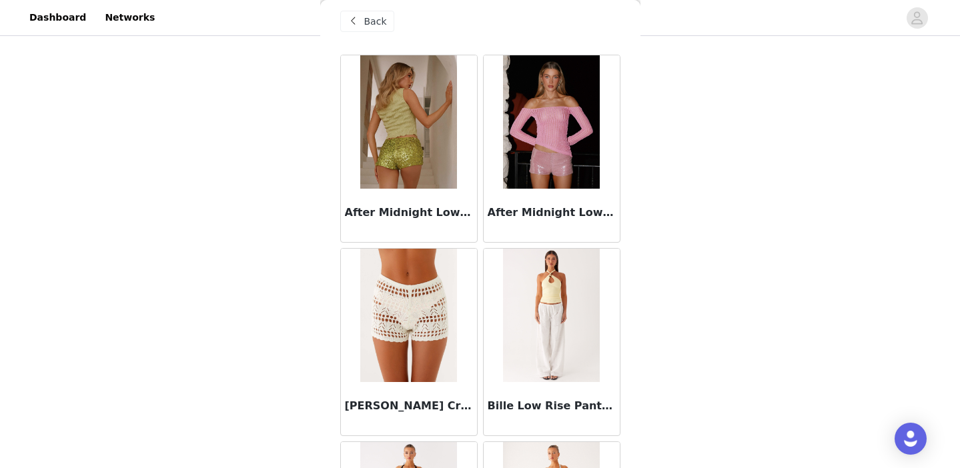
scroll to position [0, 0]
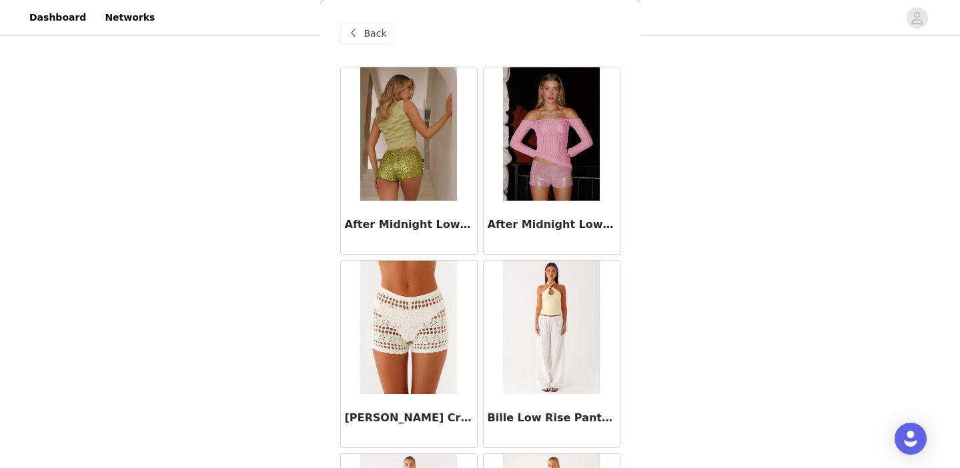
click at [366, 46] on div "Back" at bounding box center [480, 33] width 280 height 67
click at [365, 33] on span "Back" at bounding box center [375, 34] width 23 height 14
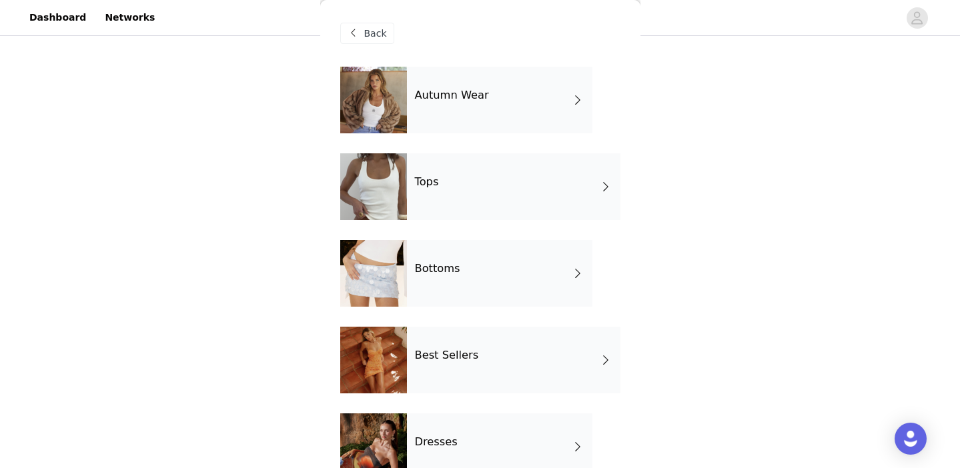
click at [454, 103] on div "Autumn Wear" at bounding box center [499, 100] width 185 height 67
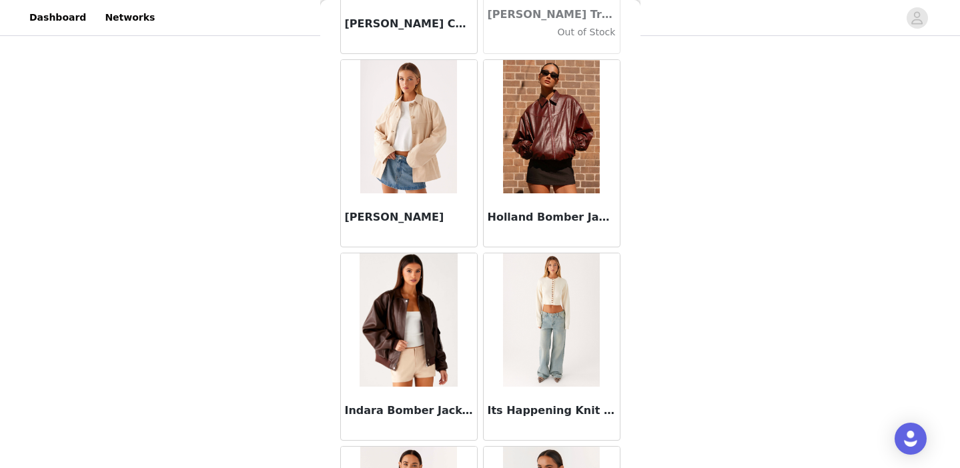
click at [534, 175] on img at bounding box center [551, 126] width 97 height 133
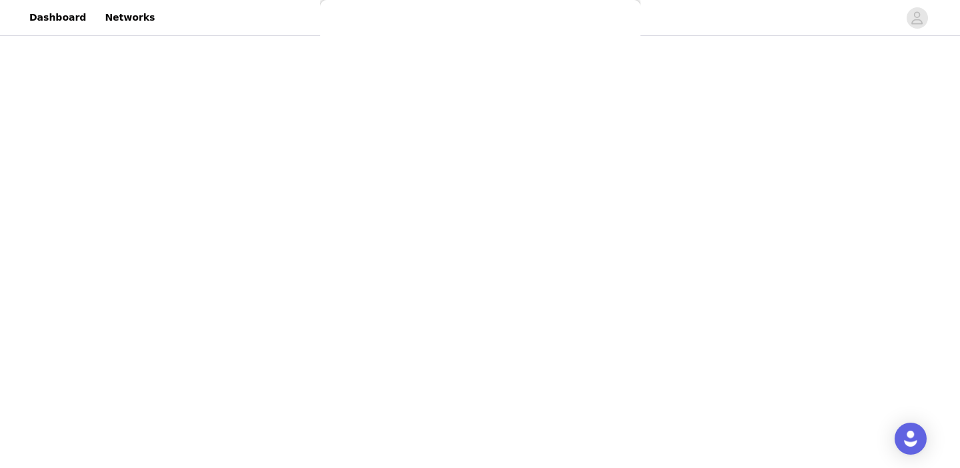
scroll to position [235, 0]
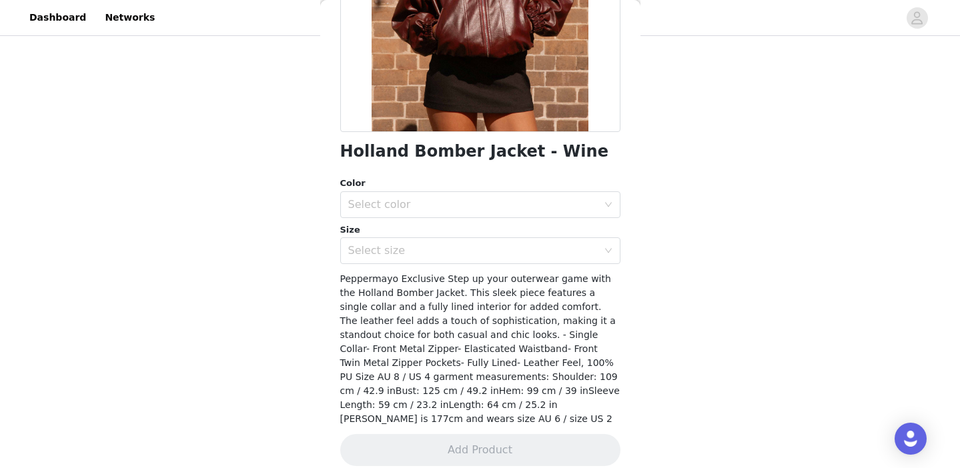
click at [466, 149] on h1 "Holland Bomber Jacket - Wine" at bounding box center [474, 152] width 268 height 18
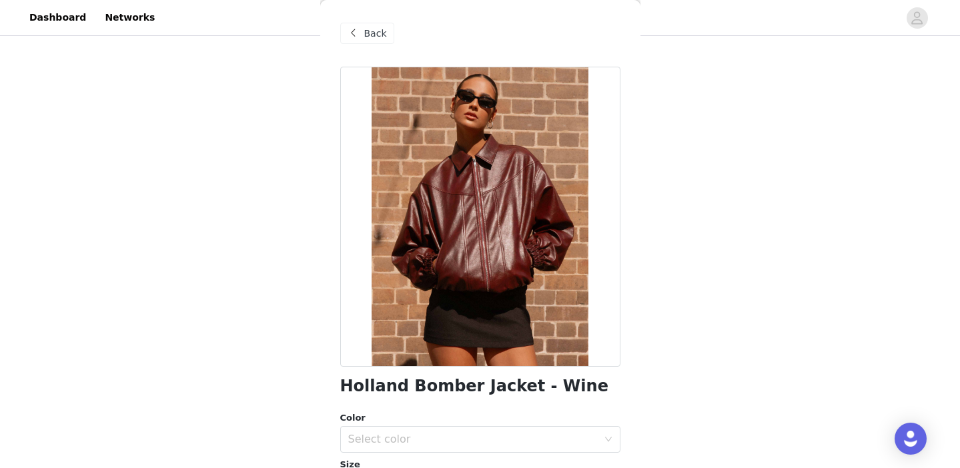
click at [355, 35] on span at bounding box center [353, 33] width 16 height 16
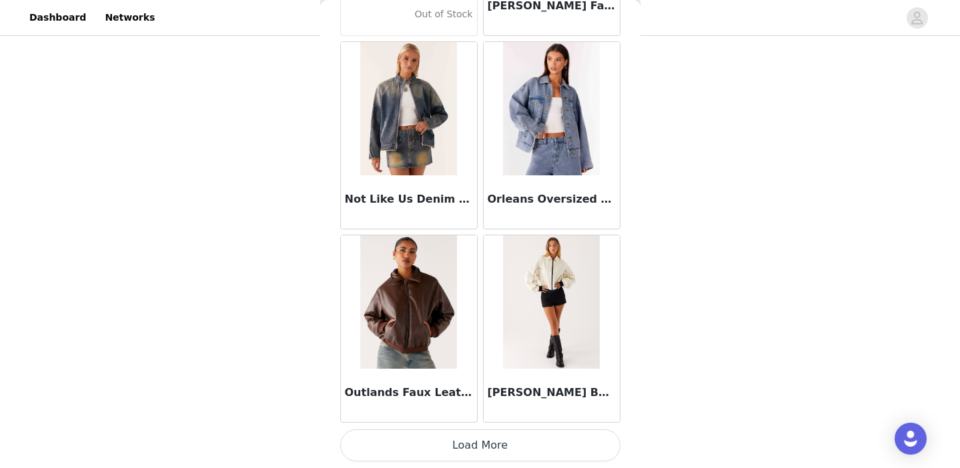
scroll to position [113, 0]
